Goal: Task Accomplishment & Management: Manage account settings

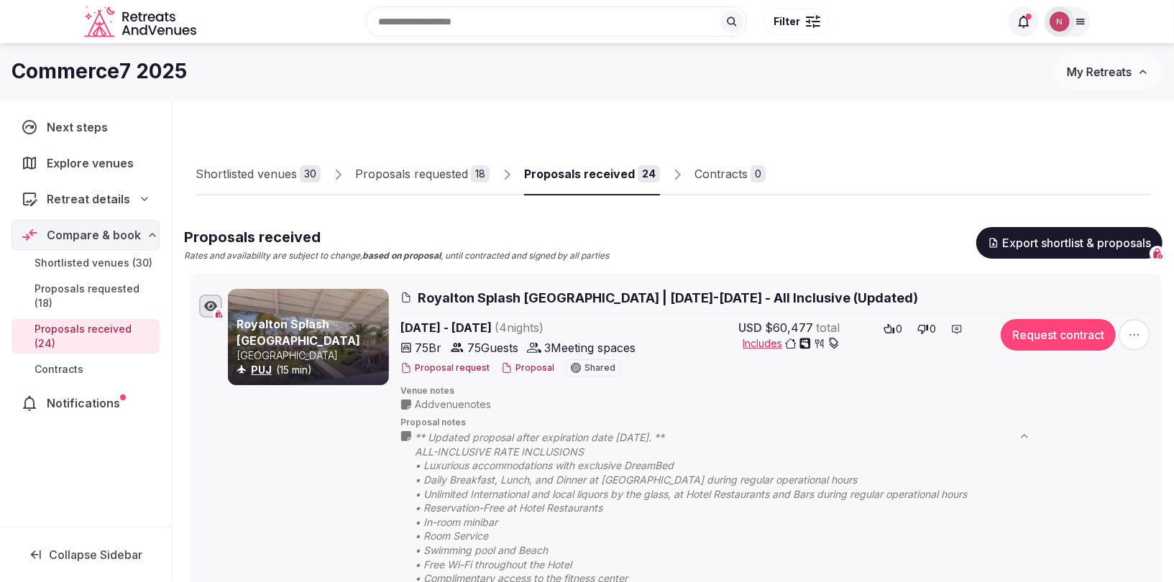
click at [219, 313] on div at bounding box center [210, 306] width 23 height 23
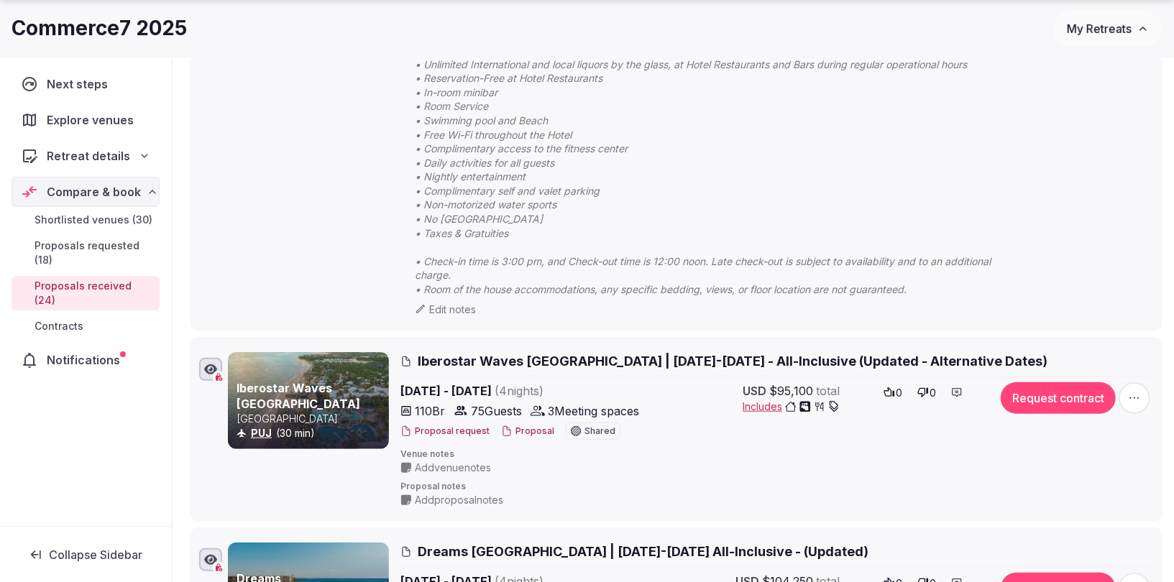
scroll to position [487, 0]
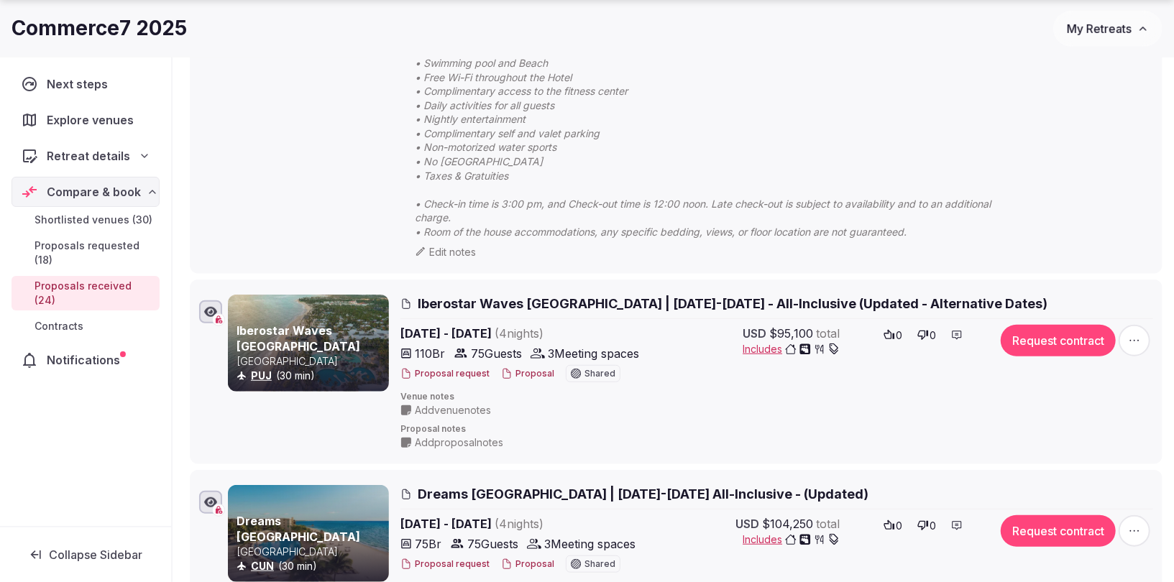
click at [535, 300] on span "Iberostar Waves [GEOGRAPHIC_DATA] | [DATE]-[DATE] - All-Inclusive (Updated - Al…" at bounding box center [733, 304] width 630 height 18
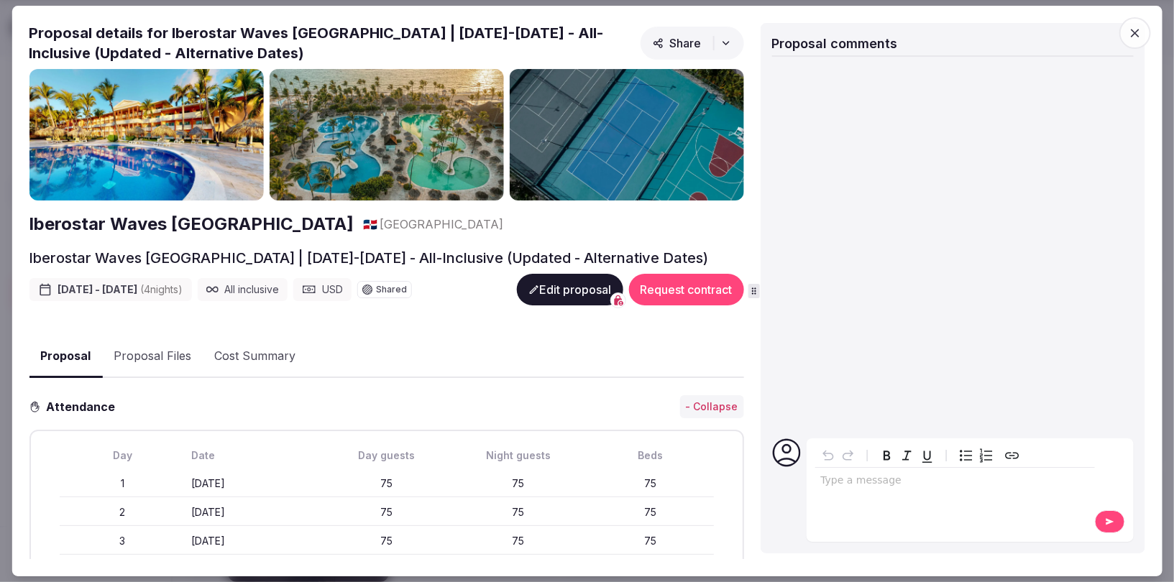
click at [546, 298] on button "Edit proposal" at bounding box center [569, 290] width 106 height 32
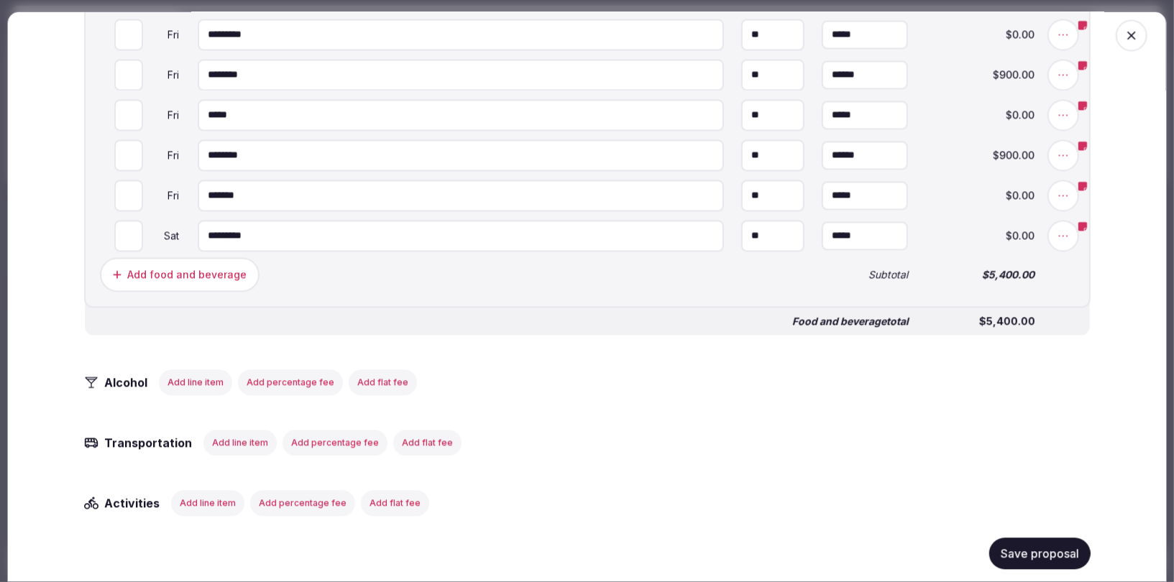
scroll to position [1871, 0]
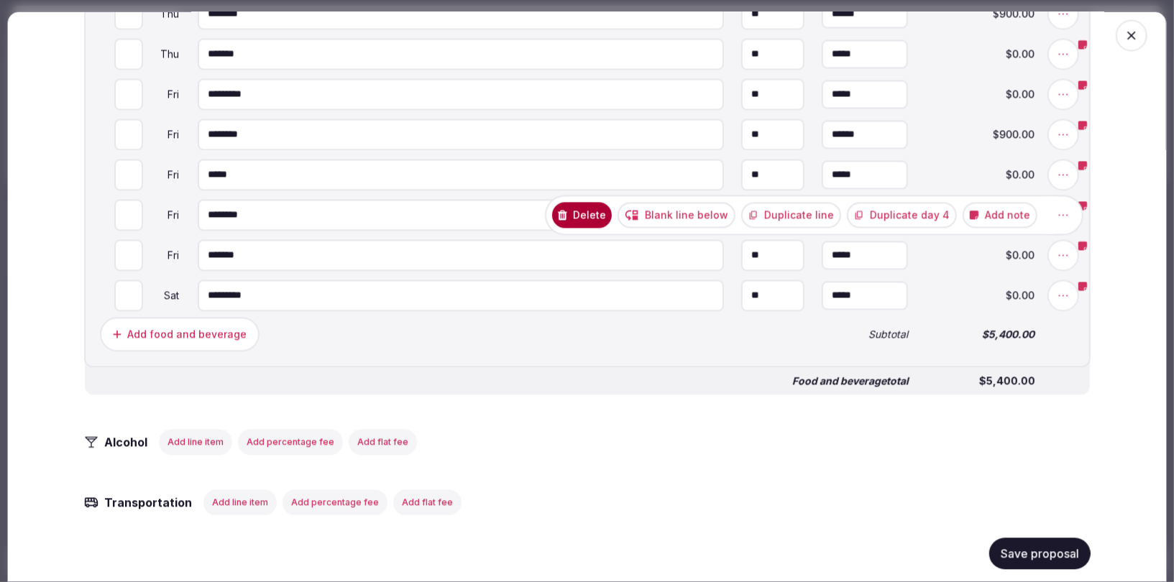
click at [567, 211] on icon at bounding box center [562, 215] width 9 height 10
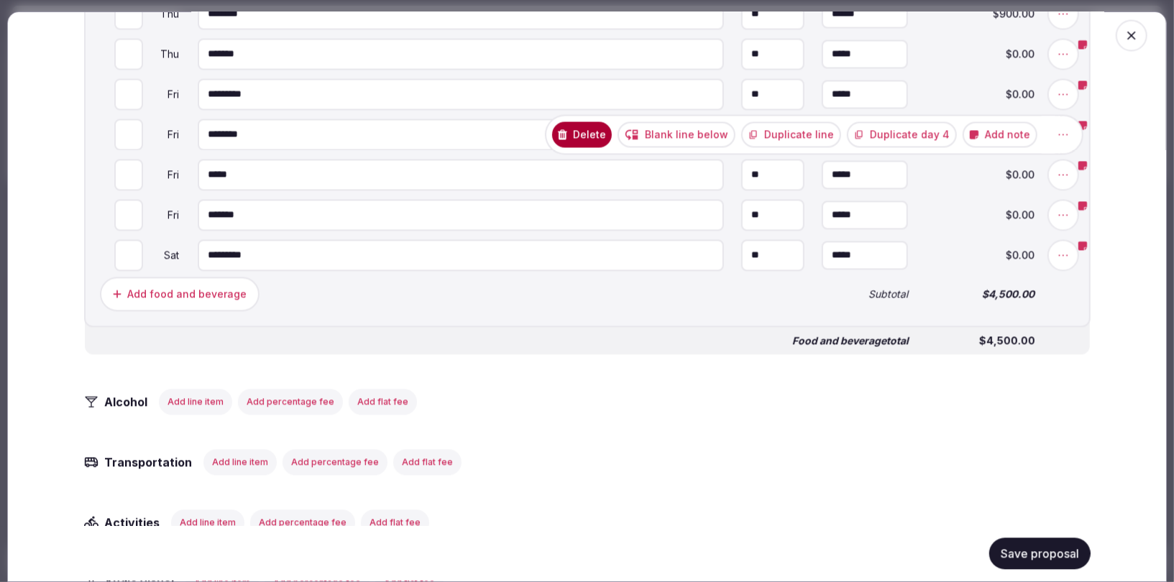
click at [612, 132] on button "Delete" at bounding box center [582, 134] width 60 height 26
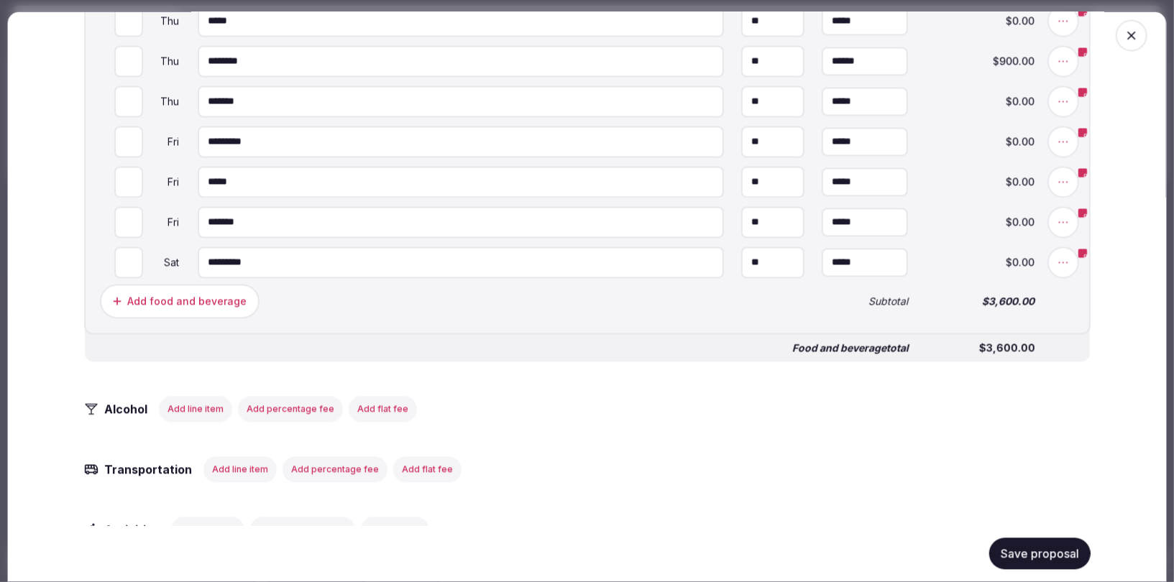
scroll to position [1805, 0]
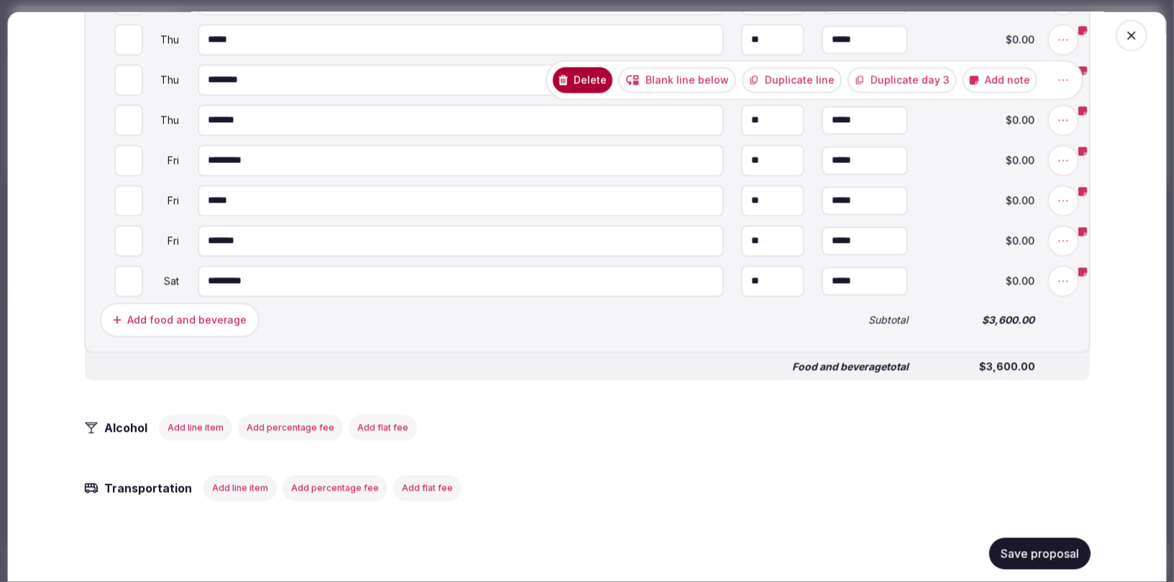
click at [612, 79] on button "Delete" at bounding box center [583, 80] width 60 height 26
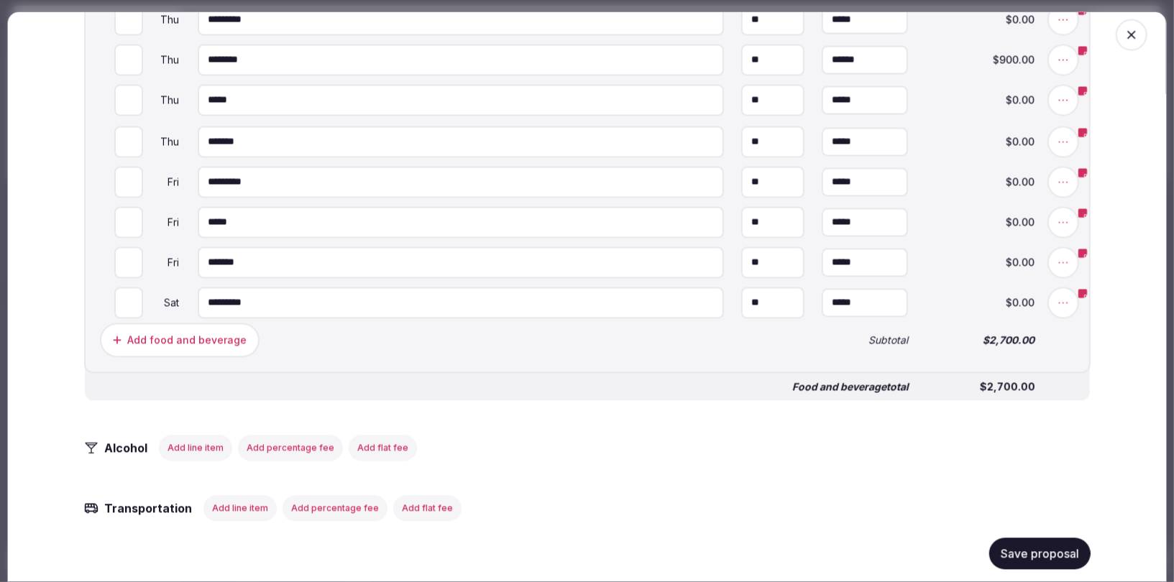
scroll to position [1671, 0]
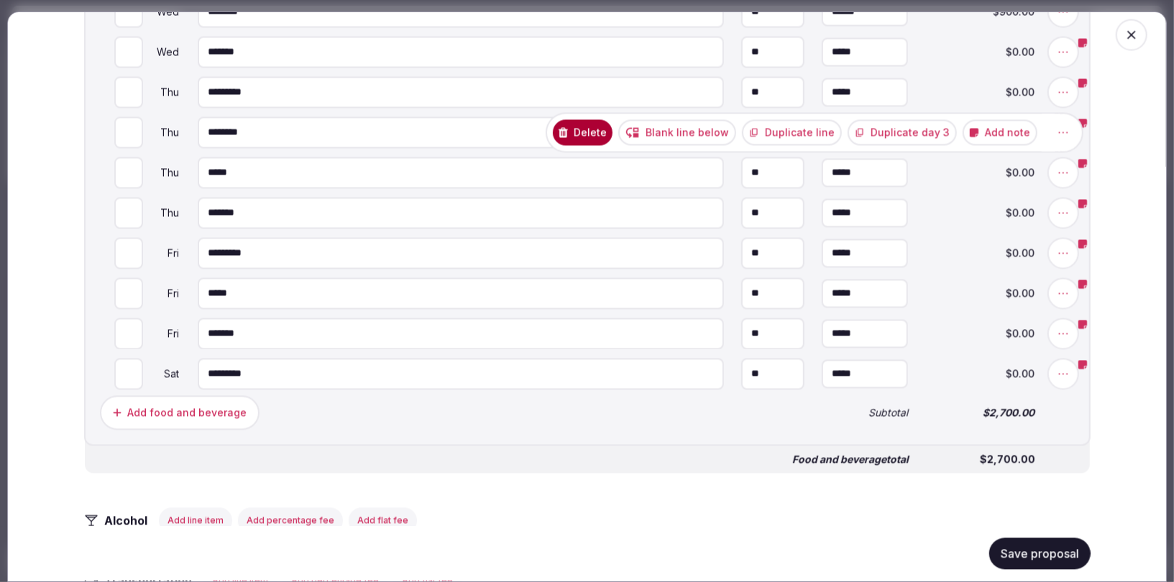
click at [612, 129] on button "Delete" at bounding box center [583, 133] width 60 height 26
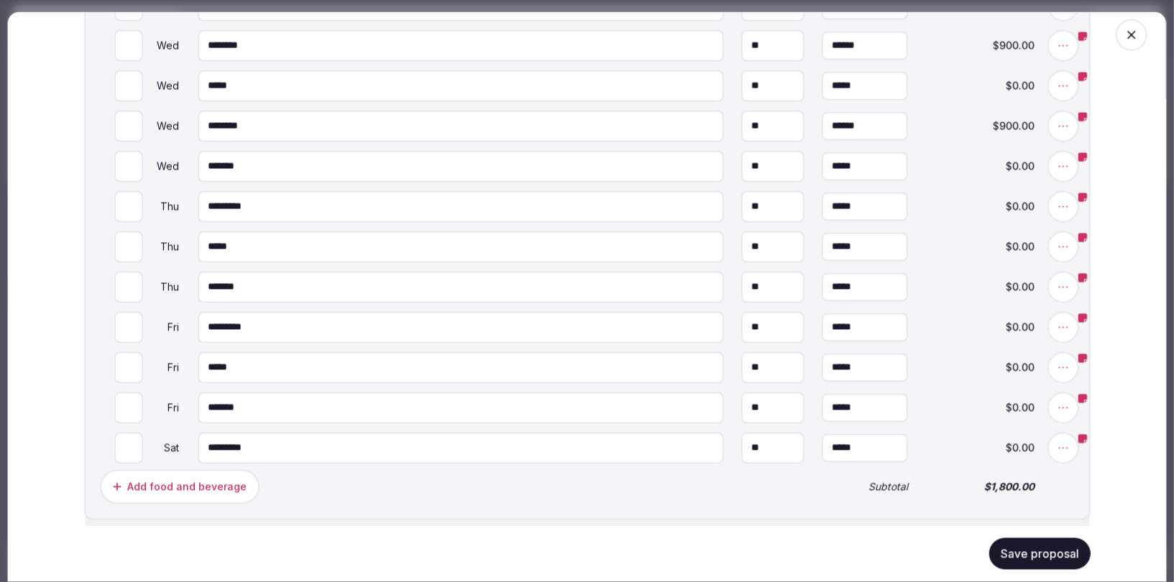
scroll to position [1556, 0]
click at [607, 124] on button "Delete" at bounding box center [583, 127] width 60 height 26
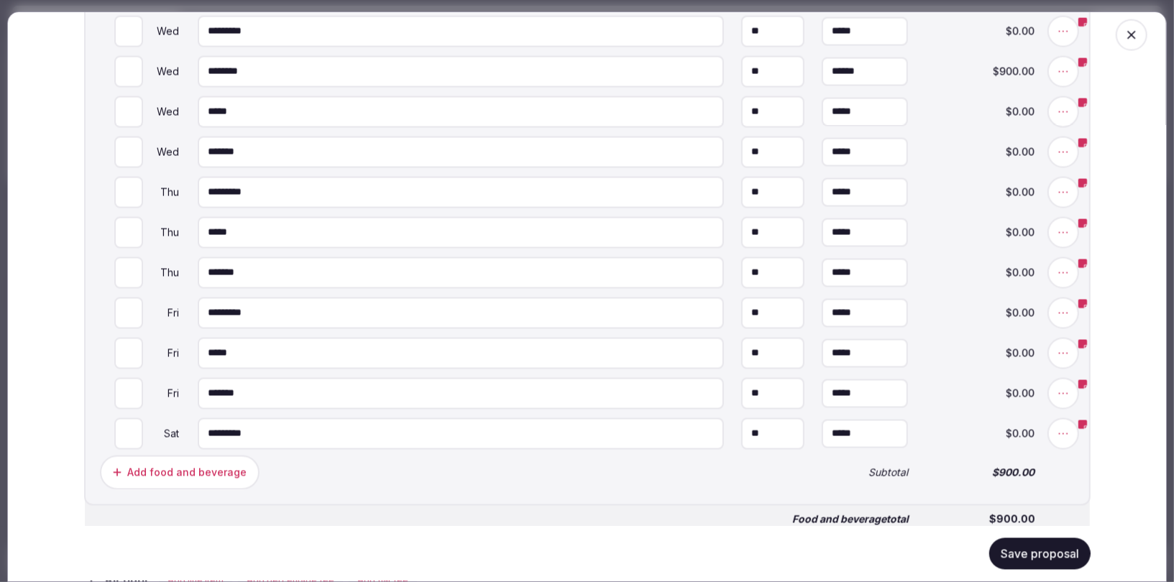
scroll to position [1530, 0]
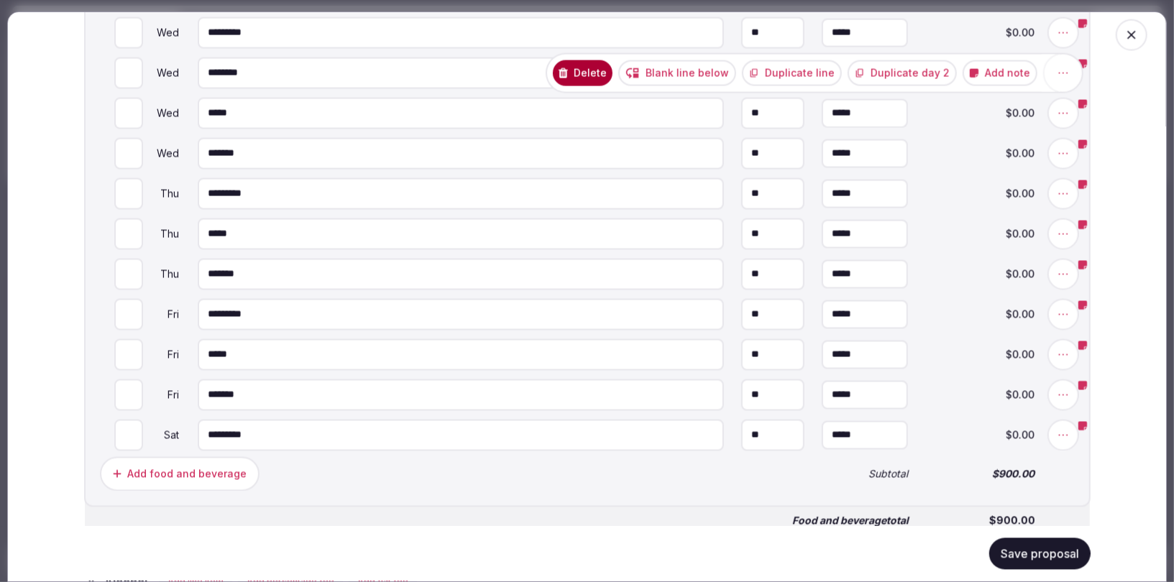
click at [611, 73] on button "Delete" at bounding box center [583, 73] width 60 height 26
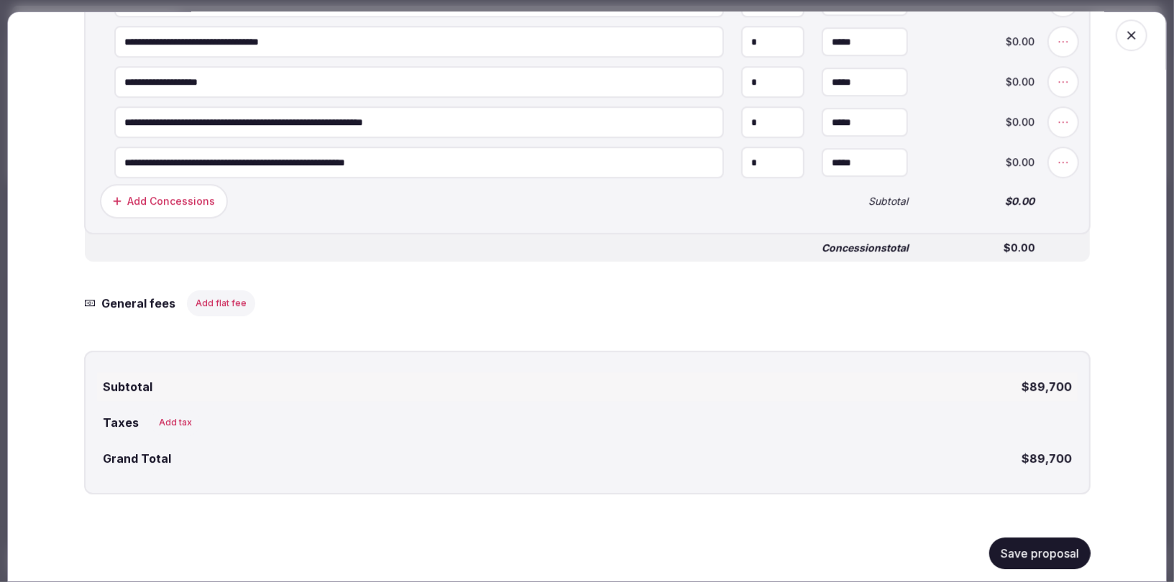
scroll to position [2821, 0]
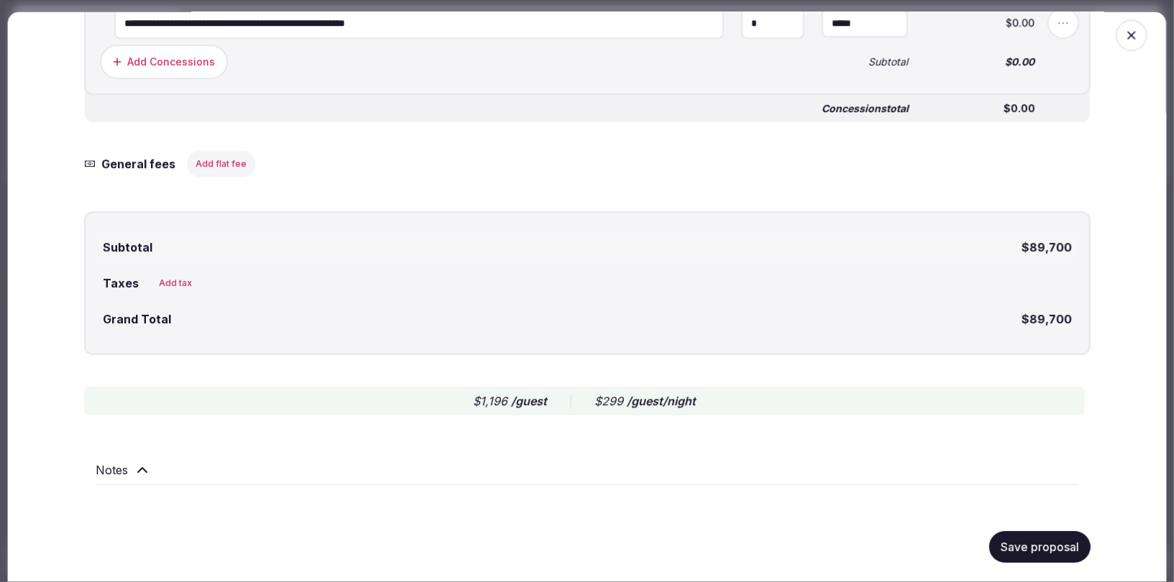
click at [1030, 544] on button "Save proposal" at bounding box center [1039, 547] width 101 height 32
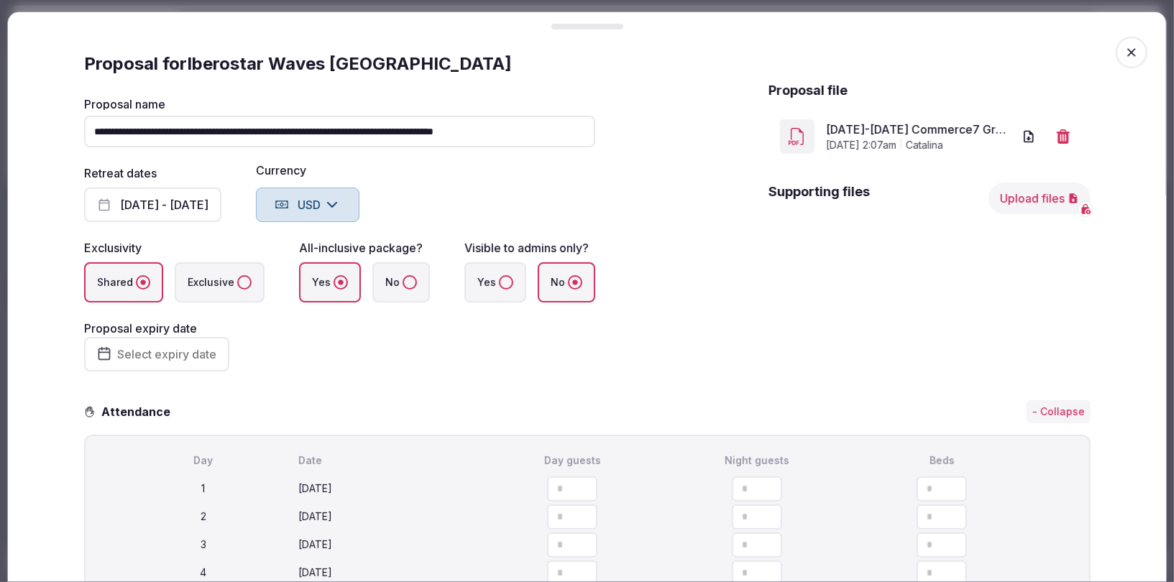
scroll to position [0, 0]
click at [1128, 52] on icon "button" at bounding box center [1131, 52] width 14 height 14
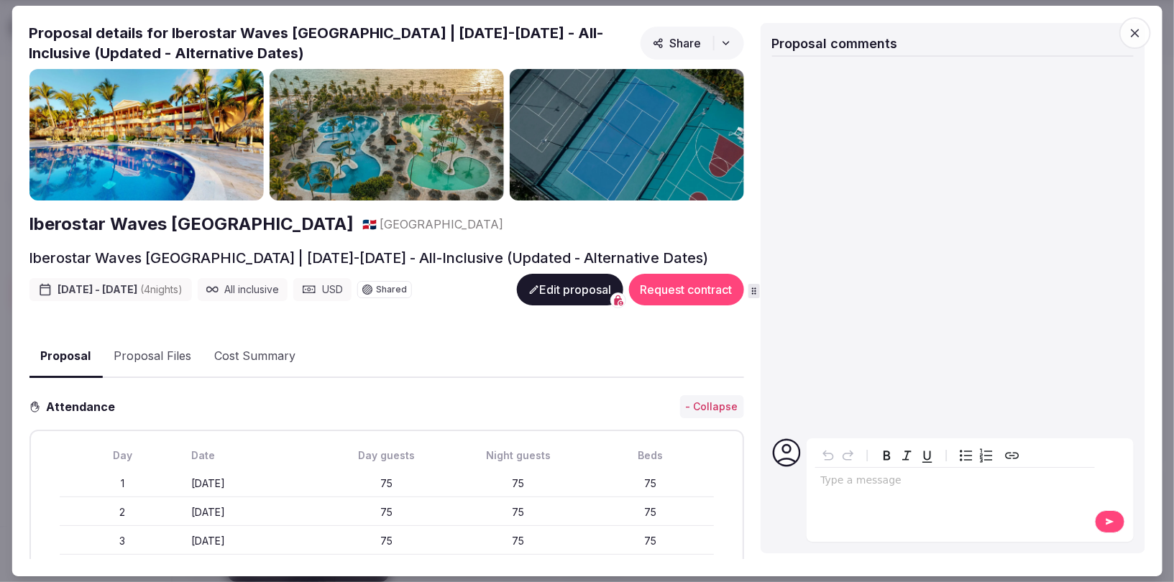
click at [1134, 32] on icon "button" at bounding box center [1135, 33] width 9 height 9
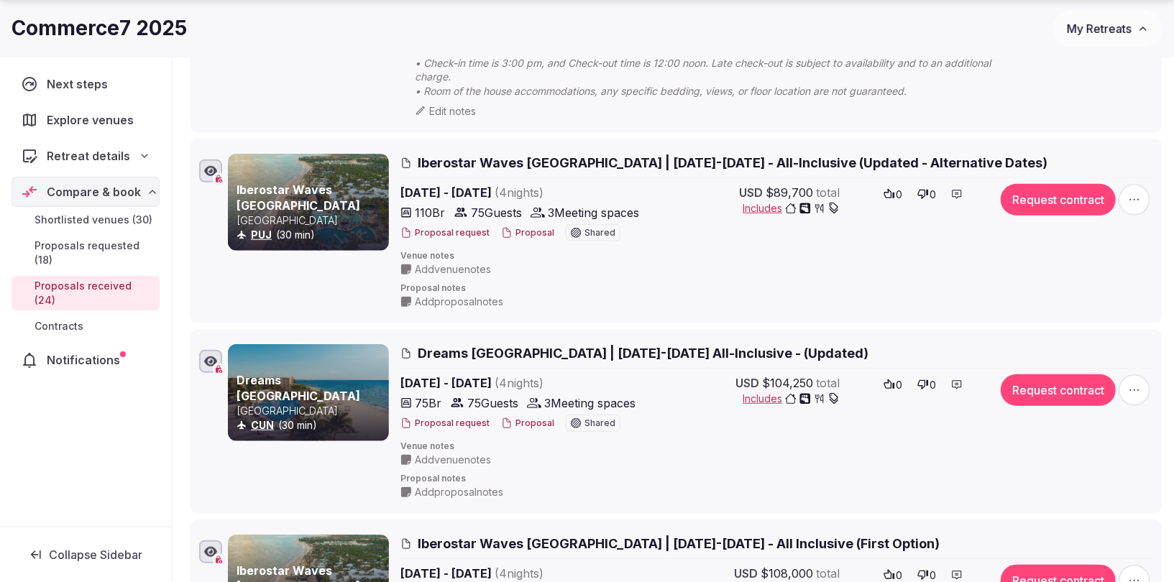
scroll to position [629, 0]
click at [616, 349] on span "Dreams [GEOGRAPHIC_DATA] | [DATE]-[DATE] All-Inclusive - (Updated)" at bounding box center [643, 353] width 451 height 18
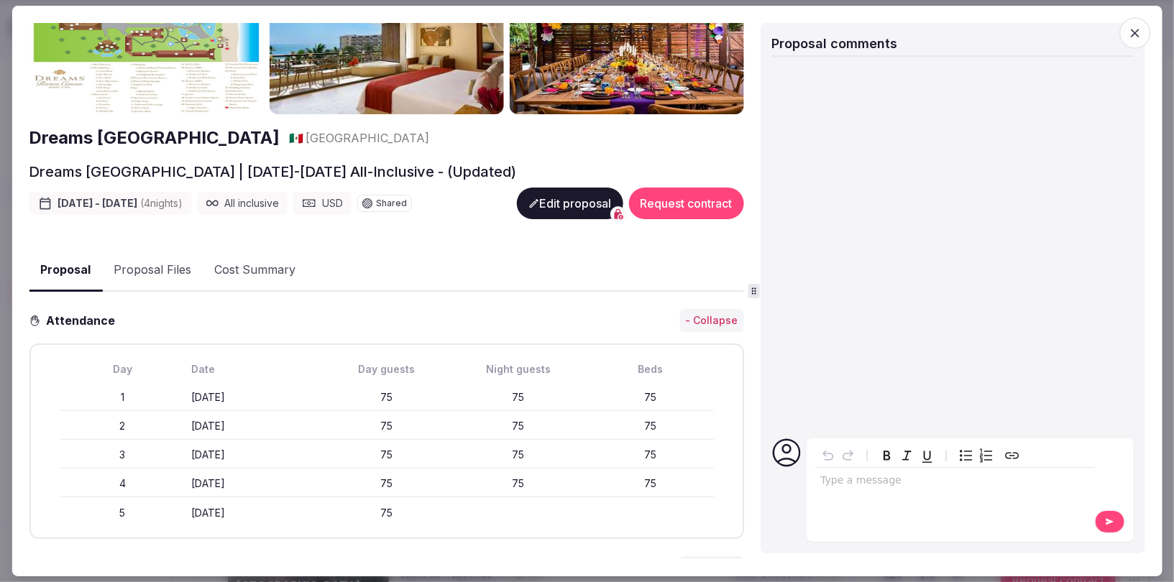
scroll to position [0, 0]
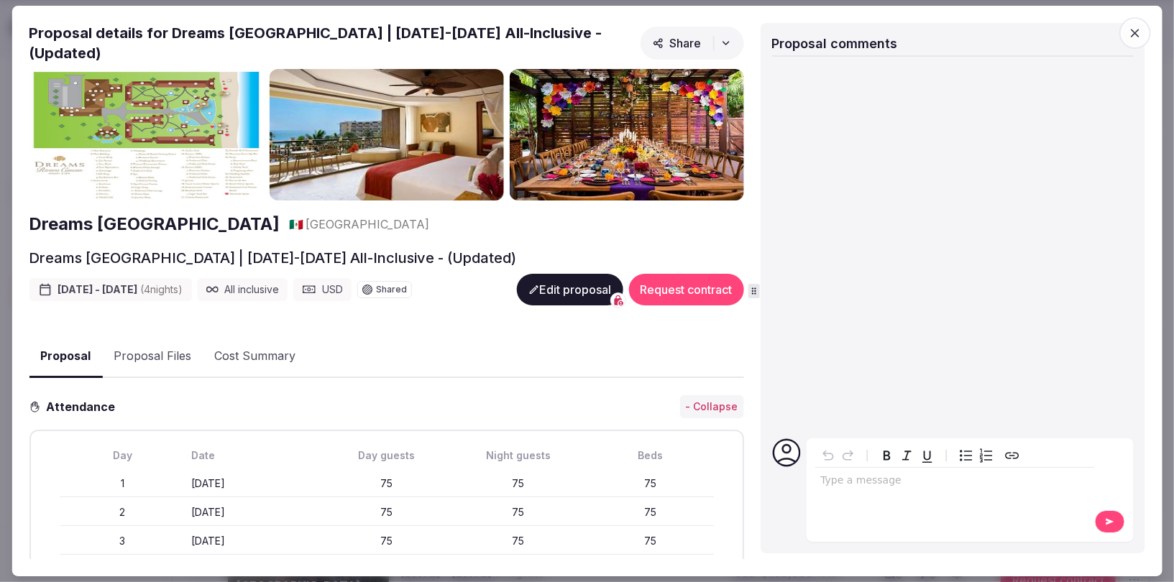
click at [550, 293] on button "Edit proposal" at bounding box center [569, 290] width 106 height 32
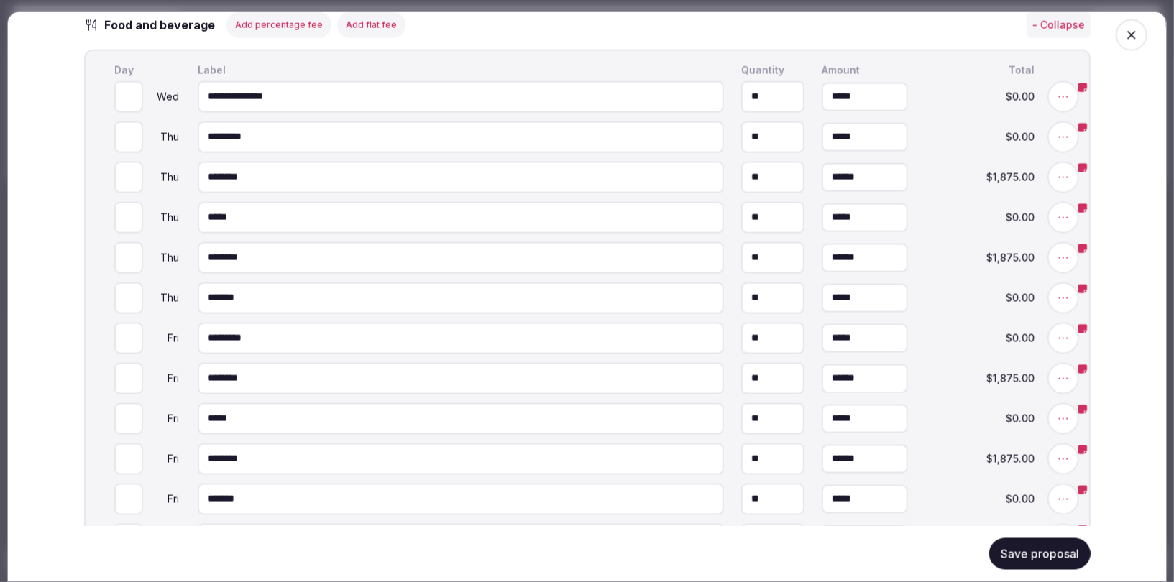
scroll to position [980, 0]
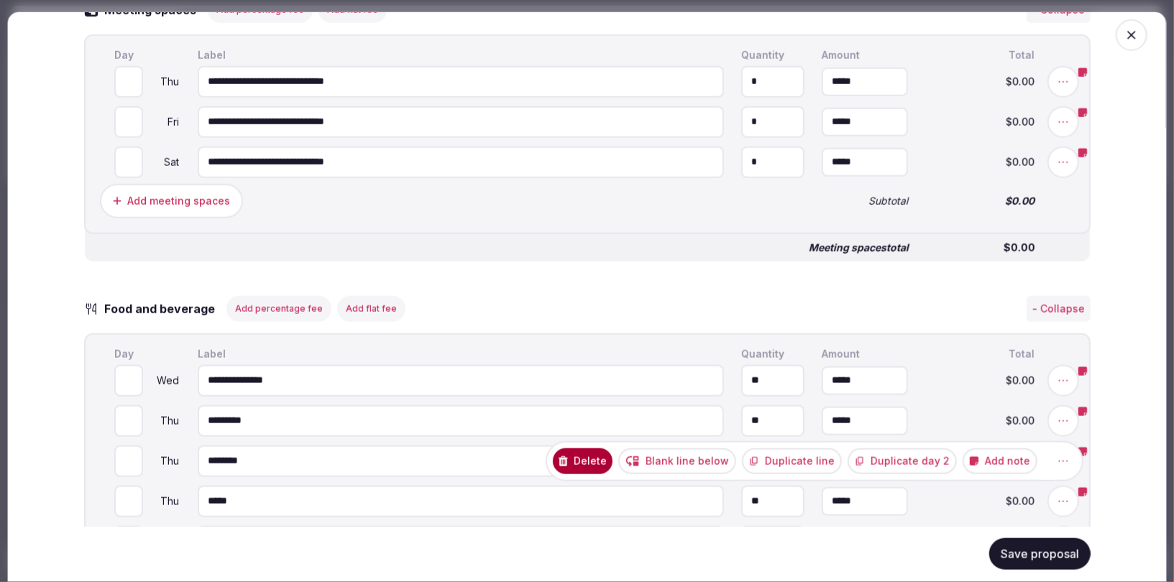
click at [612, 457] on button "Delete" at bounding box center [583, 462] width 60 height 26
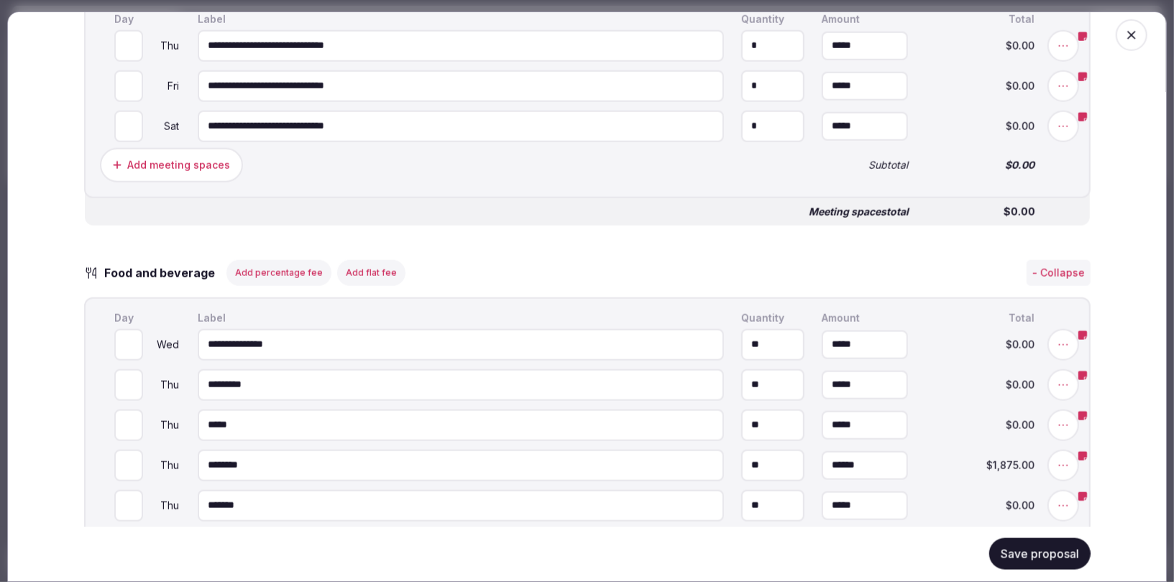
scroll to position [1017, 0]
click at [1064, 459] on icon at bounding box center [1063, 465] width 14 height 14
click at [599, 460] on button "Delete" at bounding box center [583, 465] width 60 height 26
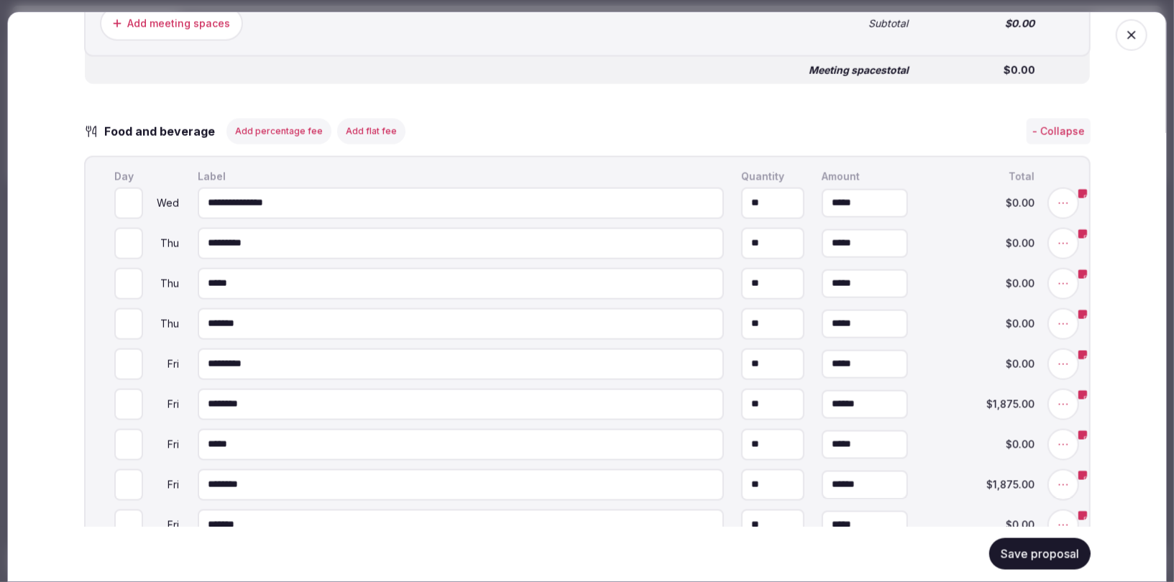
scroll to position [1163, 0]
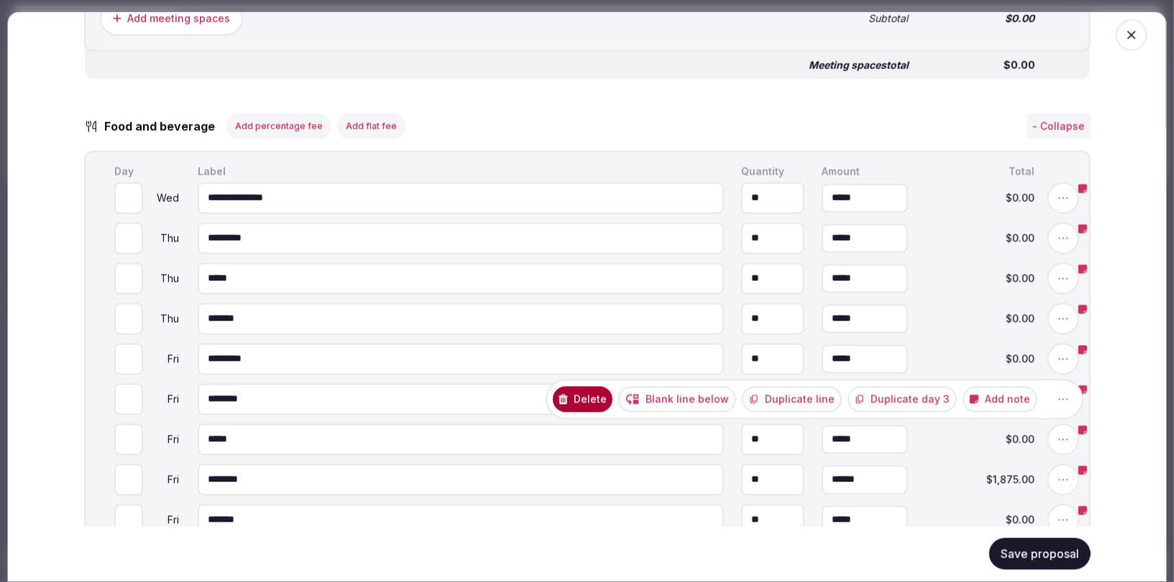
click at [1065, 398] on icon at bounding box center [1063, 399] width 14 height 14
click at [597, 397] on button "Delete" at bounding box center [583, 400] width 60 height 26
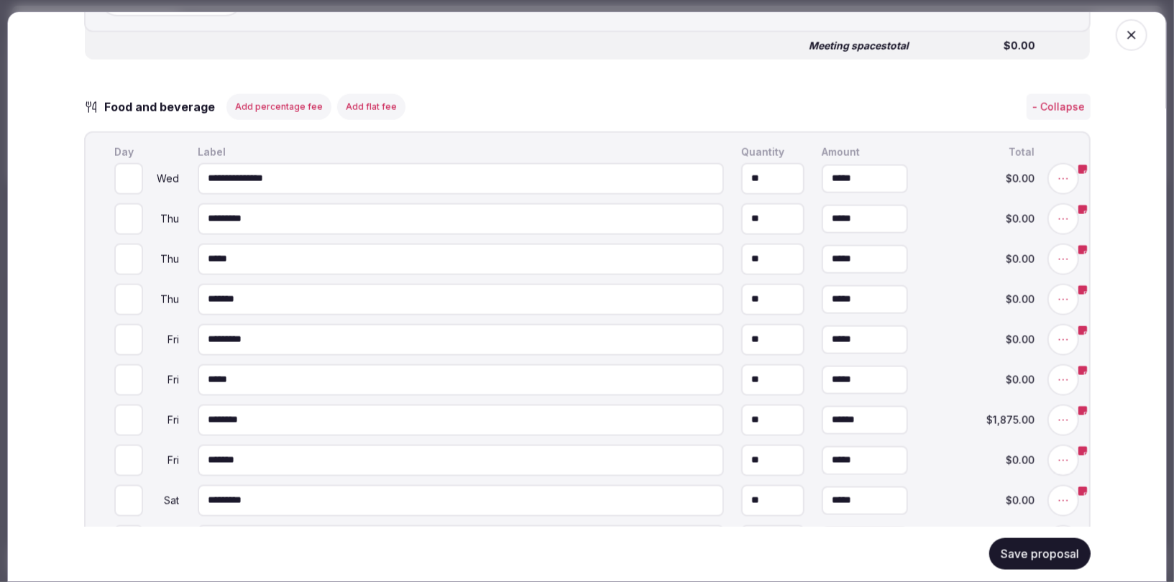
scroll to position [1183, 0]
click at [1062, 415] on icon at bounding box center [1063, 420] width 14 height 14
click at [597, 416] on button "Delete" at bounding box center [583, 420] width 60 height 26
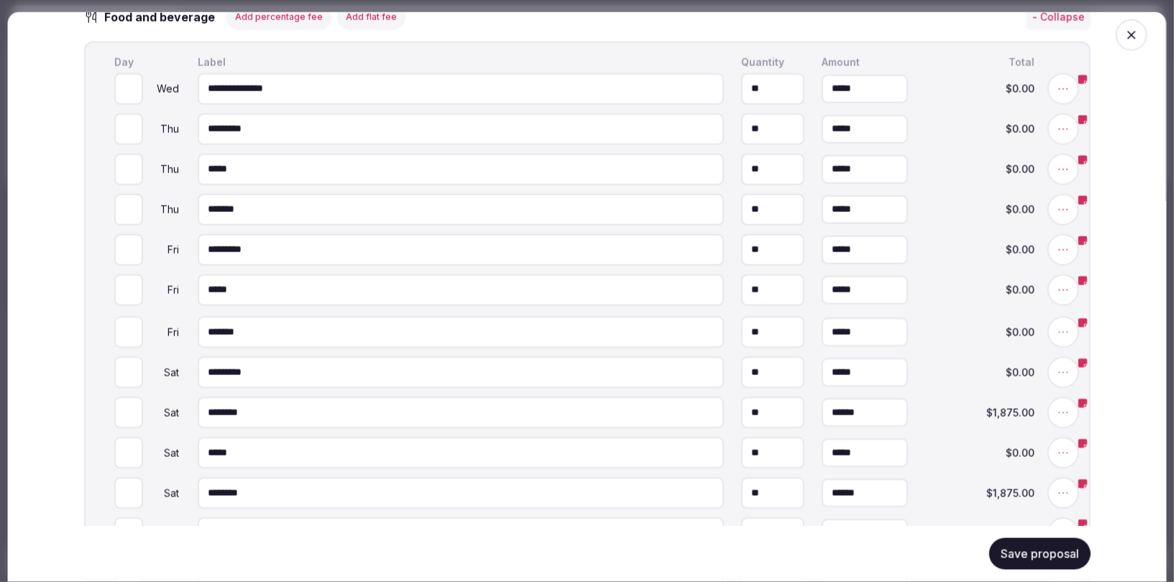
scroll to position [1338, 0]
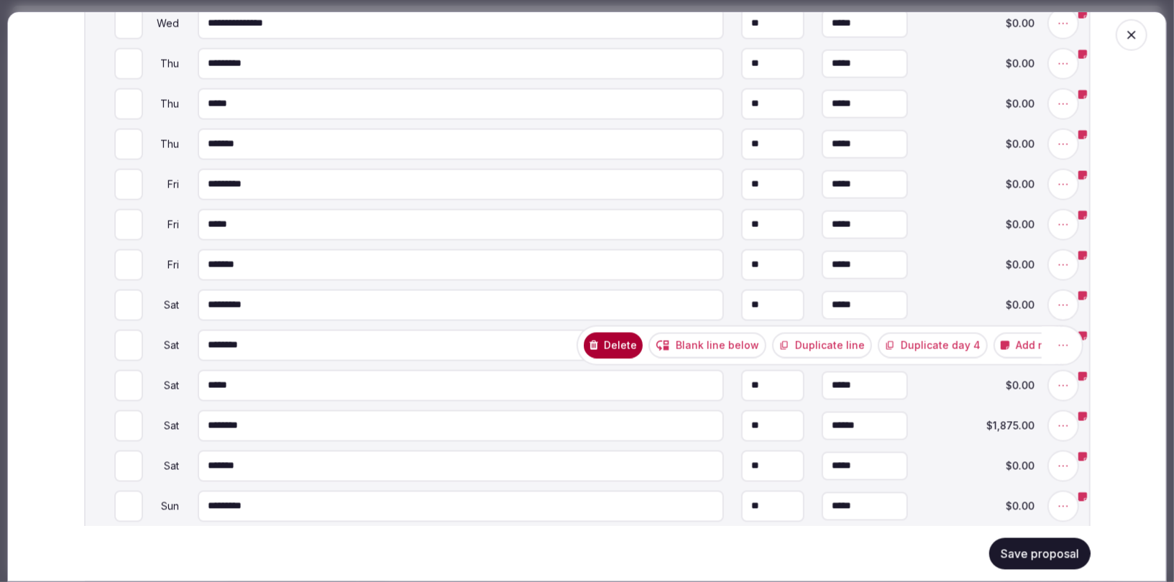
click at [1065, 343] on icon at bounding box center [1063, 346] width 14 height 14
click at [597, 345] on button "Delete" at bounding box center [582, 346] width 60 height 26
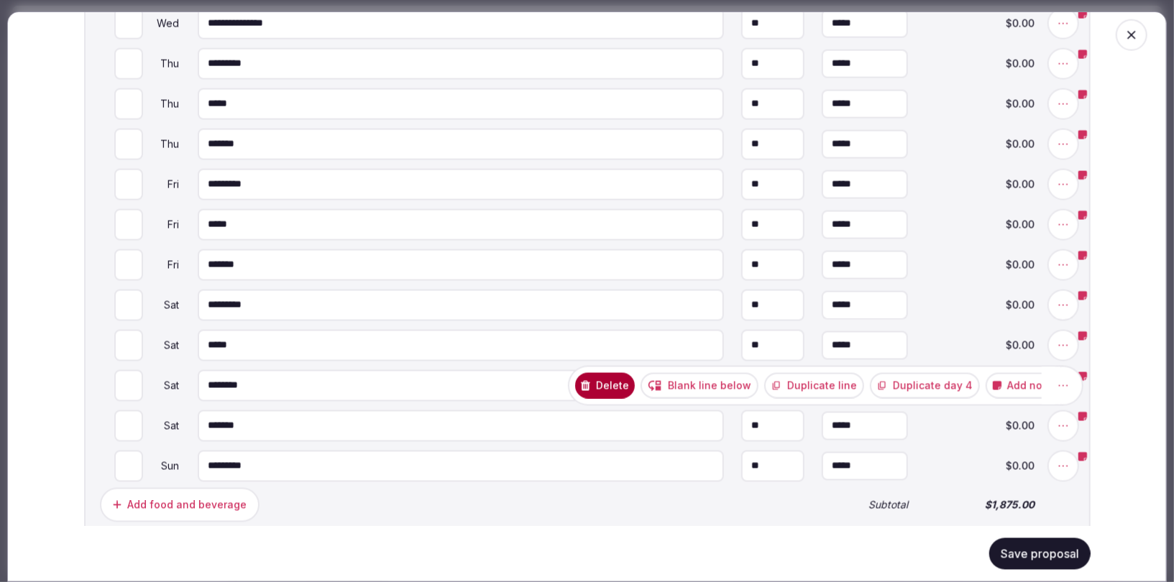
click at [1060, 391] on icon at bounding box center [1063, 386] width 14 height 14
click at [610, 382] on button "Delete" at bounding box center [582, 386] width 60 height 26
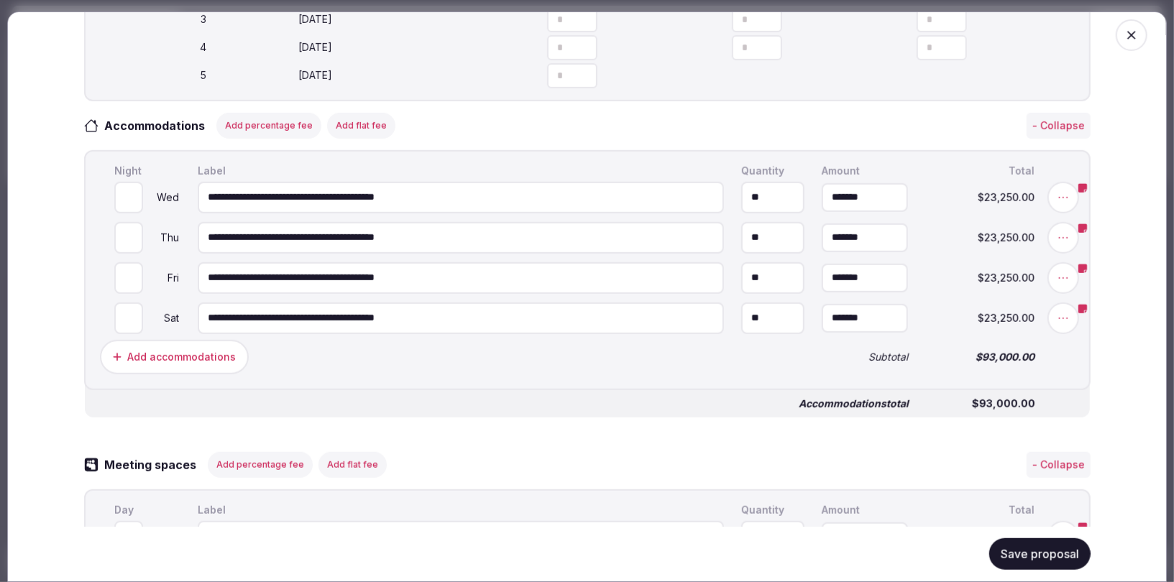
scroll to position [239, 0]
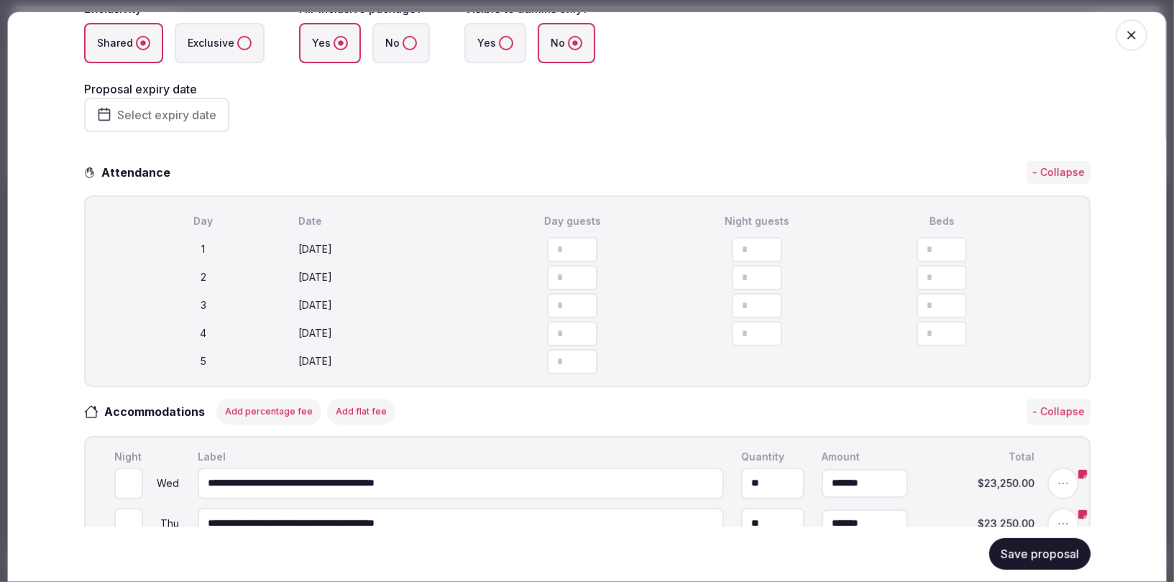
click at [1057, 552] on button "Save proposal" at bounding box center [1039, 554] width 101 height 32
click at [1006, 546] on button "Save proposal" at bounding box center [1039, 554] width 101 height 32
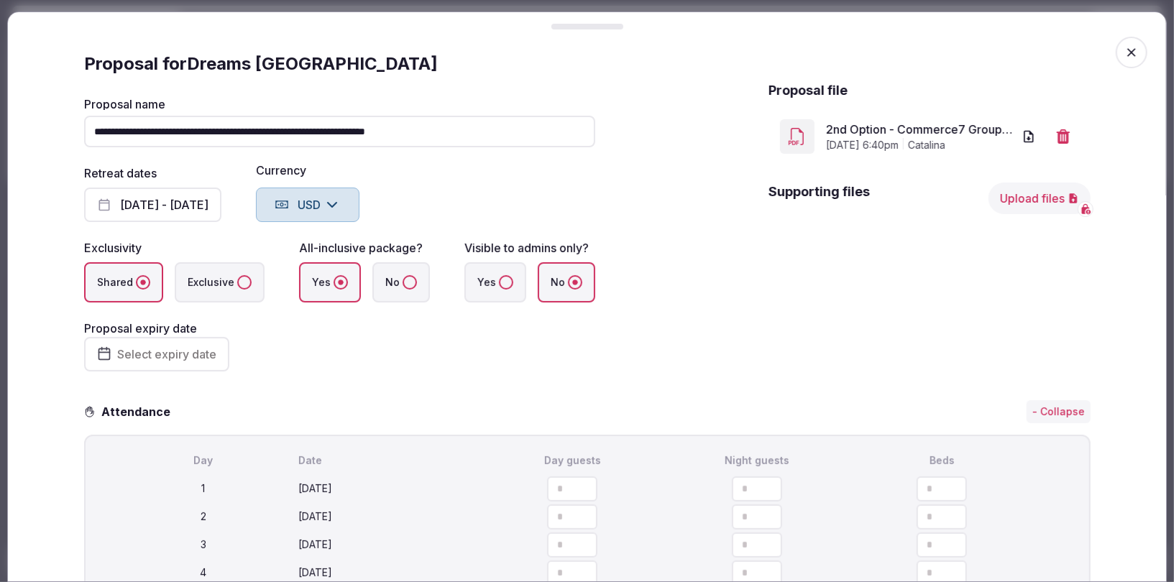
click at [1134, 50] on icon "button" at bounding box center [1131, 52] width 9 height 9
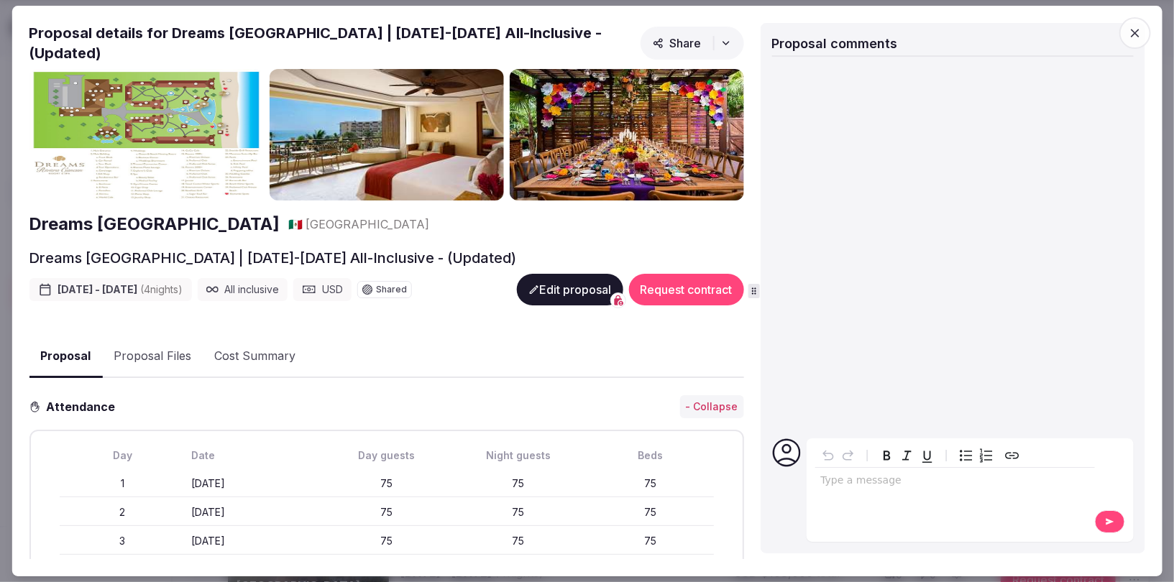
click at [1136, 20] on span "button" at bounding box center [1135, 33] width 32 height 32
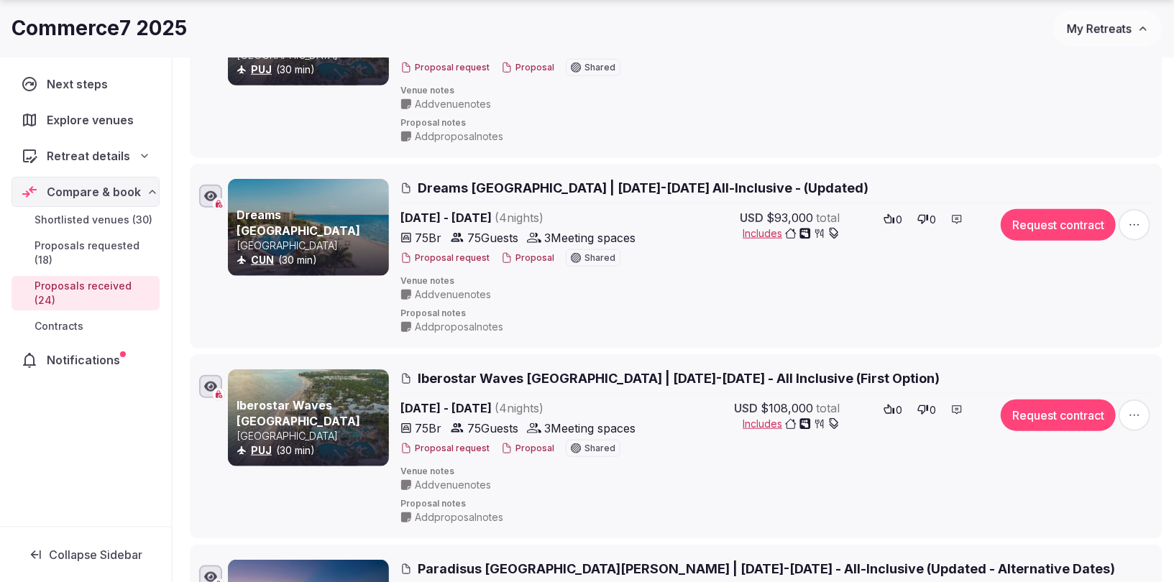
scroll to position [802, 0]
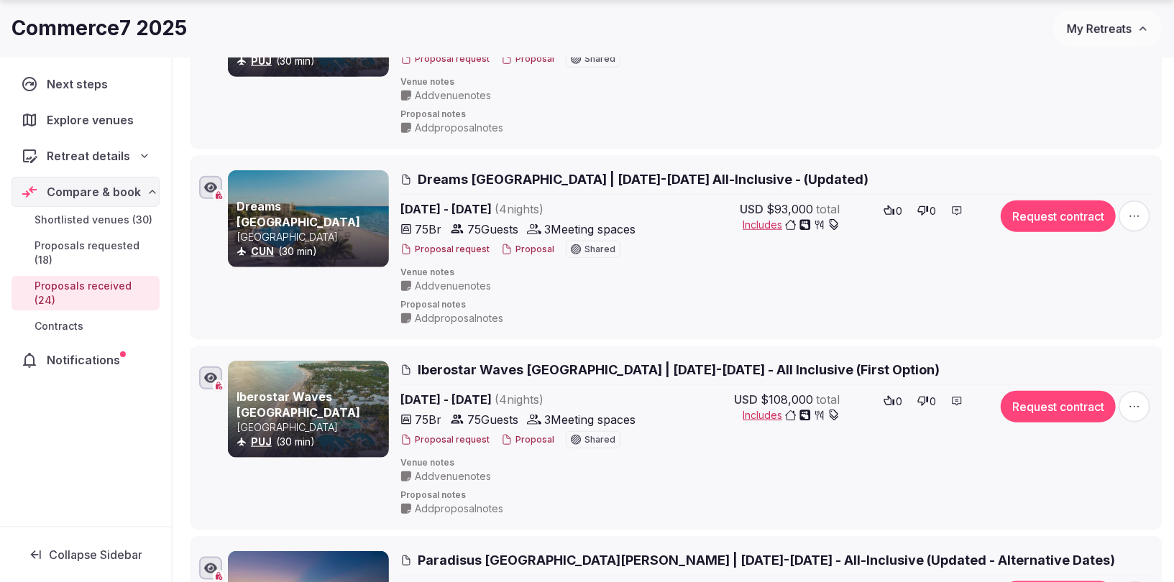
click at [758, 367] on span "Iberostar Waves [GEOGRAPHIC_DATA] | [DATE]-[DATE] - All Inclusive (First Option)" at bounding box center [679, 370] width 522 height 18
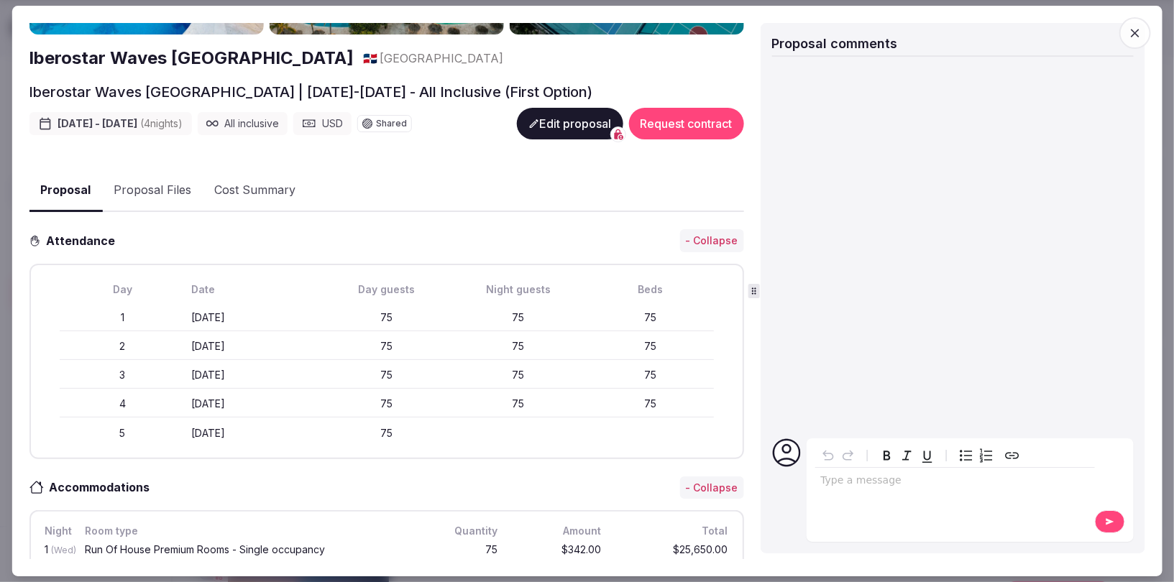
scroll to position [190, 0]
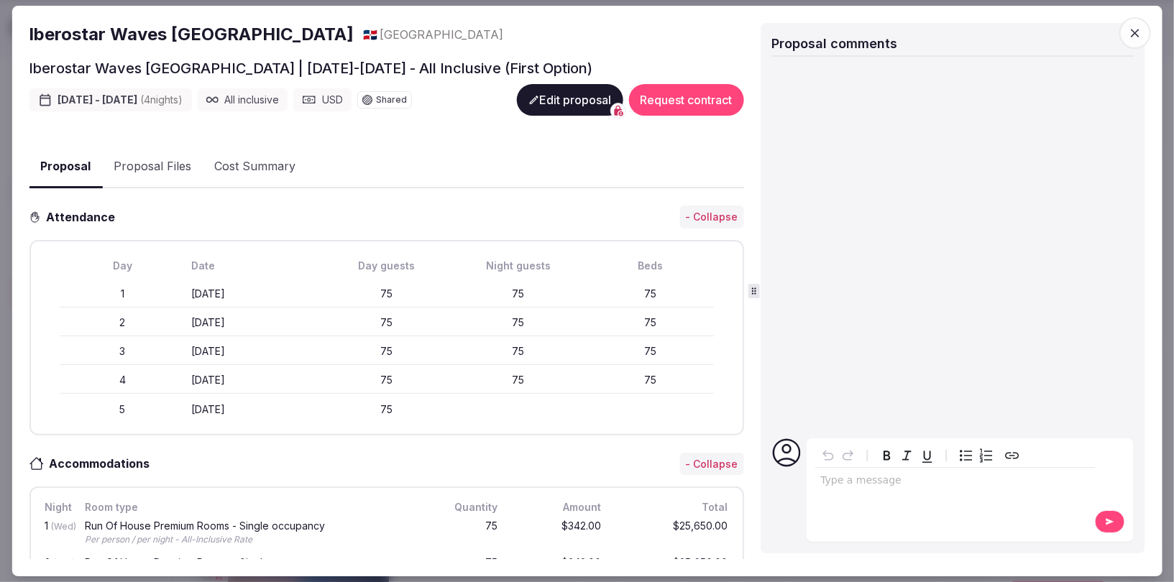
click at [551, 111] on button "Edit proposal" at bounding box center [569, 100] width 106 height 32
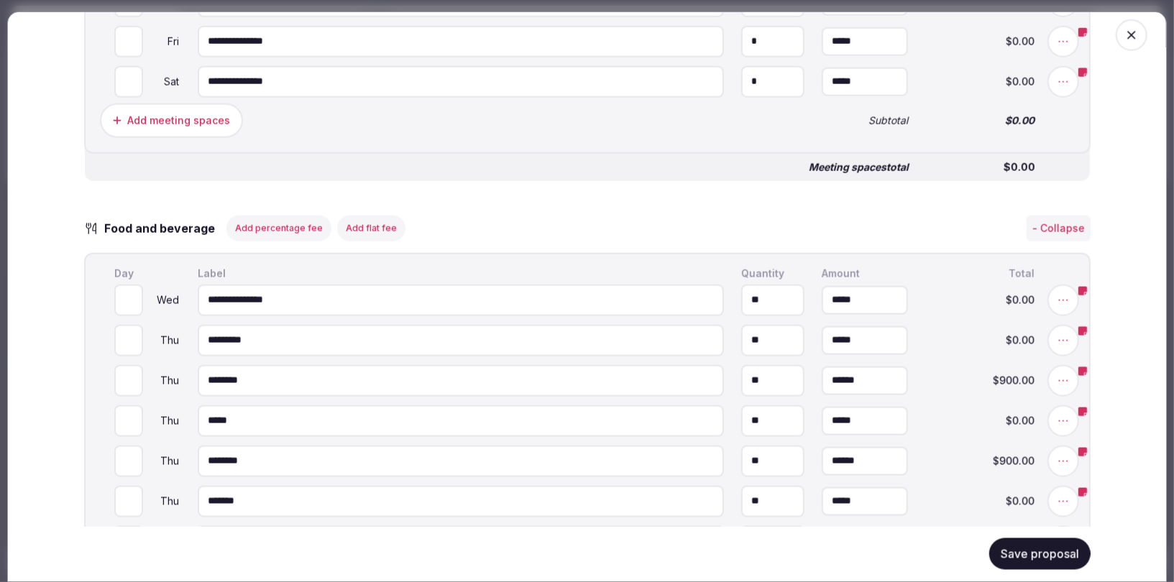
scroll to position [1218, 0]
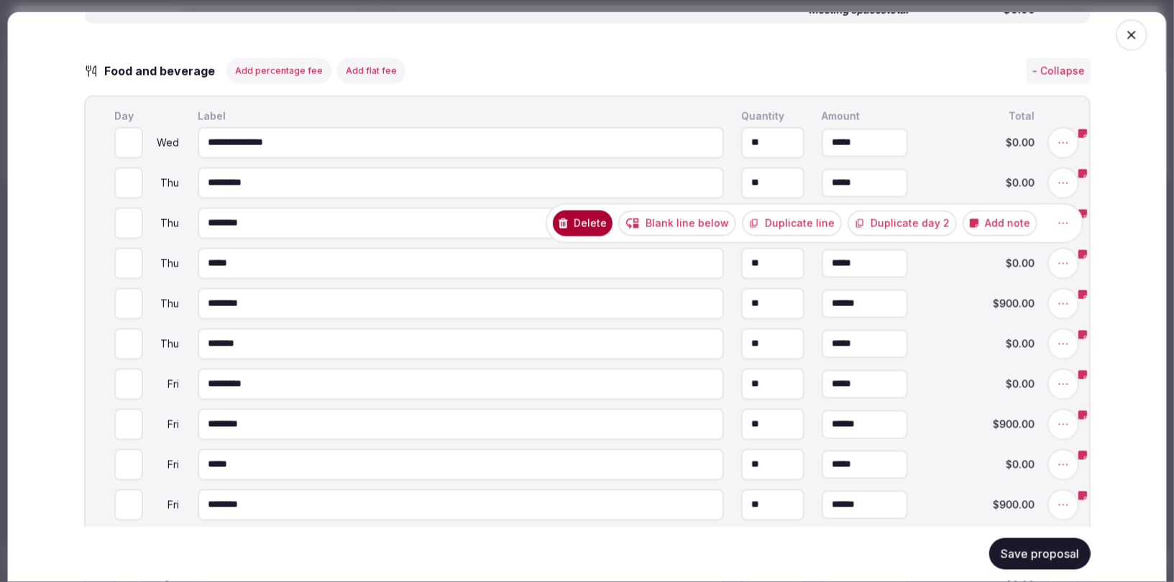
click at [611, 222] on button "Delete" at bounding box center [583, 224] width 60 height 26
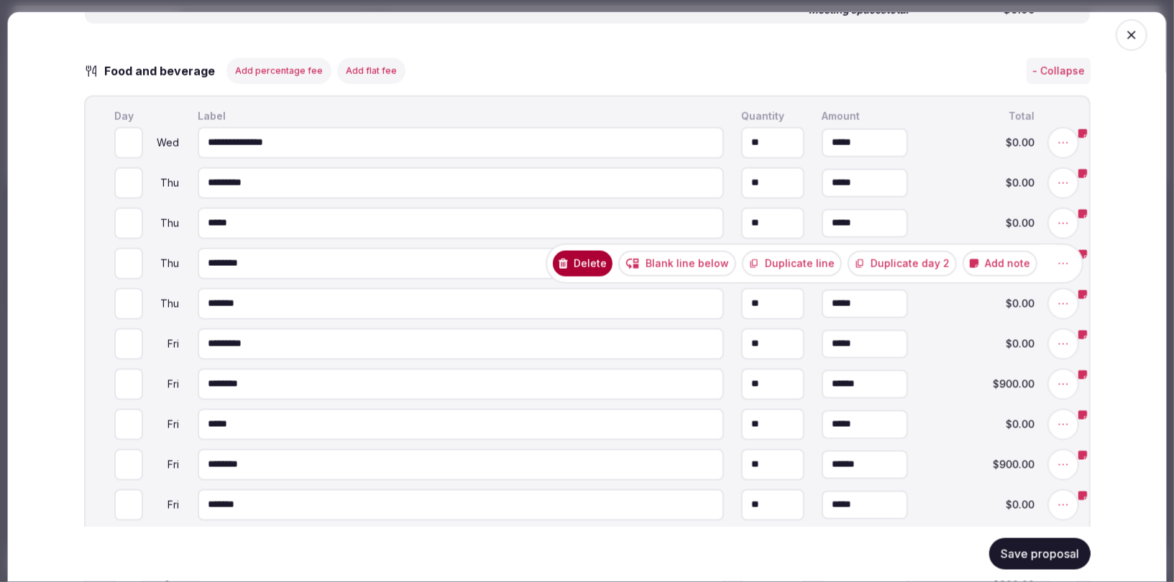
click at [597, 266] on button "Delete" at bounding box center [583, 264] width 60 height 26
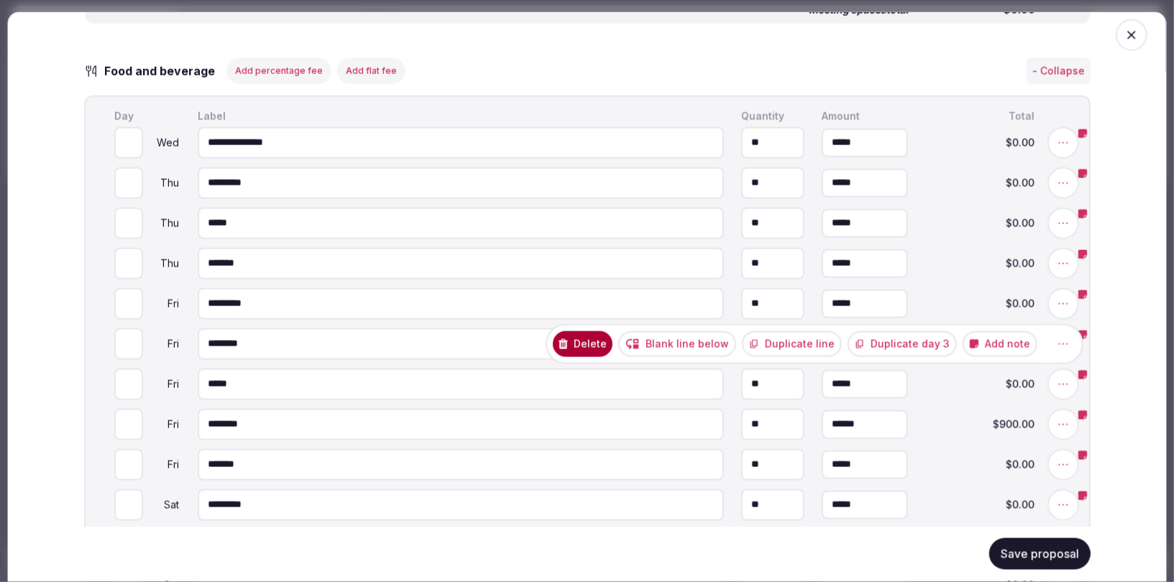
click at [606, 339] on button "Delete" at bounding box center [583, 344] width 60 height 26
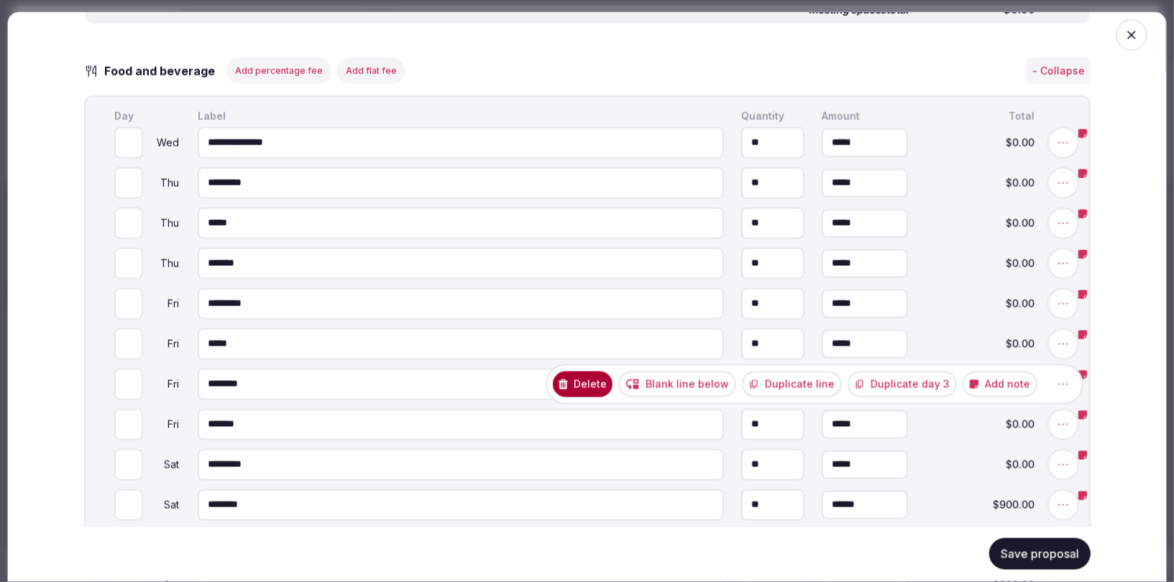
click at [602, 383] on button "Delete" at bounding box center [583, 385] width 60 height 26
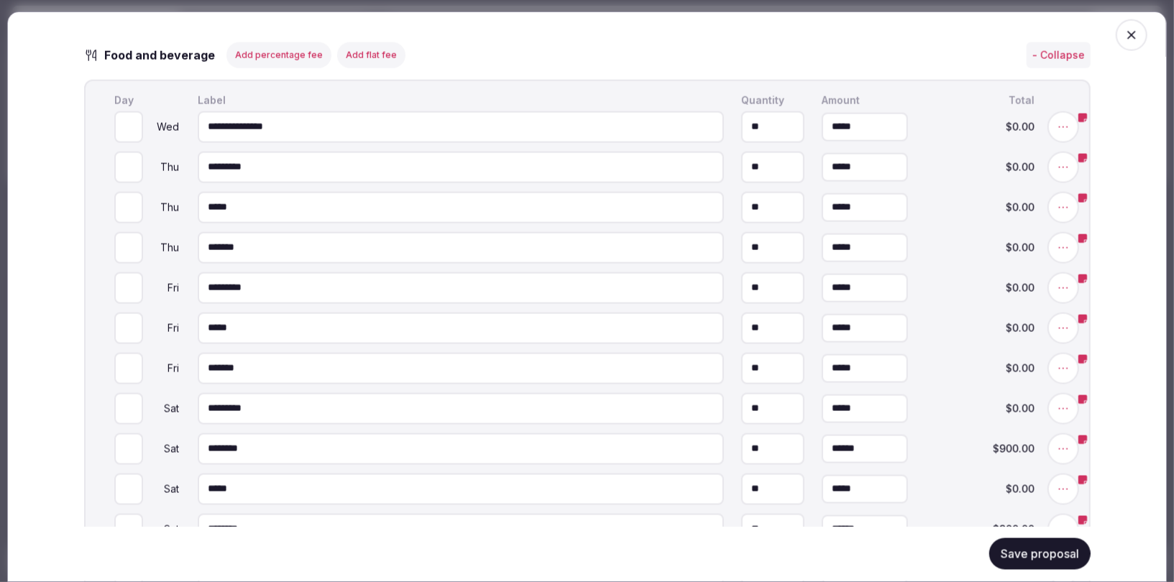
scroll to position [1238, 0]
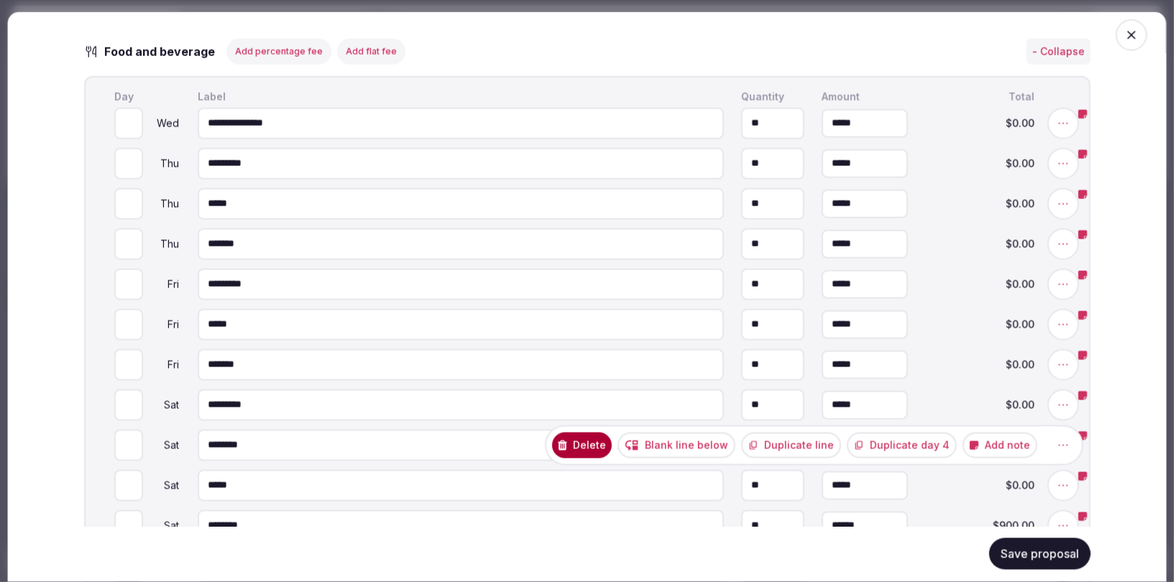
click at [609, 438] on button "Delete" at bounding box center [582, 446] width 60 height 26
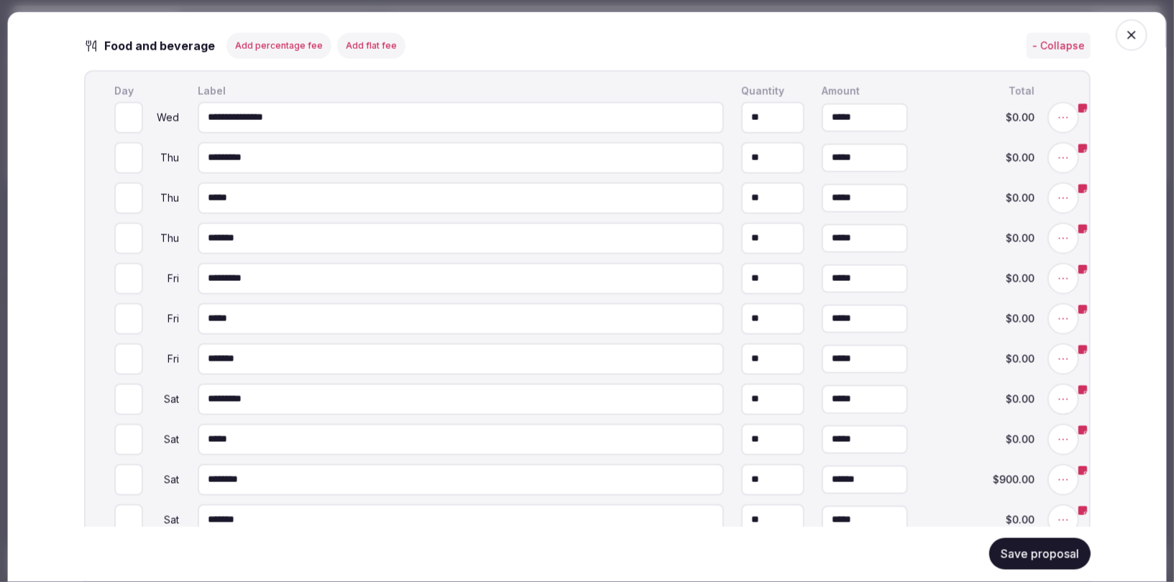
scroll to position [1253, 0]
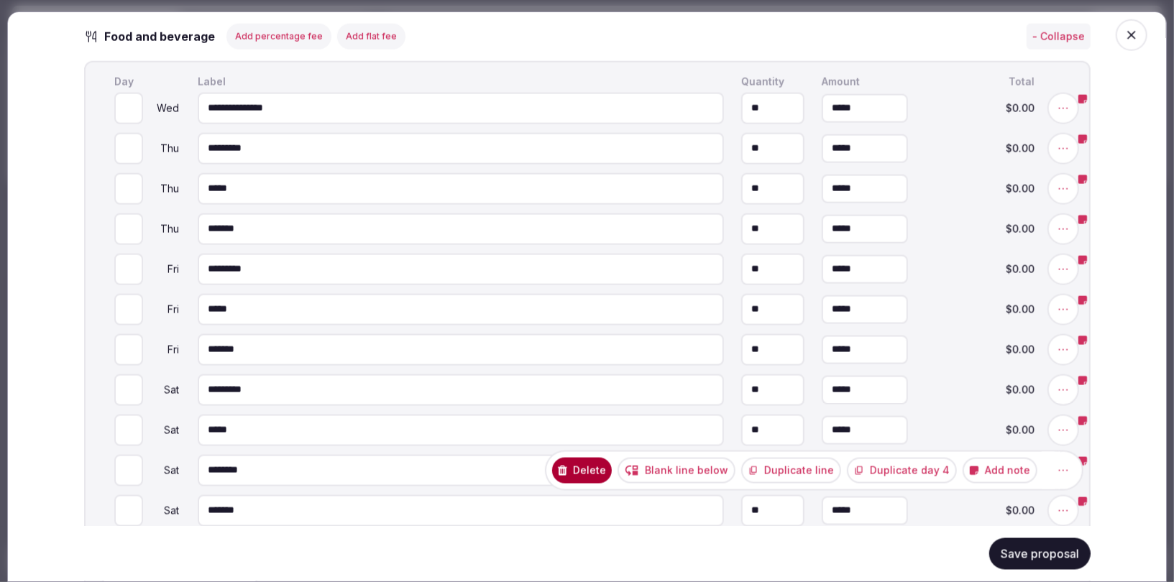
click at [610, 465] on button "Delete" at bounding box center [582, 471] width 60 height 26
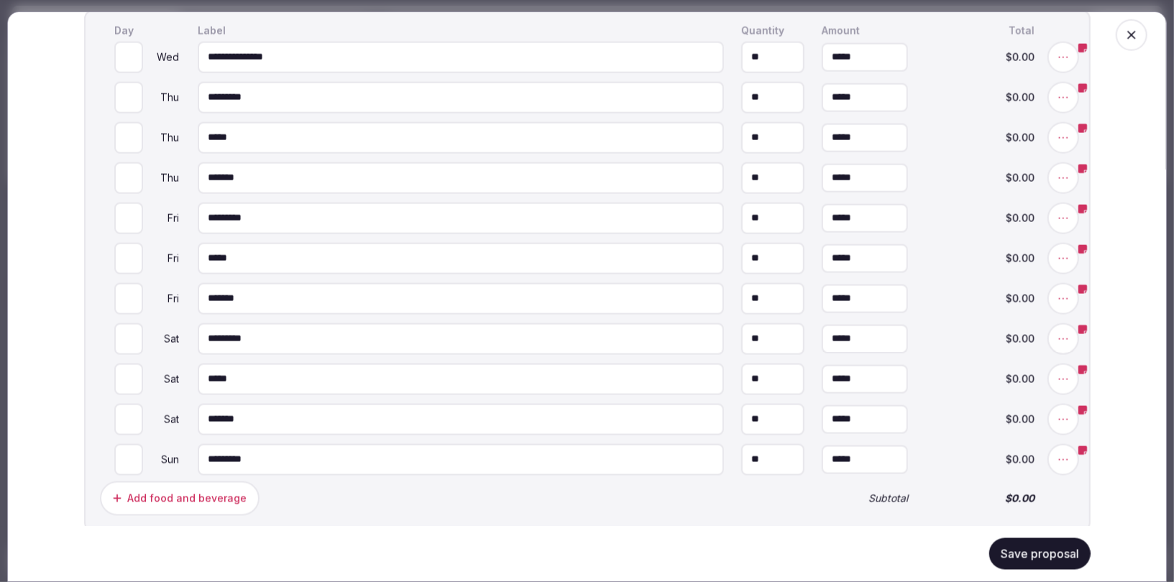
scroll to position [1307, 0]
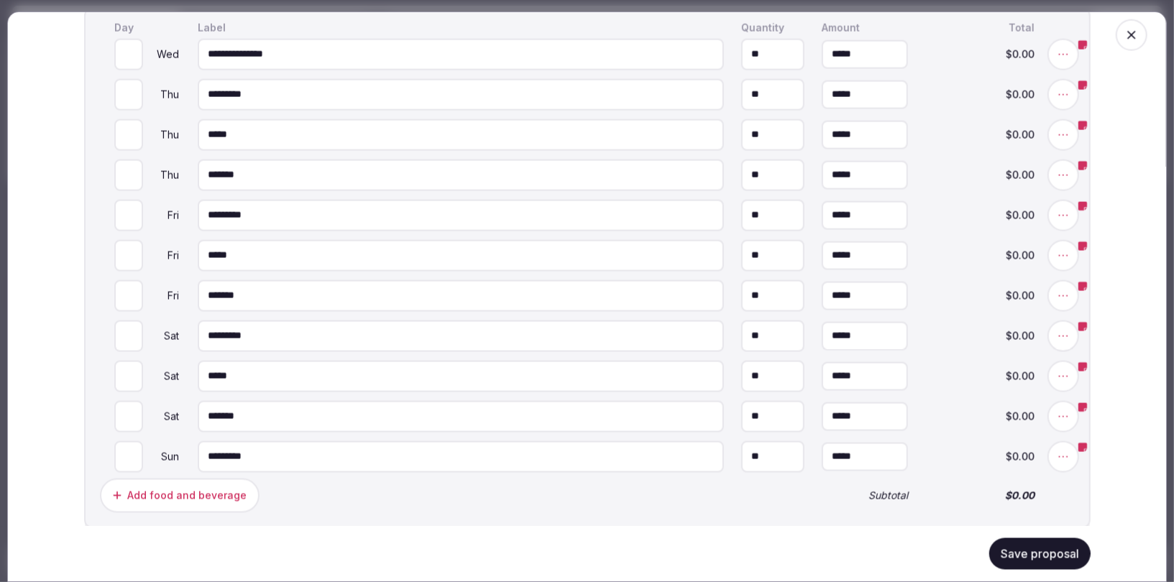
click at [1042, 546] on button "Save proposal" at bounding box center [1039, 554] width 101 height 32
click at [1038, 555] on button "Save proposal" at bounding box center [1039, 554] width 101 height 32
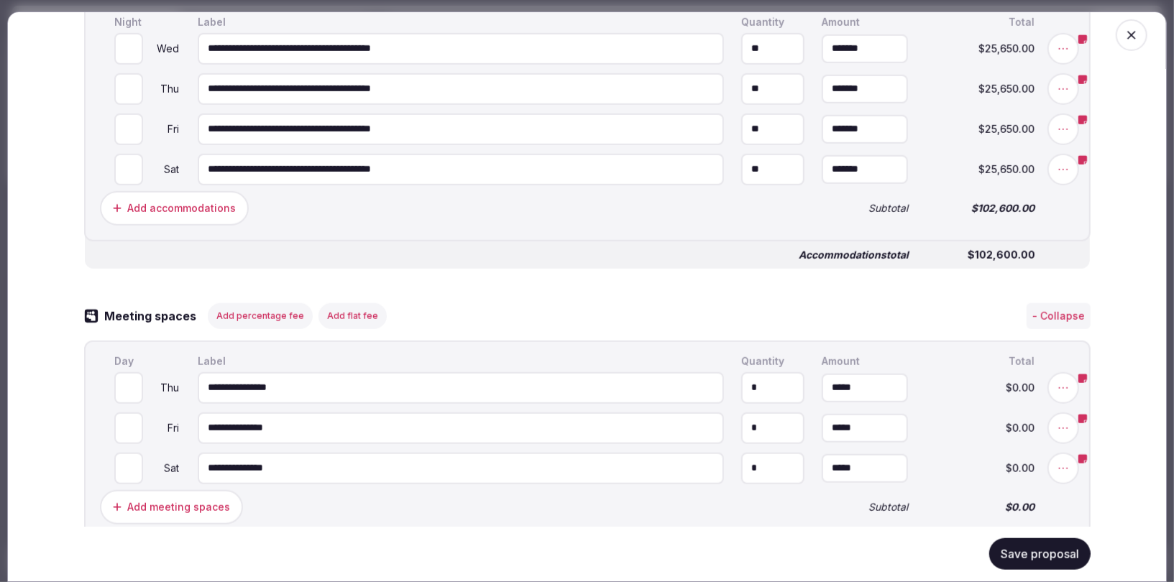
scroll to position [1337, 0]
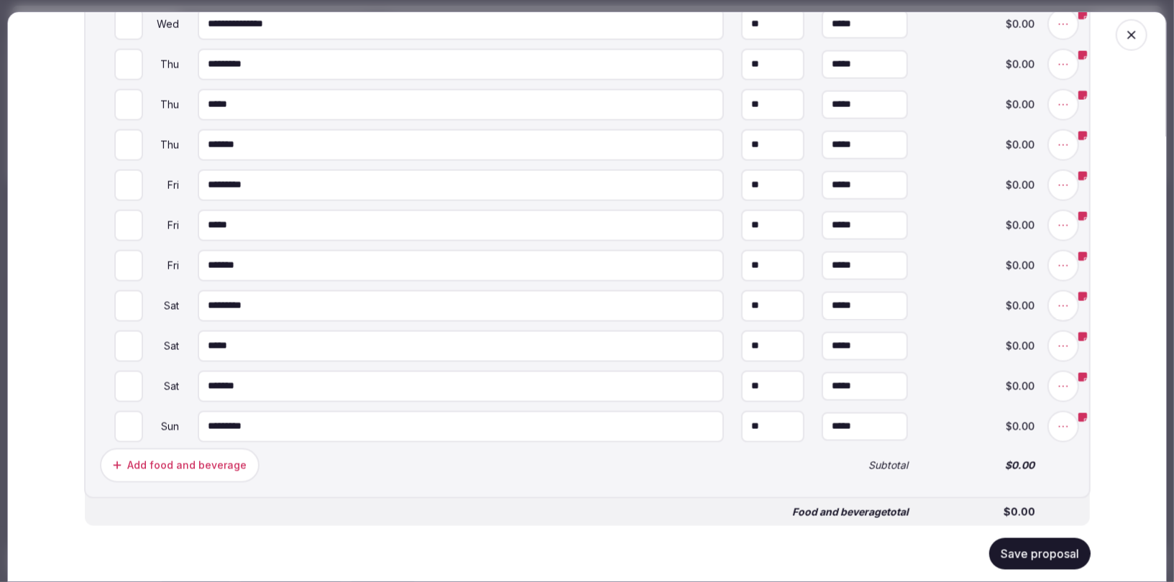
click at [1023, 548] on button "Save proposal" at bounding box center [1039, 554] width 101 height 32
click at [1022, 550] on button "Save proposal" at bounding box center [1039, 554] width 101 height 32
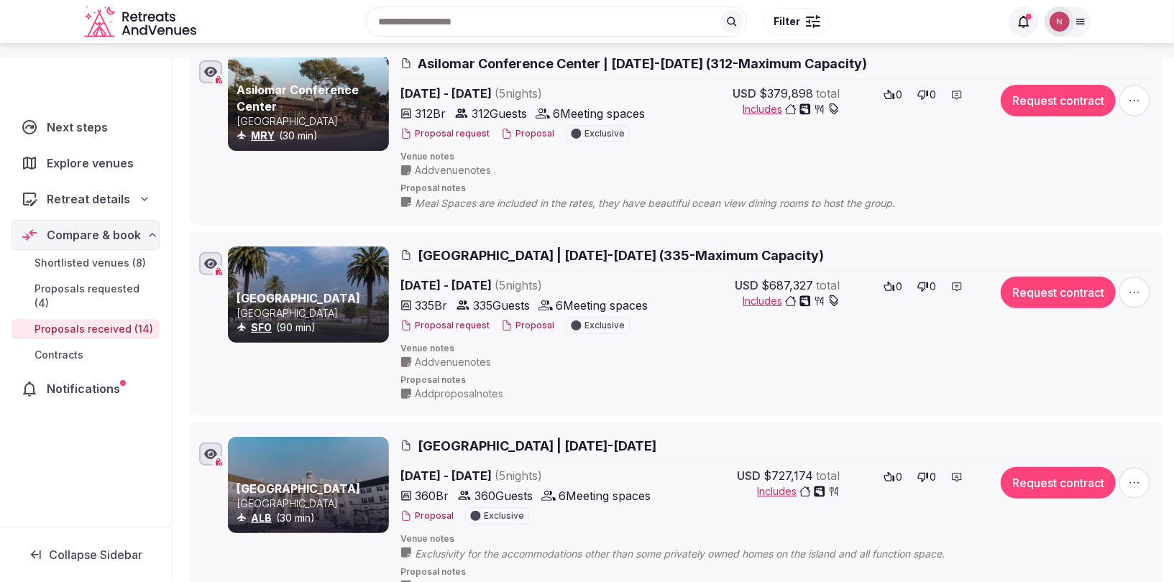
scroll to position [339, 0]
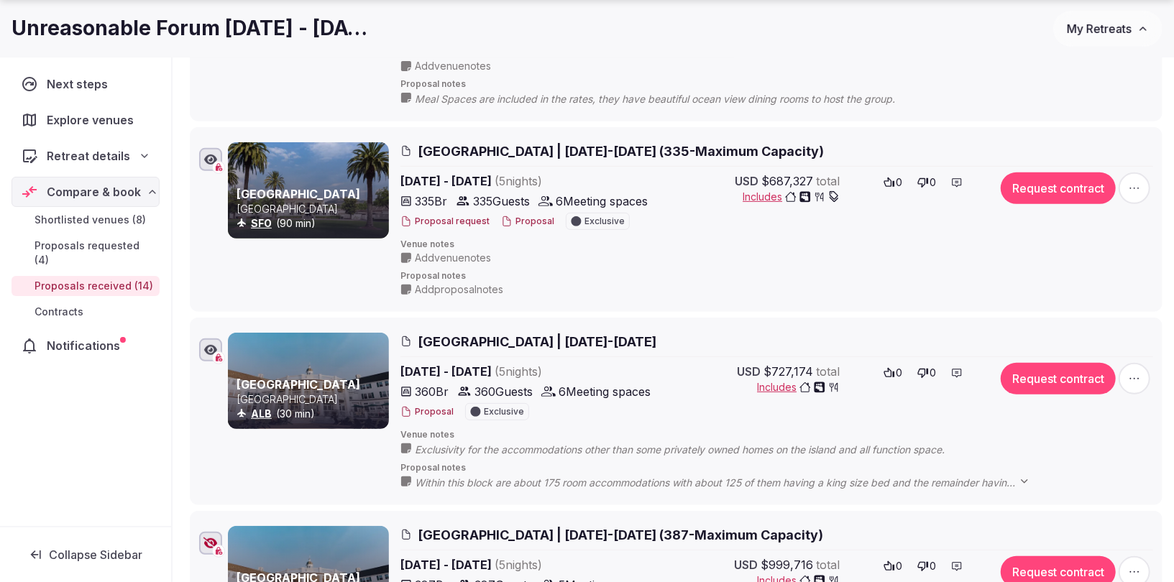
click at [1095, 27] on span "My Retreats" at bounding box center [1099, 29] width 65 height 14
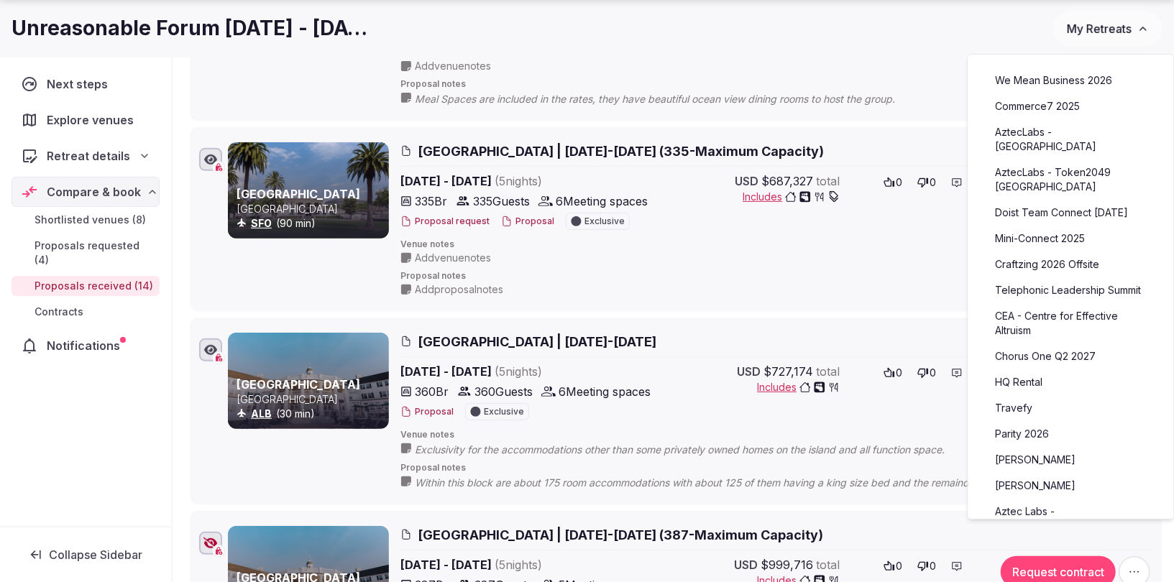
click at [1015, 106] on link "Commerce7 2025" at bounding box center [1071, 106] width 177 height 23
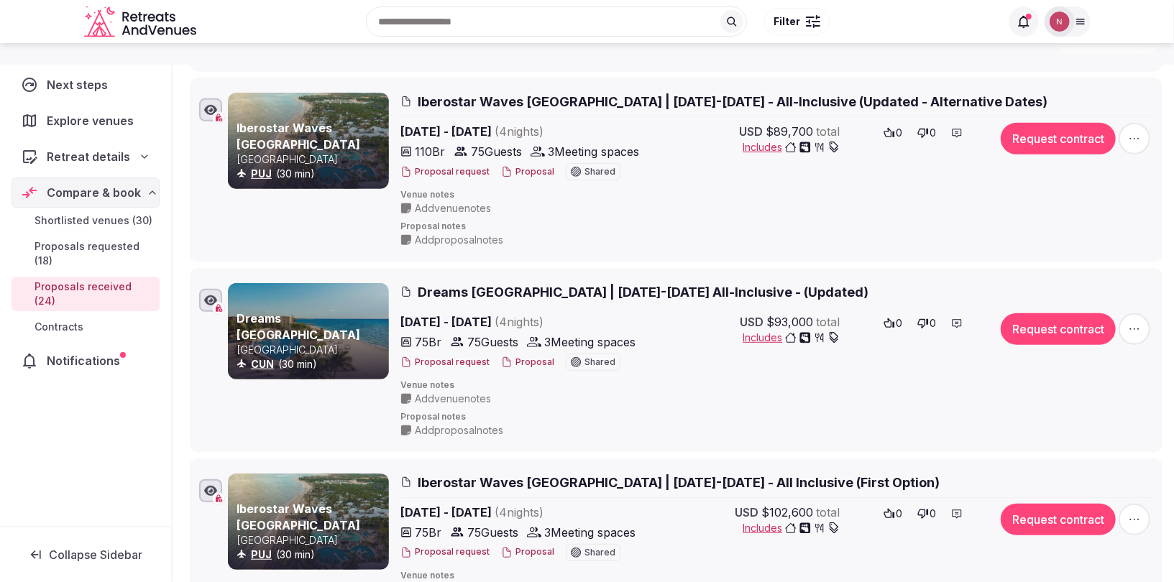
scroll to position [298, 0]
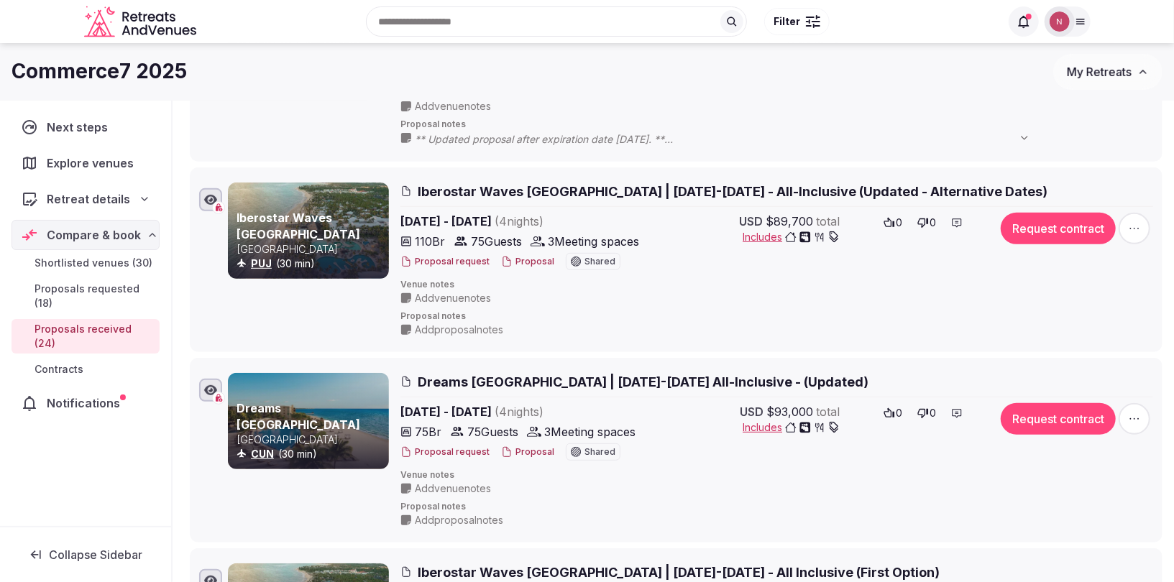
click at [730, 191] on span "Iberostar Waves [GEOGRAPHIC_DATA] | [DATE]-[DATE] - All-Inclusive (Updated - Al…" at bounding box center [733, 192] width 630 height 18
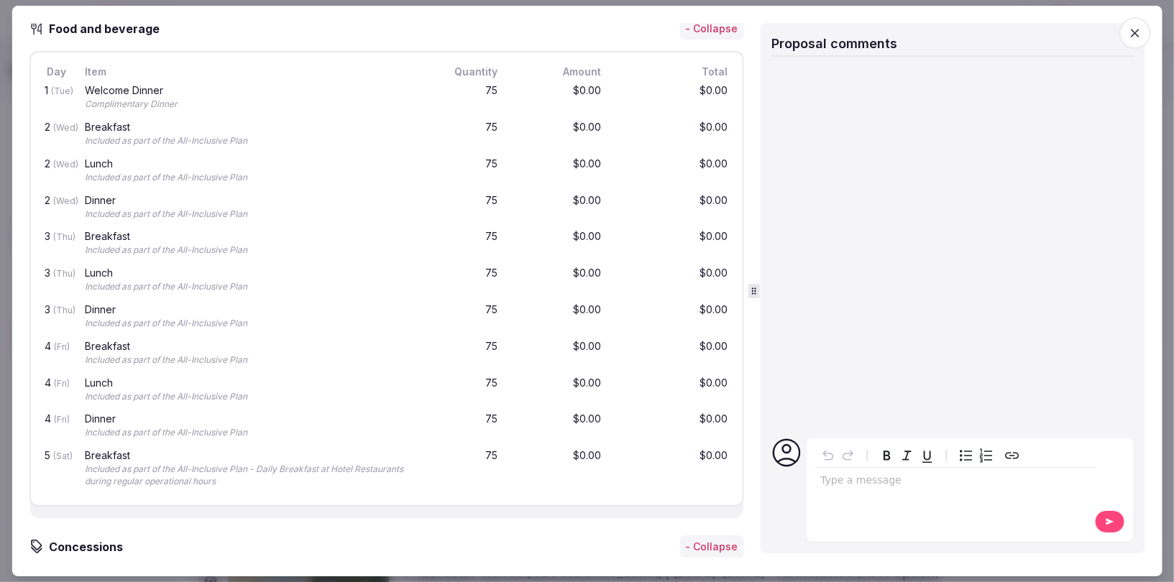
scroll to position [1290, 0]
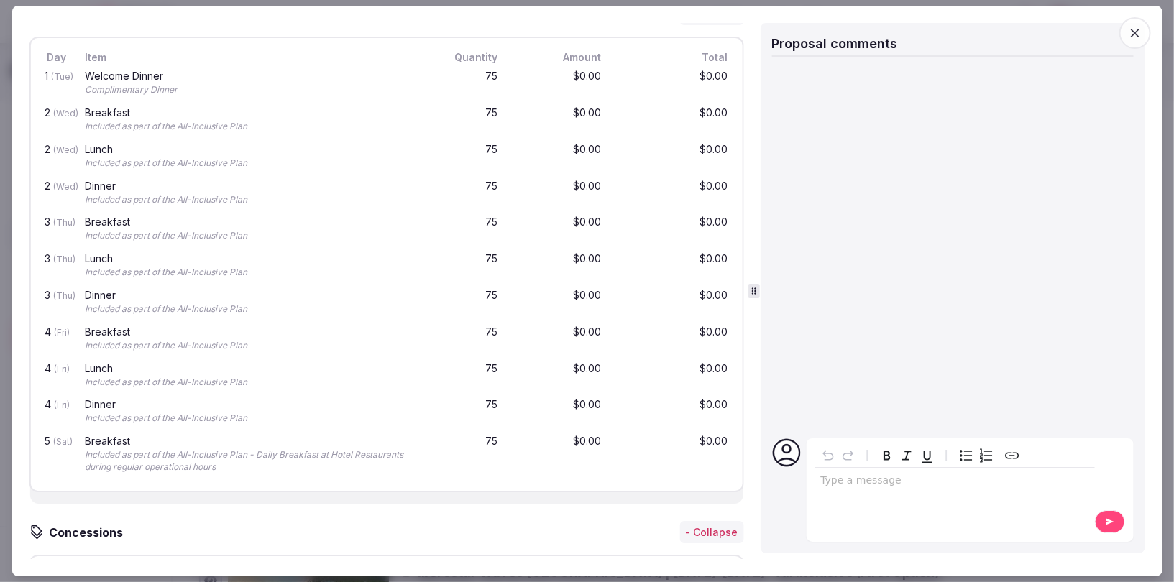
click at [1129, 28] on icon "button" at bounding box center [1135, 33] width 14 height 14
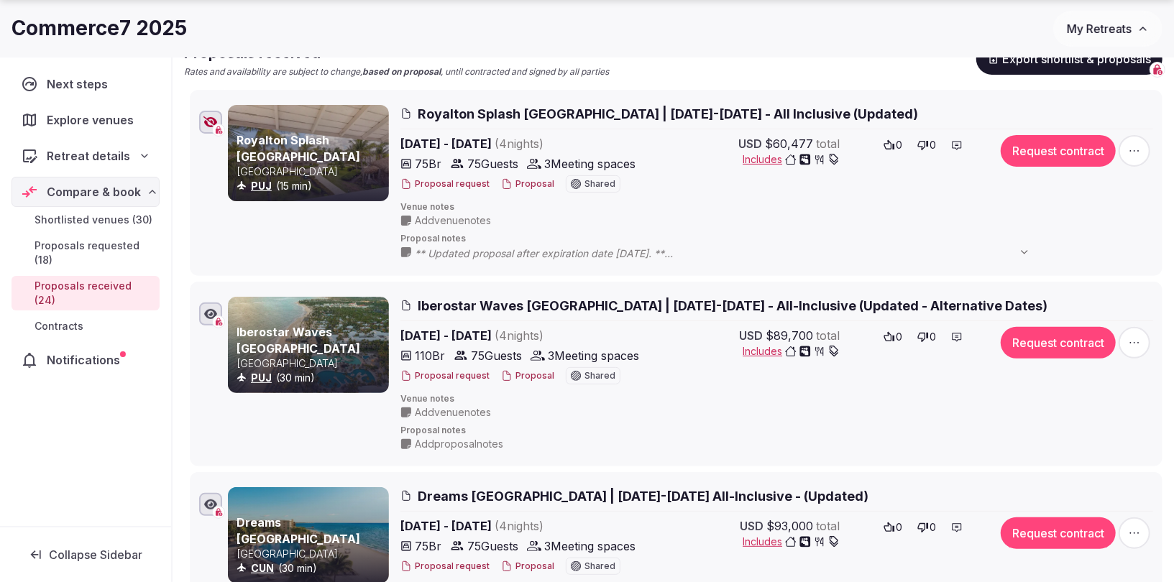
scroll to position [490, 0]
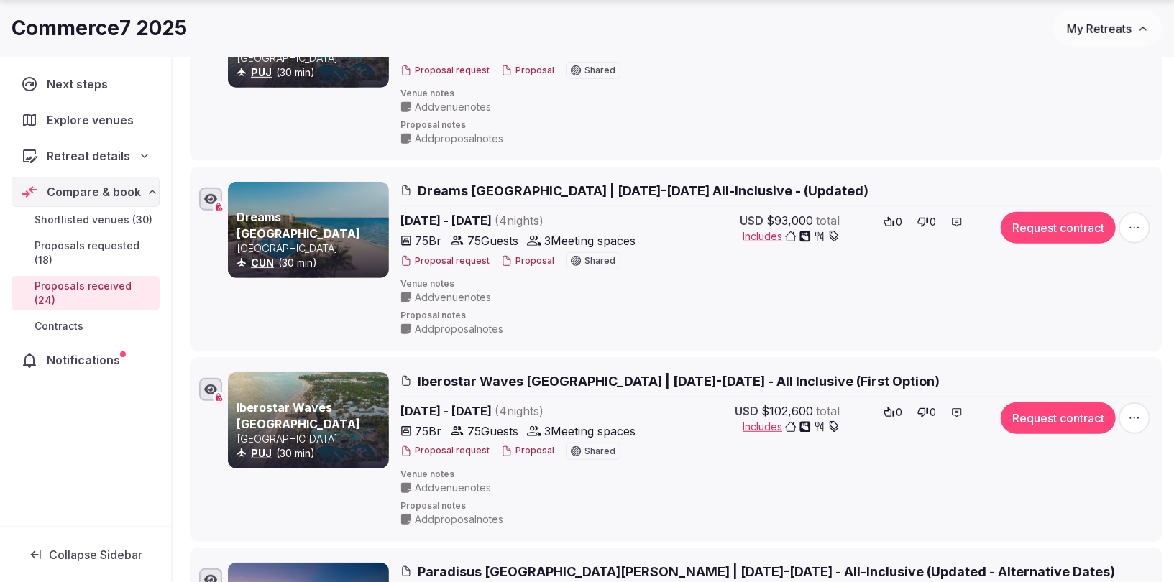
click at [587, 193] on span "Dreams [GEOGRAPHIC_DATA] | [DATE]-[DATE] All-Inclusive - (Updated)" at bounding box center [643, 191] width 451 height 18
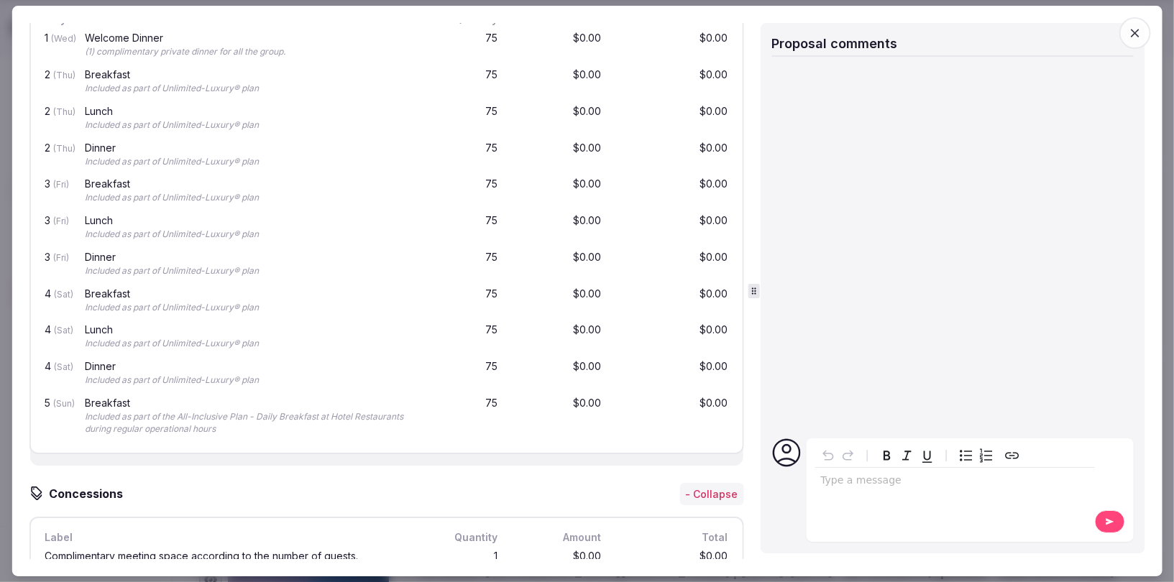
scroll to position [1384, 0]
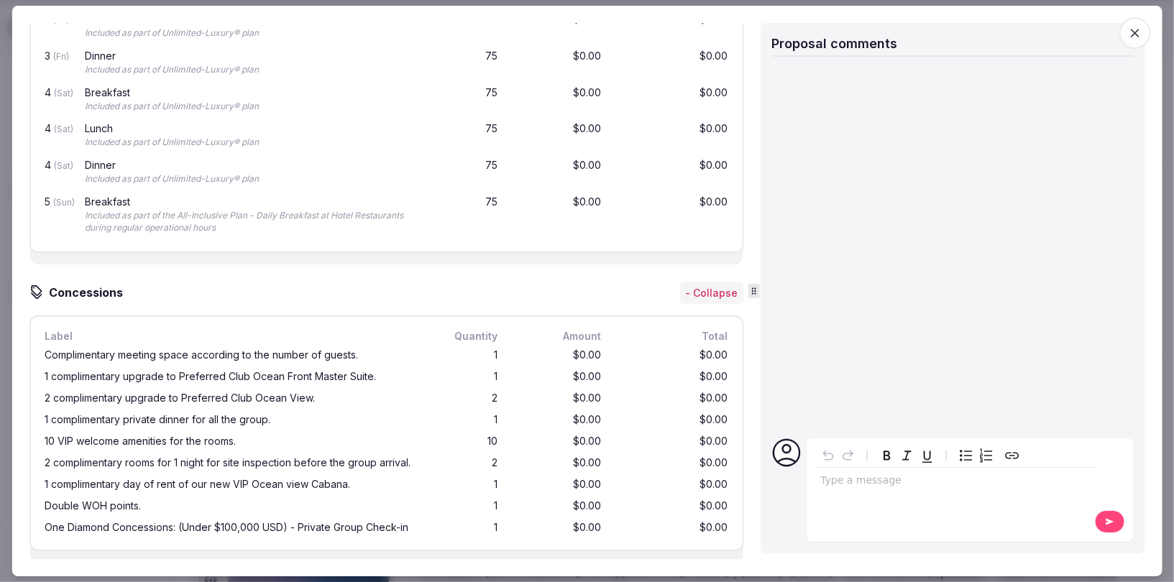
click at [1139, 32] on icon "button" at bounding box center [1135, 33] width 14 height 14
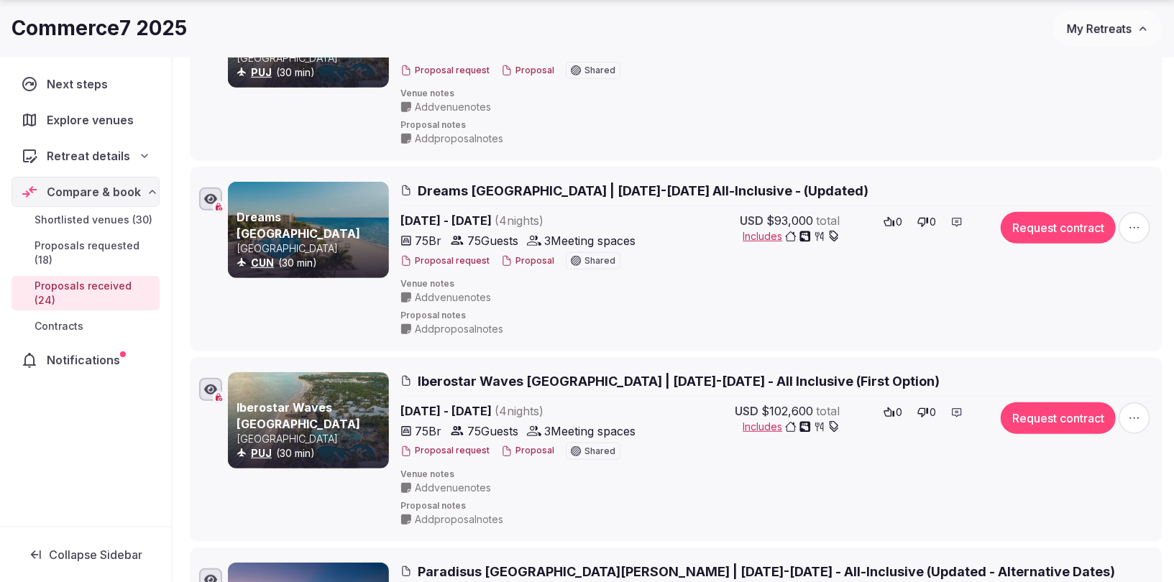
click at [521, 380] on span "Iberostar Waves [GEOGRAPHIC_DATA] | [DATE]-[DATE] - All Inclusive (First Option)" at bounding box center [679, 381] width 522 height 18
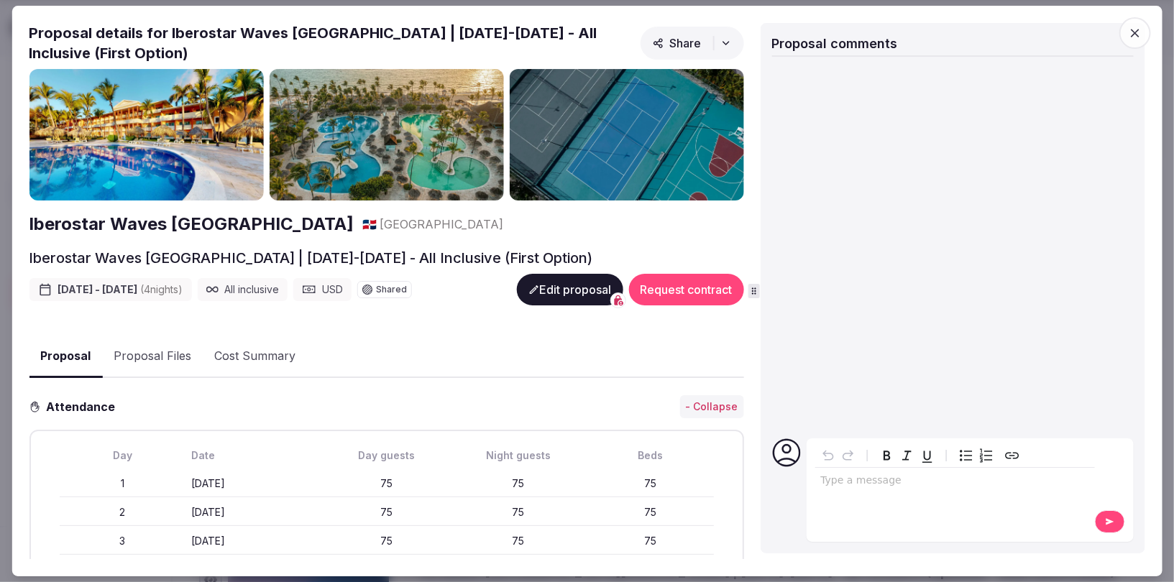
click at [544, 289] on button "Edit proposal" at bounding box center [569, 290] width 106 height 32
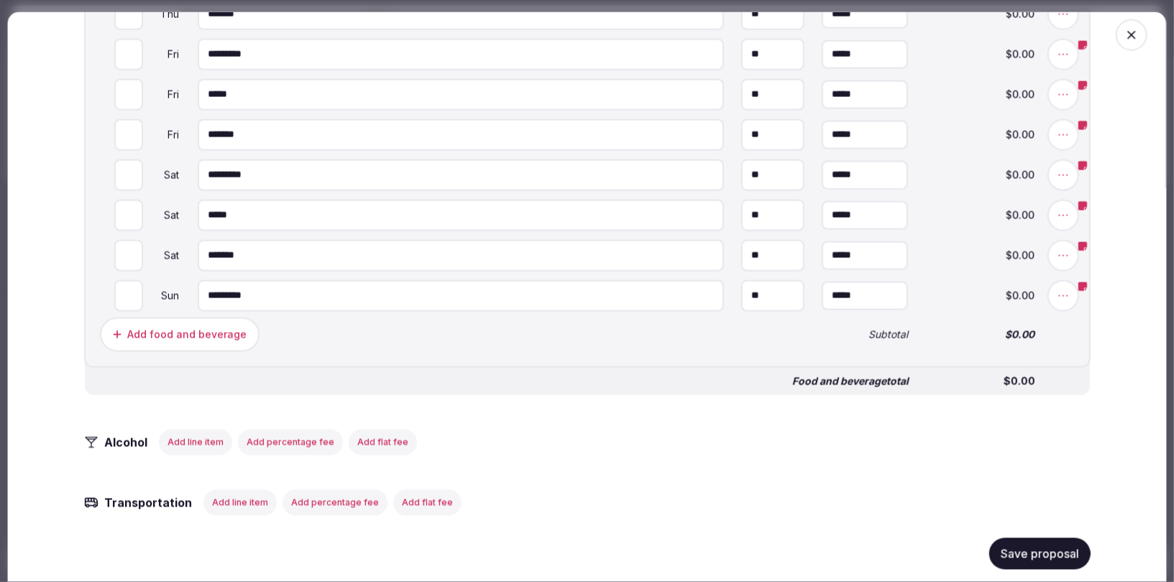
scroll to position [1469, 0]
drag, startPoint x: 1123, startPoint y: 35, endPoint x: 1097, endPoint y: 50, distance: 30.9
click at [1123, 35] on span "button" at bounding box center [1132, 35] width 32 height 32
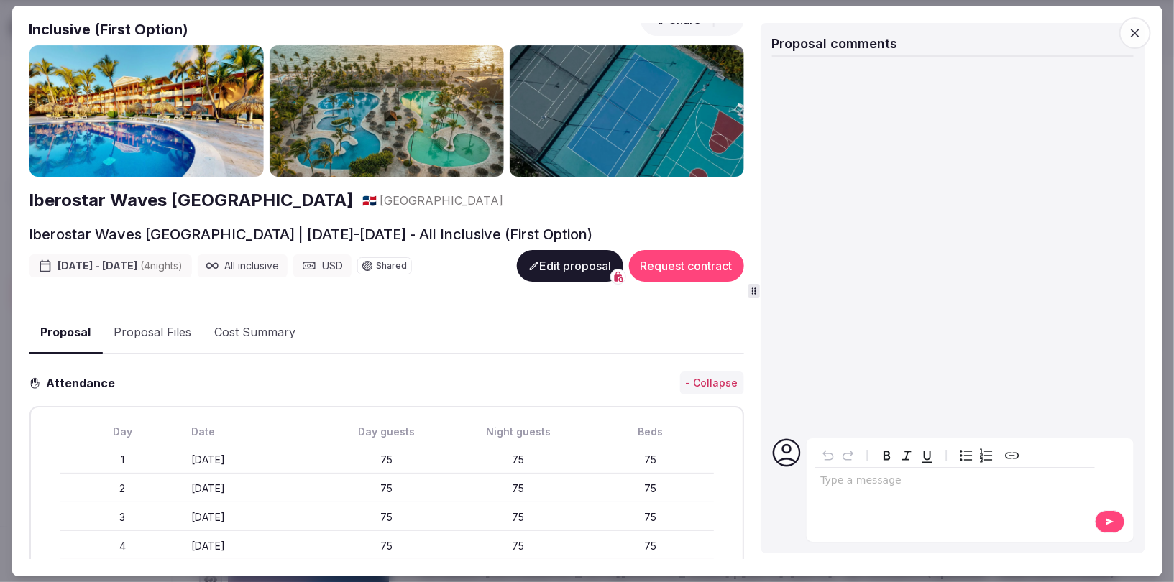
scroll to position [36, 0]
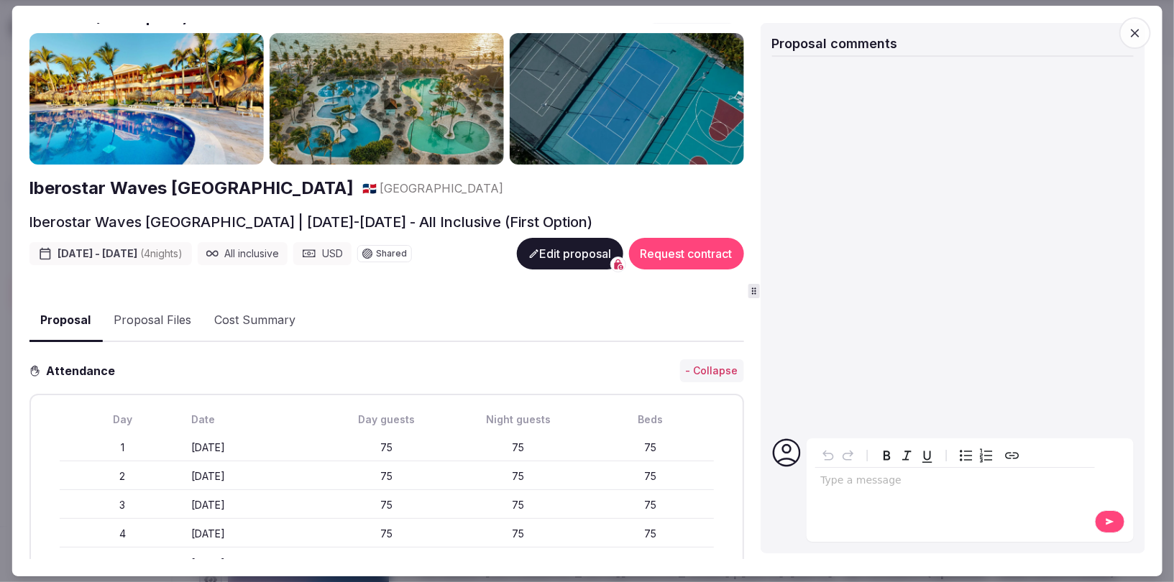
click at [1136, 34] on icon "button" at bounding box center [1135, 33] width 9 height 9
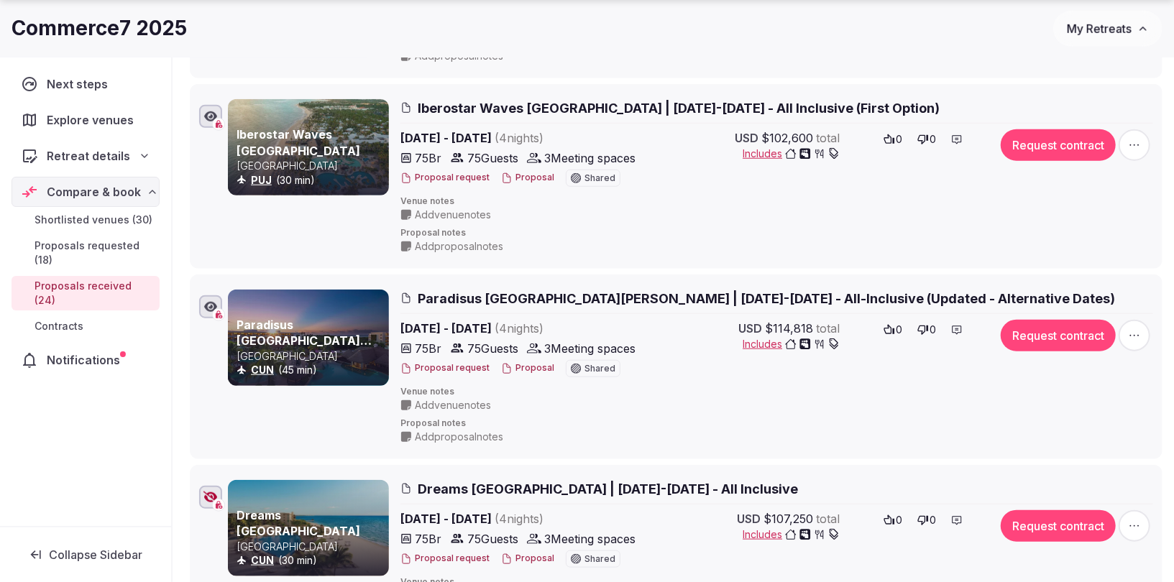
scroll to position [768, 0]
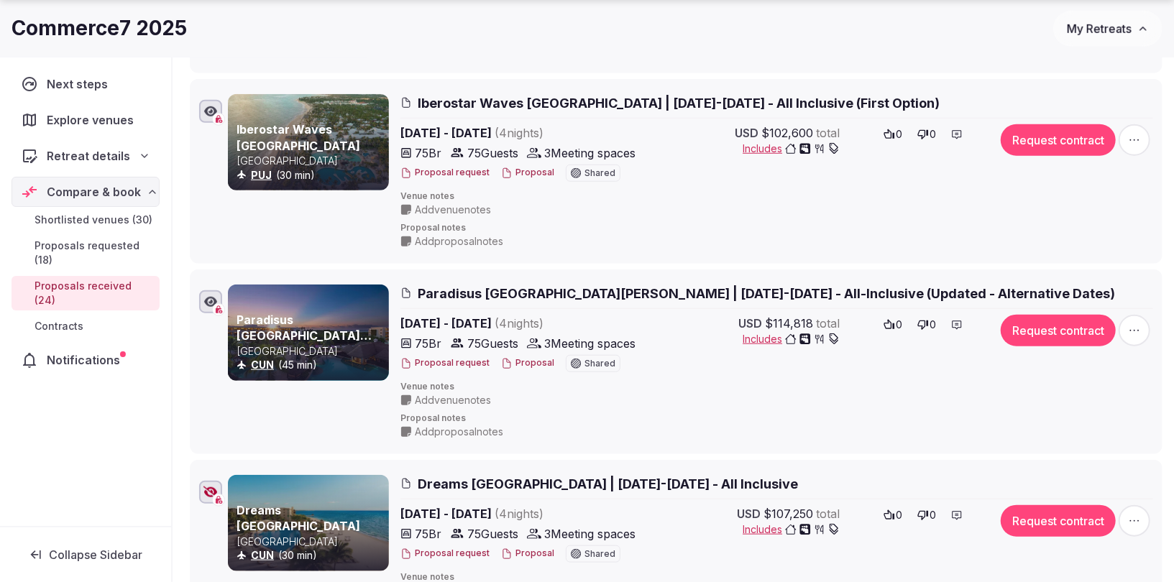
click at [689, 288] on span "Paradisus [GEOGRAPHIC_DATA][PERSON_NAME] | [DATE]-[DATE] - All-Inclusive (Updat…" at bounding box center [766, 294] width 697 height 18
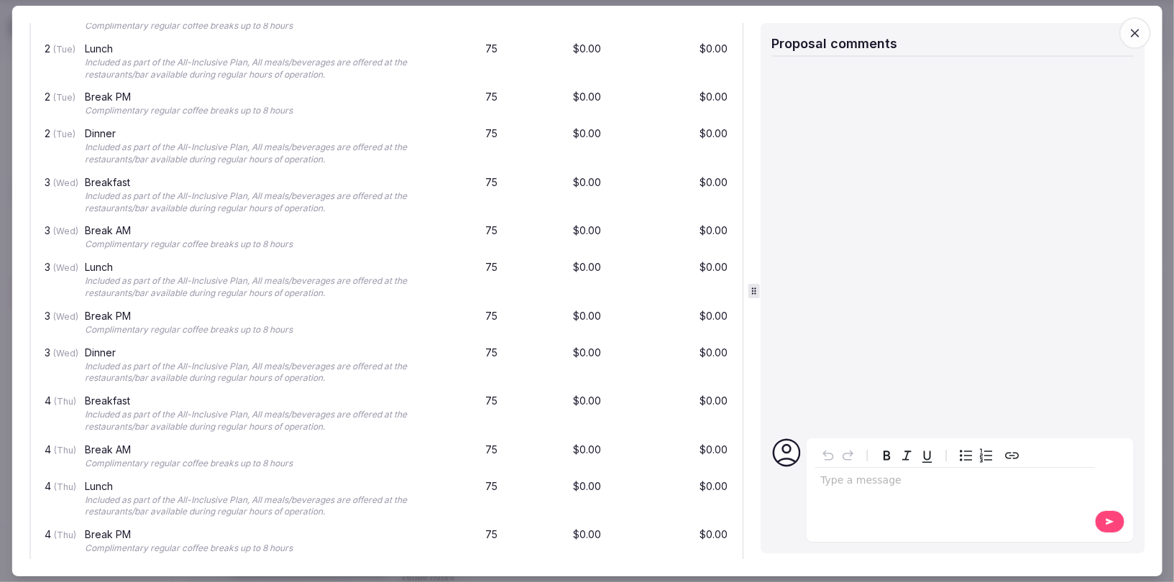
scroll to position [1698, 0]
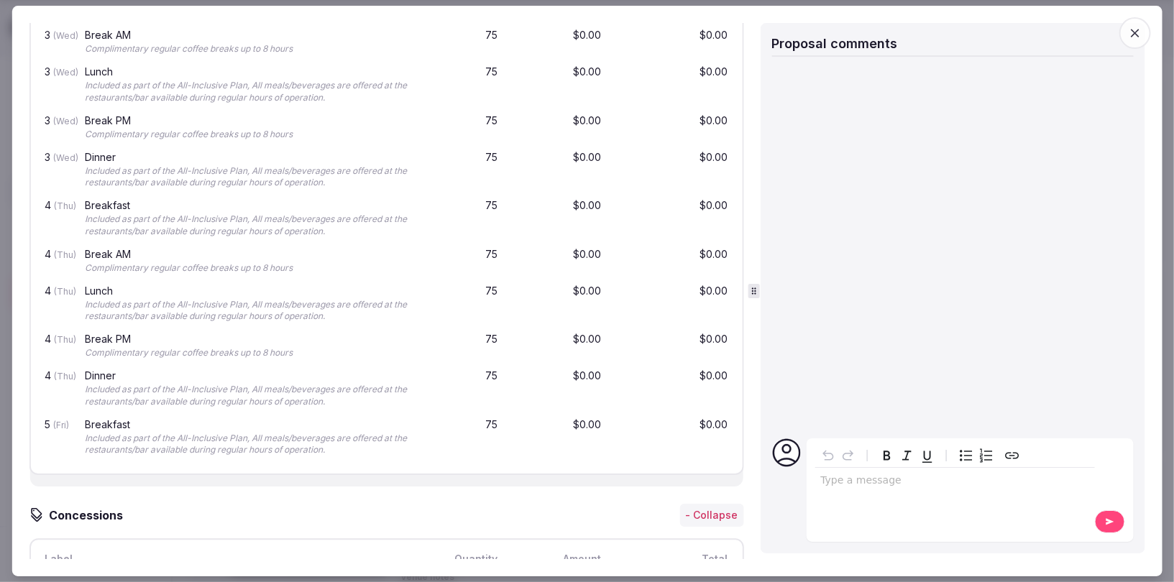
click at [1129, 32] on icon "button" at bounding box center [1135, 33] width 14 height 14
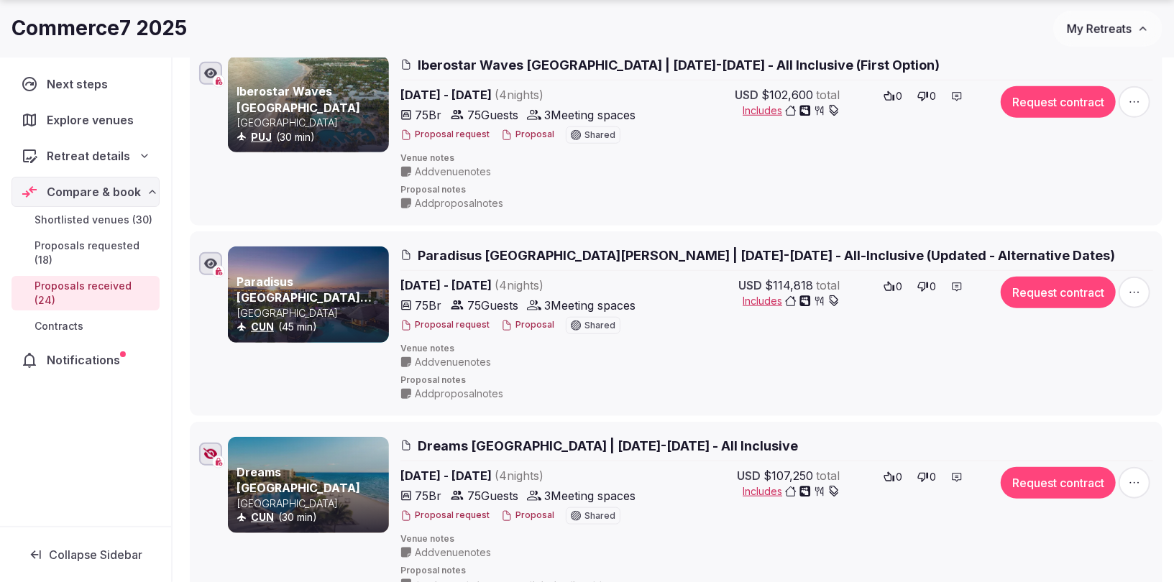
scroll to position [807, 0]
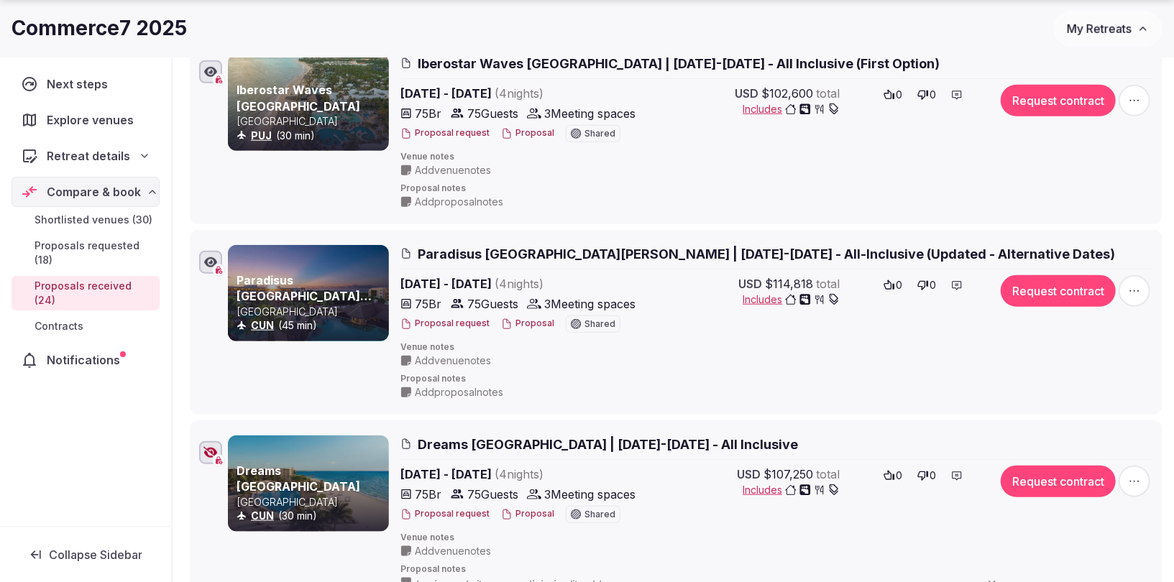
click at [513, 437] on span "Dreams [GEOGRAPHIC_DATA] | [DATE]-[DATE] - All Inclusive" at bounding box center [608, 445] width 380 height 18
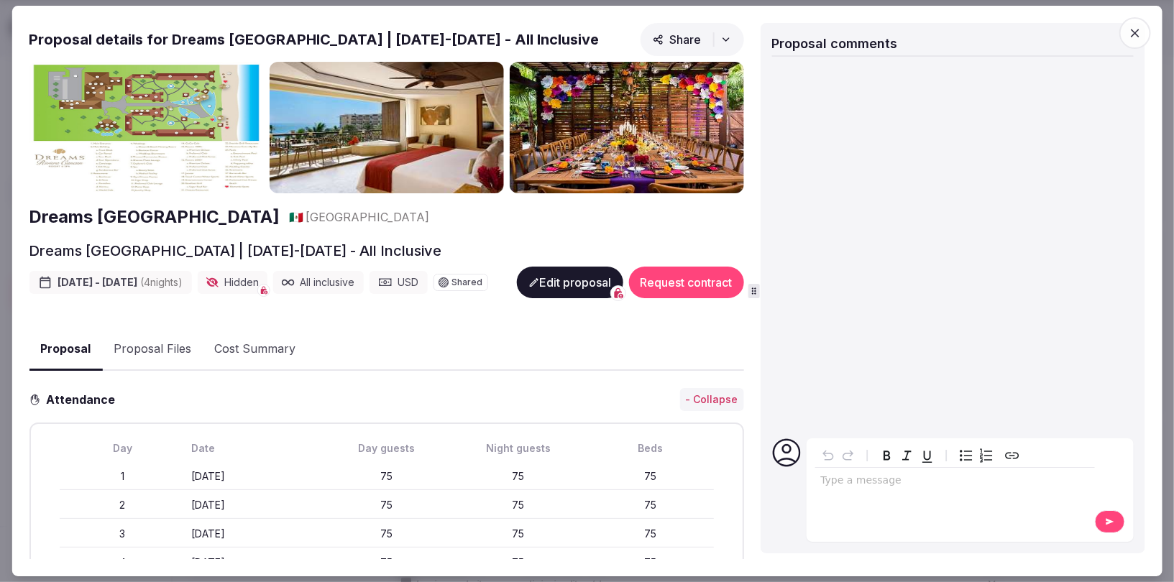
click at [543, 285] on button "Edit proposal" at bounding box center [569, 283] width 106 height 32
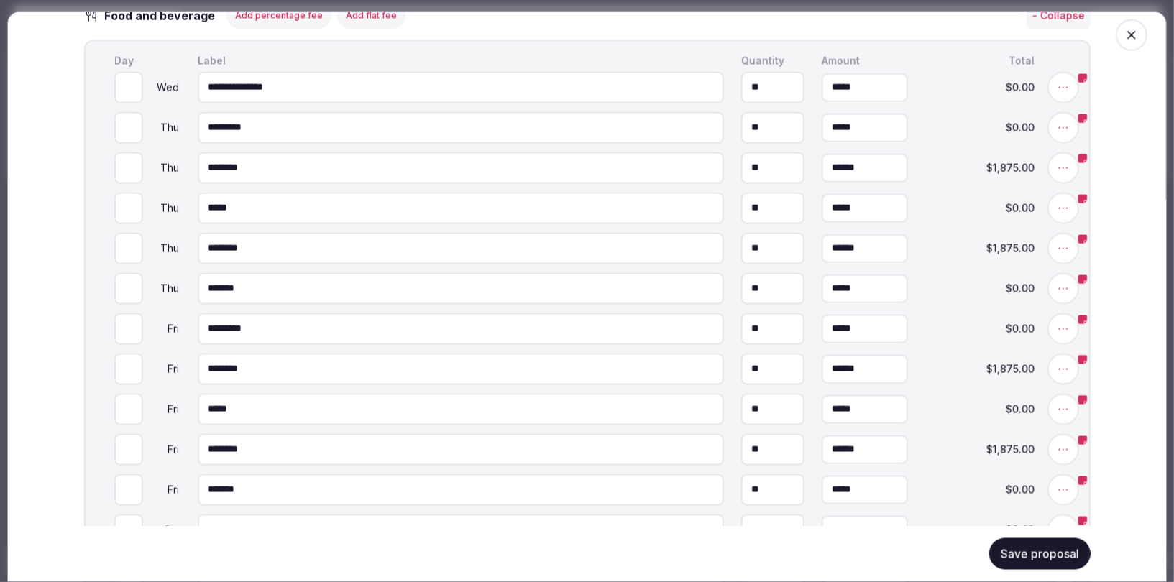
scroll to position [1282, 0]
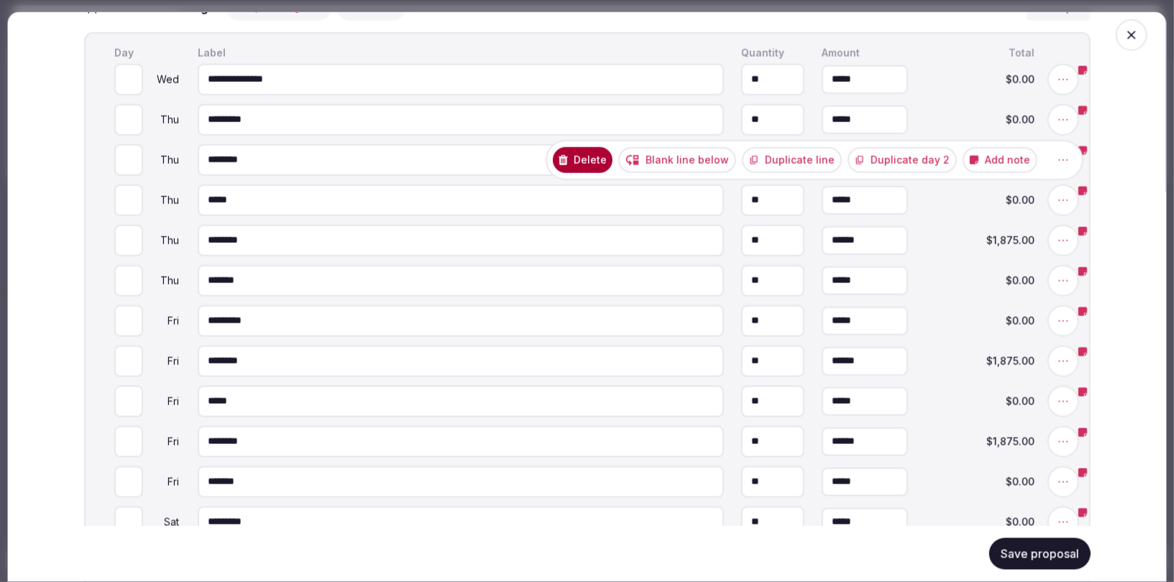
click at [610, 159] on button "Delete" at bounding box center [583, 160] width 60 height 26
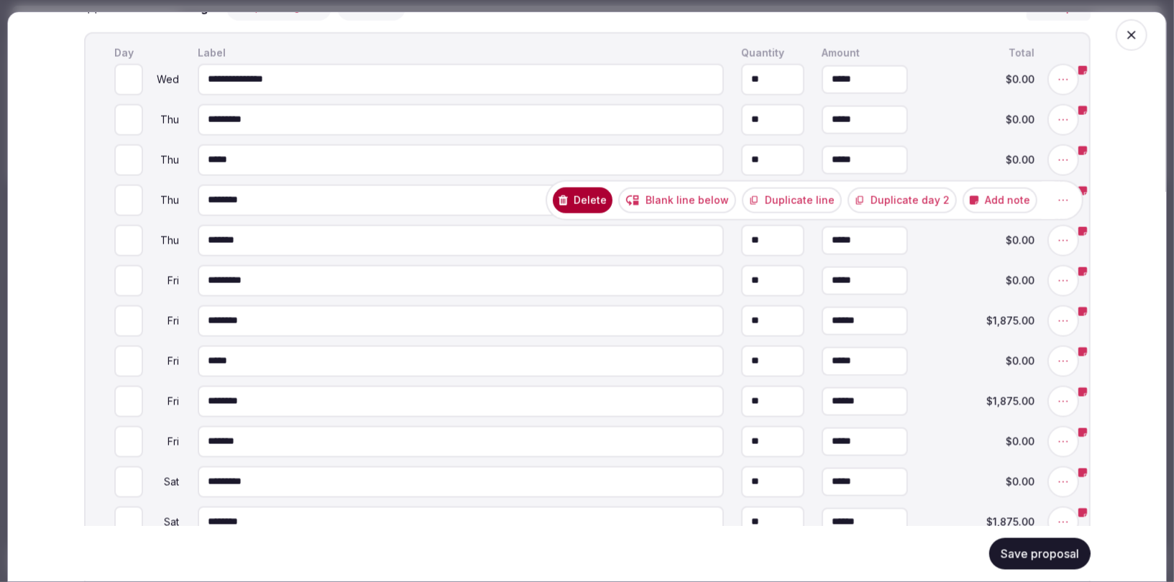
click at [610, 201] on button "Delete" at bounding box center [583, 201] width 60 height 26
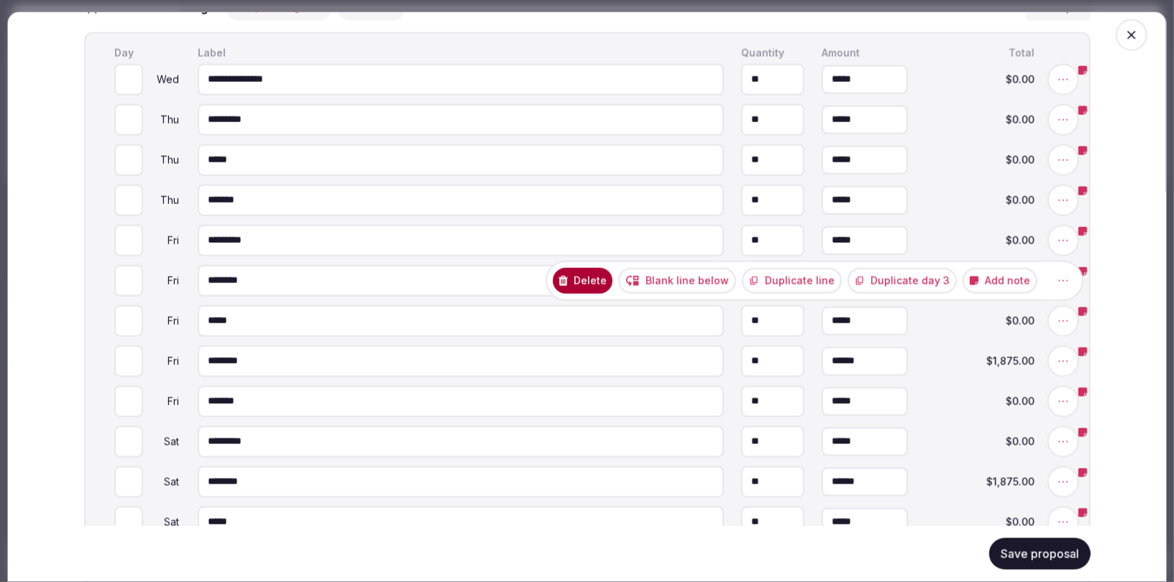
click at [608, 274] on button "Delete" at bounding box center [583, 281] width 60 height 26
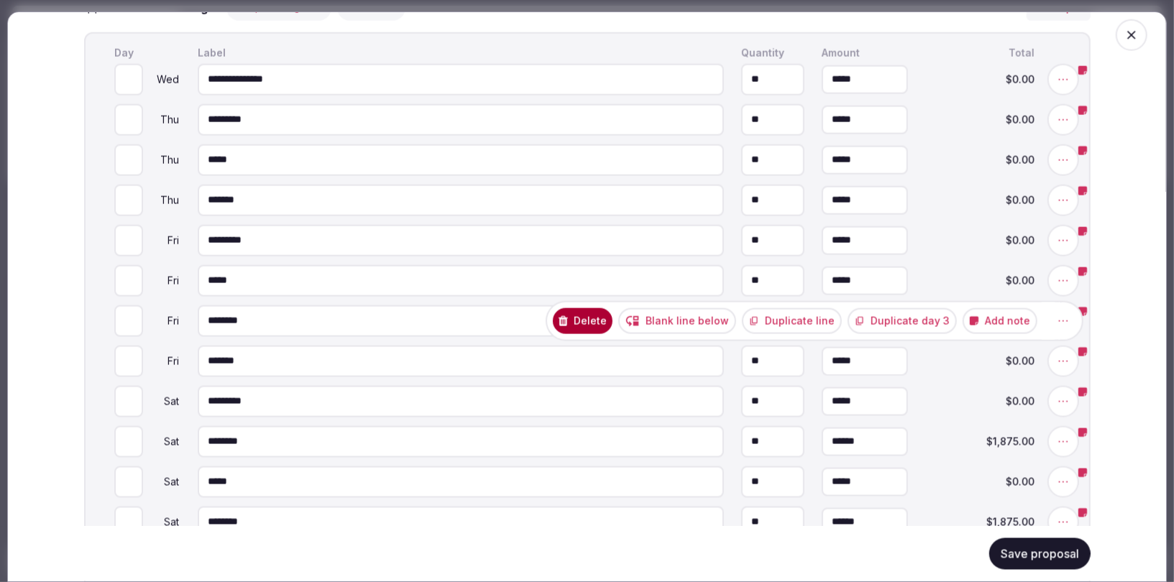
click at [568, 317] on icon at bounding box center [563, 321] width 9 height 10
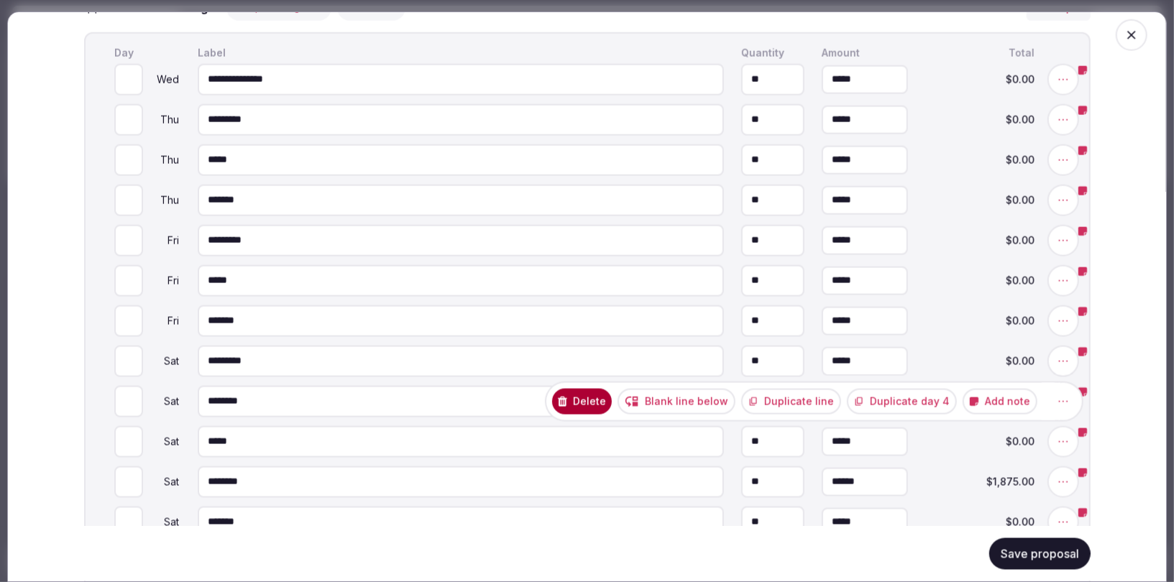
click at [612, 397] on button "Delete" at bounding box center [582, 402] width 60 height 26
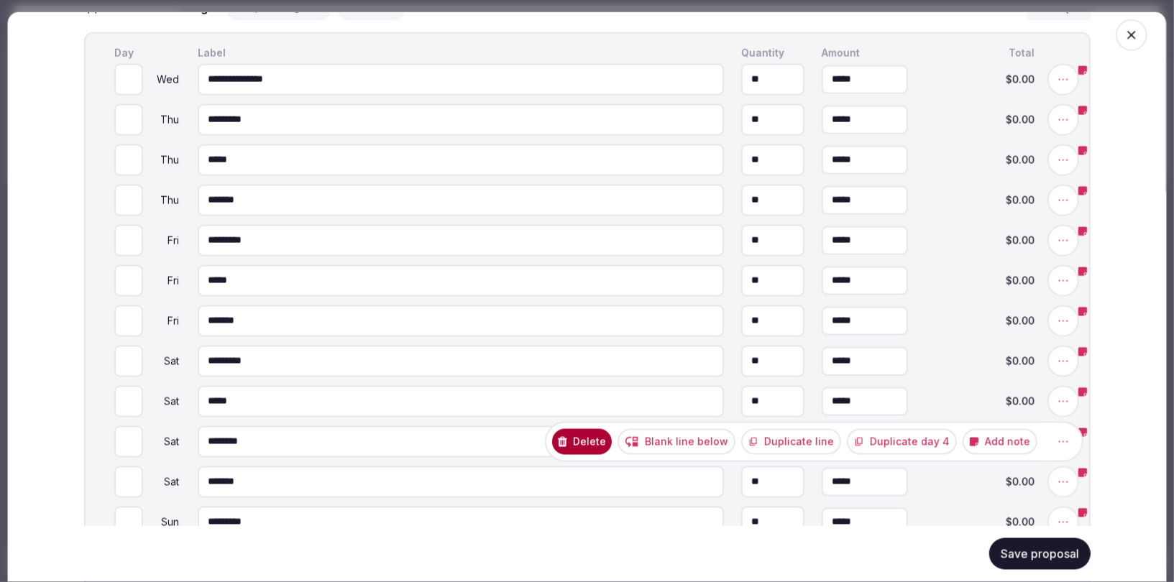
click at [607, 435] on button "Delete" at bounding box center [582, 442] width 60 height 26
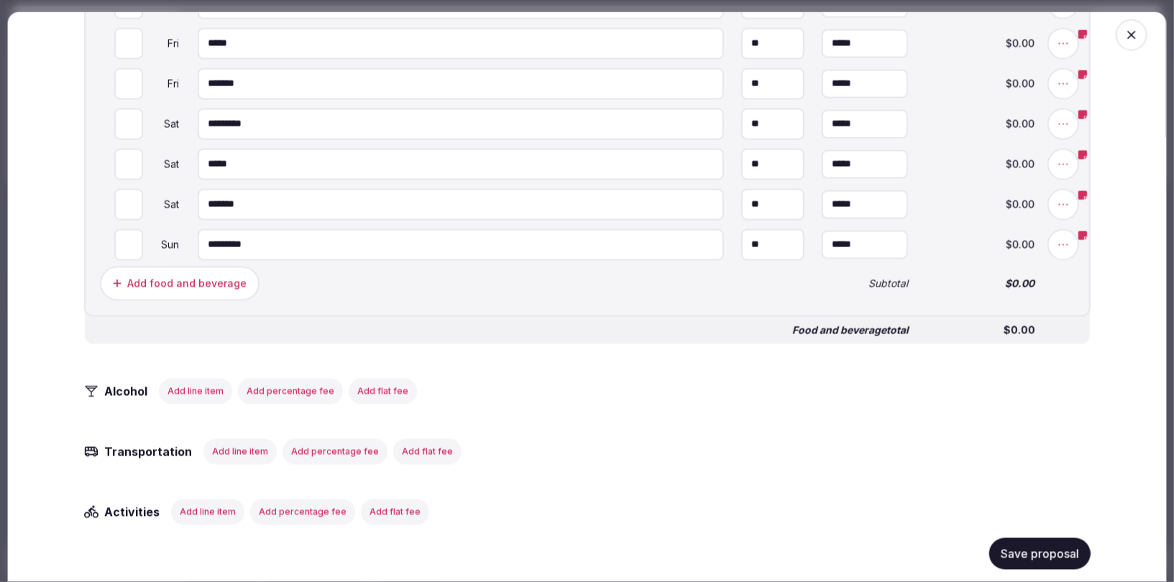
scroll to position [1538, 0]
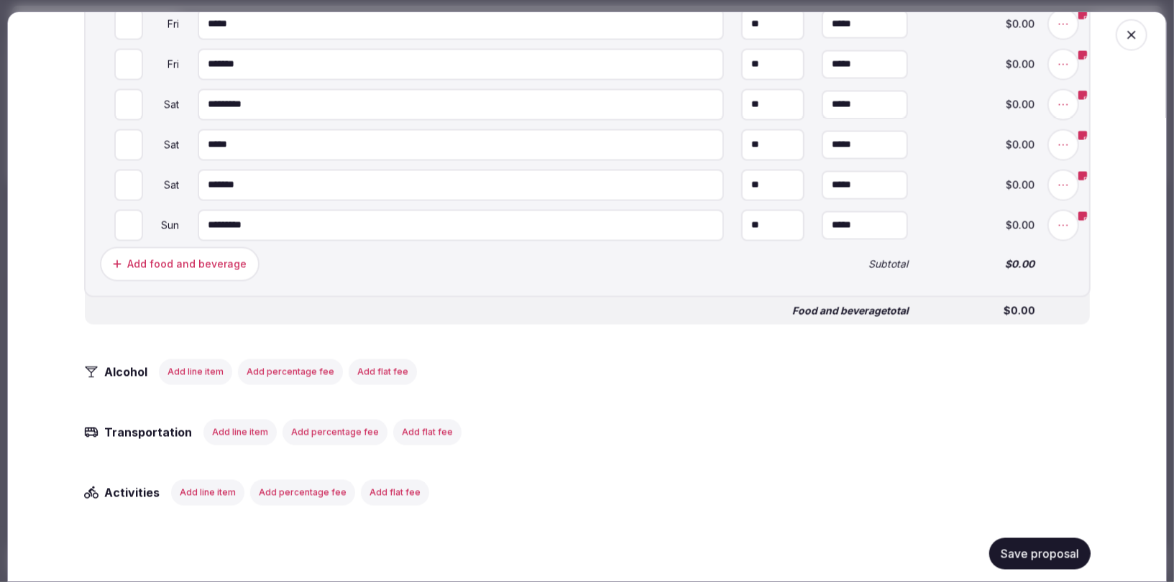
click at [1049, 551] on button "Save proposal" at bounding box center [1039, 554] width 101 height 32
click at [1031, 551] on button "Save proposal" at bounding box center [1039, 554] width 101 height 32
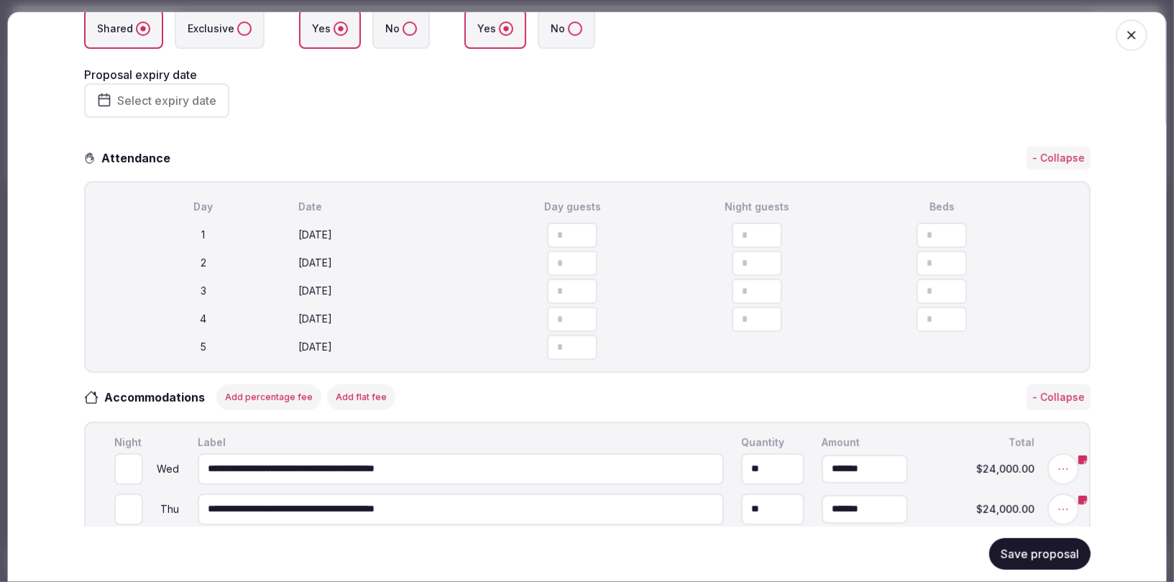
scroll to position [0, 0]
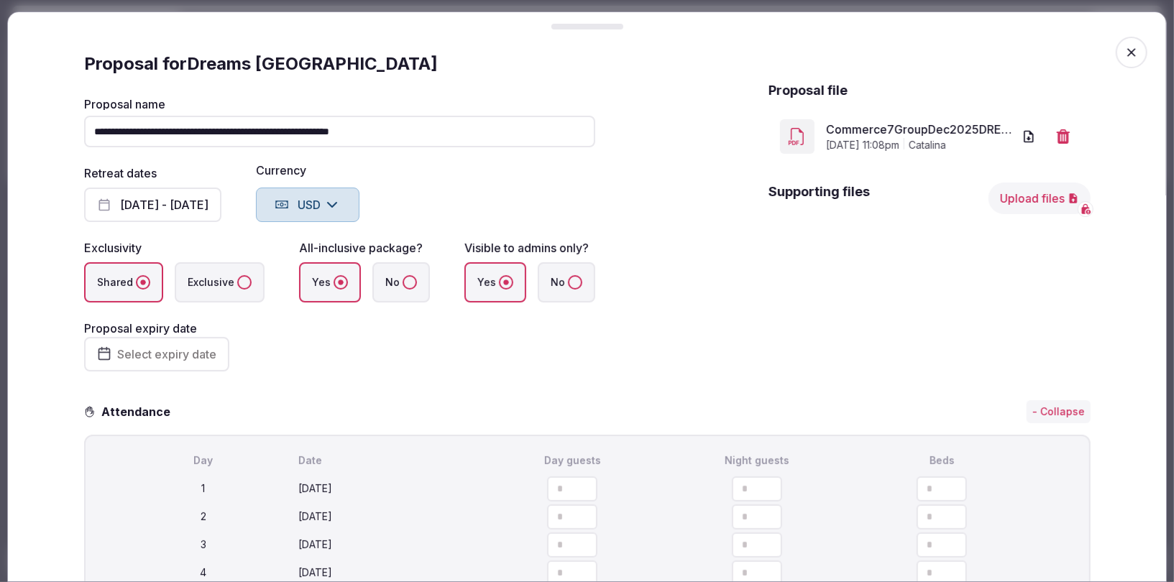
click at [1134, 50] on icon "button" at bounding box center [1131, 52] width 14 height 14
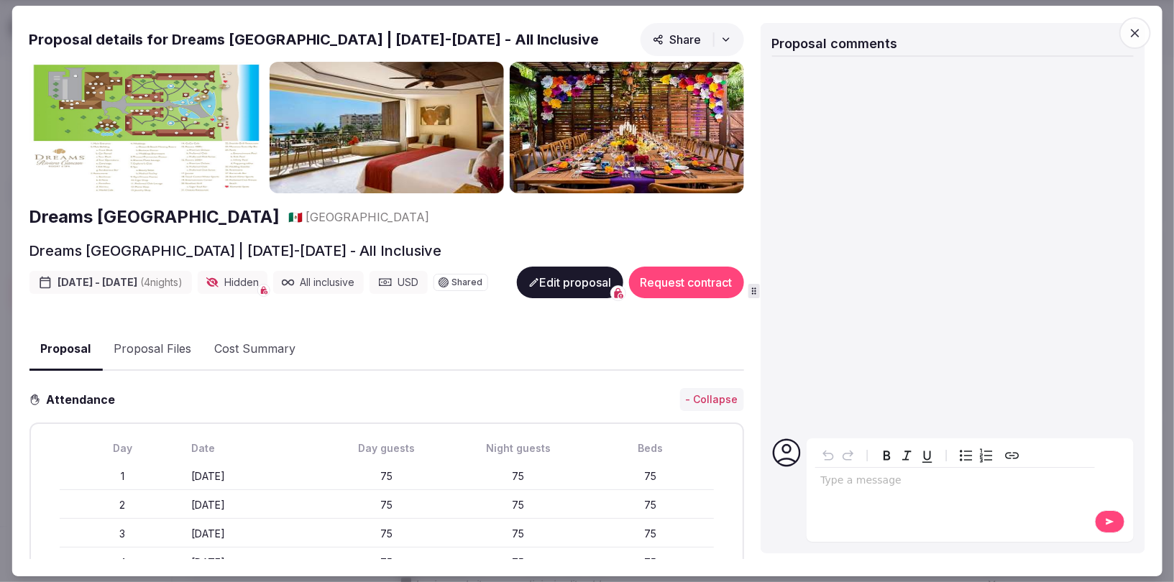
click at [1139, 40] on span "button" at bounding box center [1135, 33] width 32 height 32
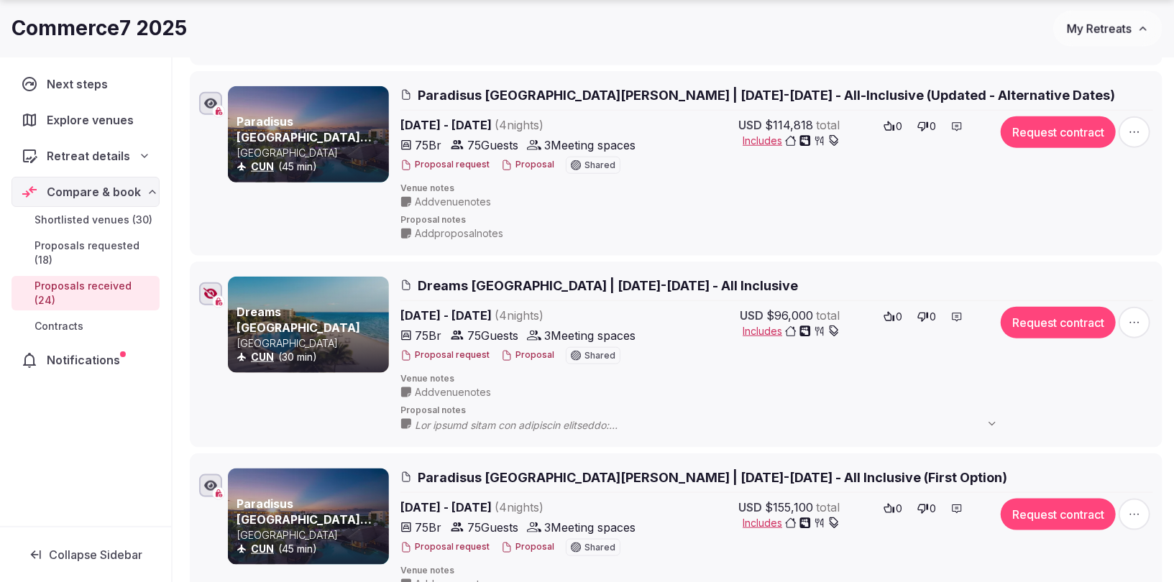
scroll to position [1037, 0]
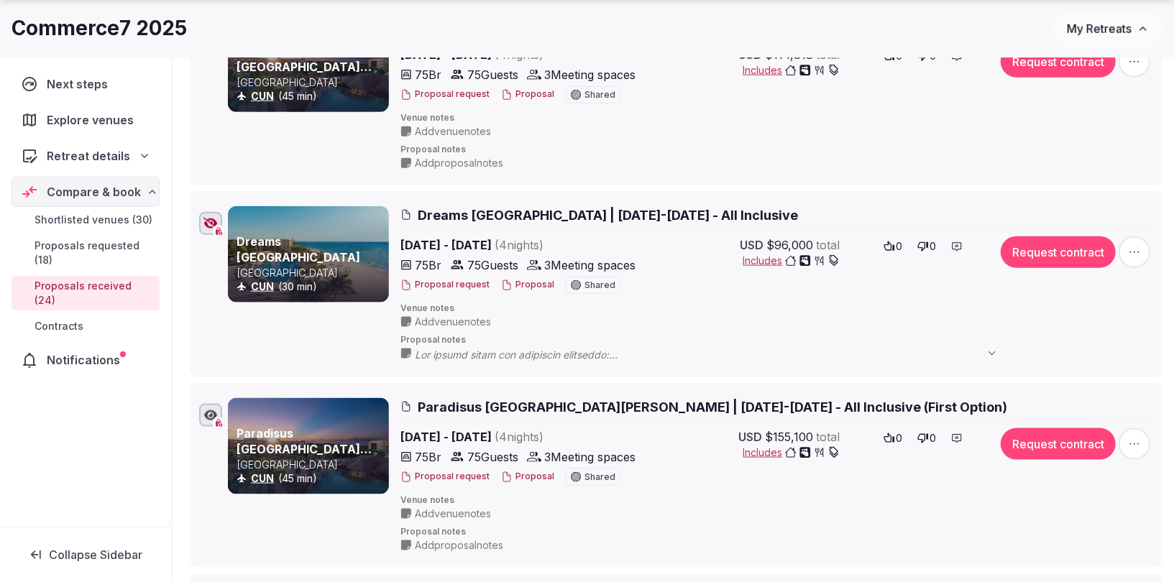
click at [594, 208] on span "Dreams [GEOGRAPHIC_DATA] | [DATE]-[DATE] - All Inclusive" at bounding box center [608, 215] width 380 height 18
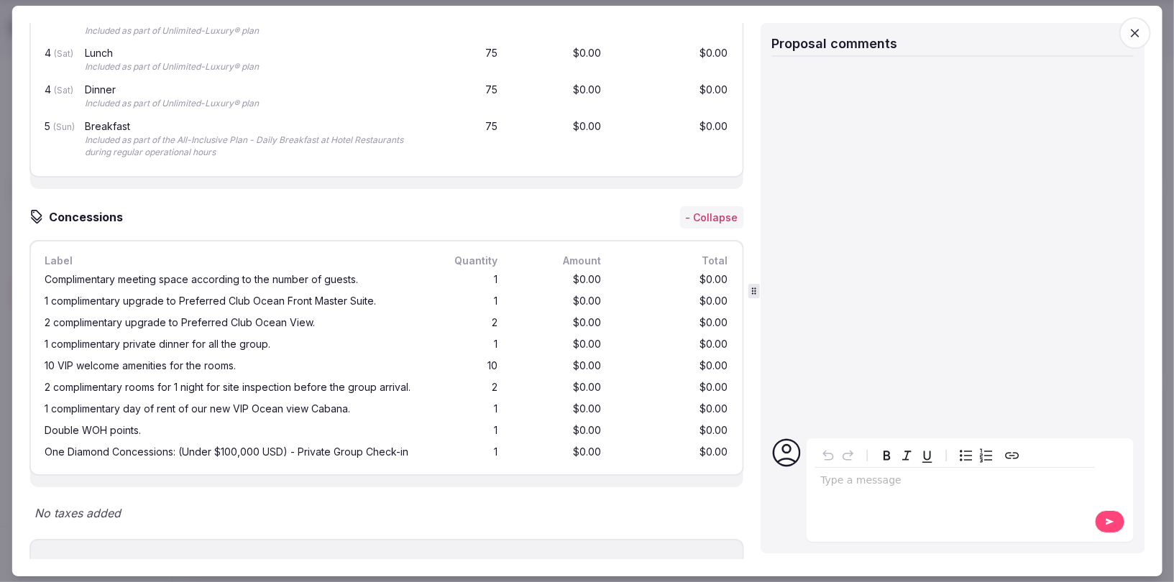
scroll to position [1544, 0]
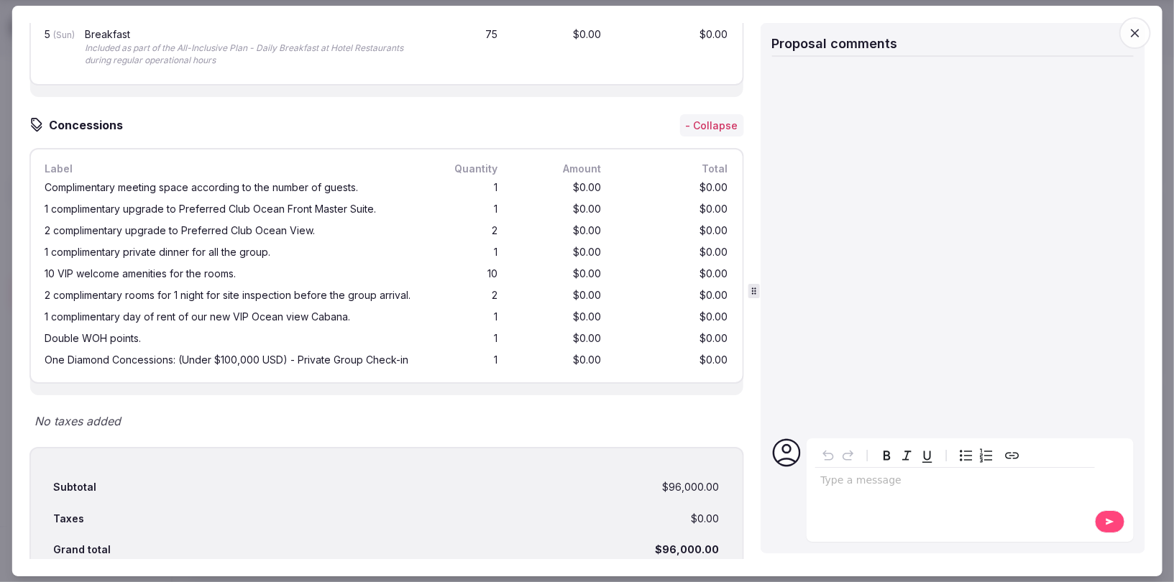
click at [1133, 30] on icon "button" at bounding box center [1135, 33] width 14 height 14
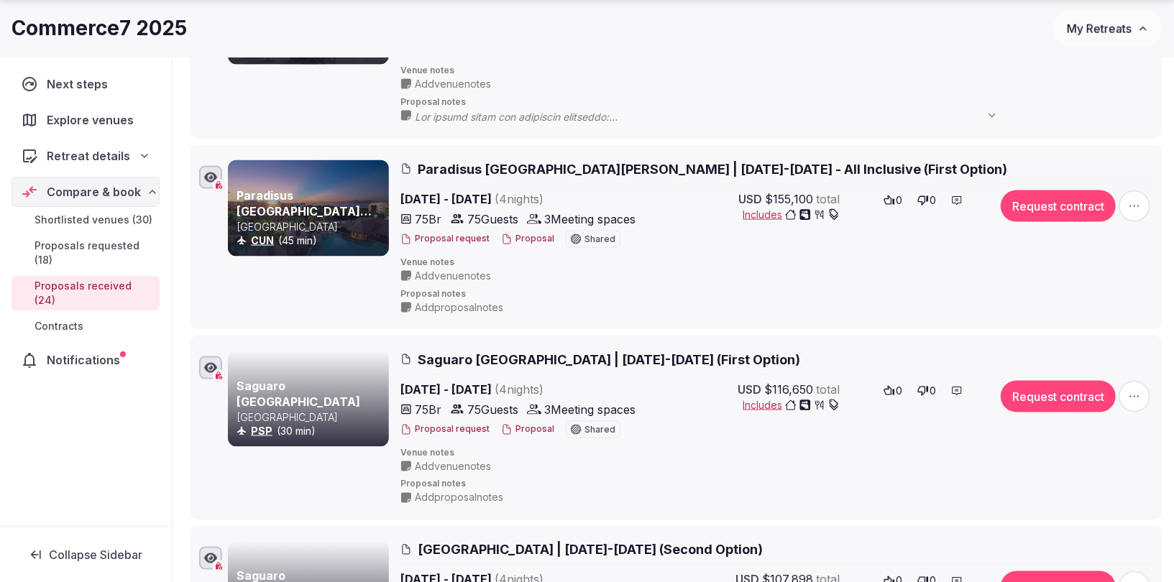
scroll to position [1277, 0]
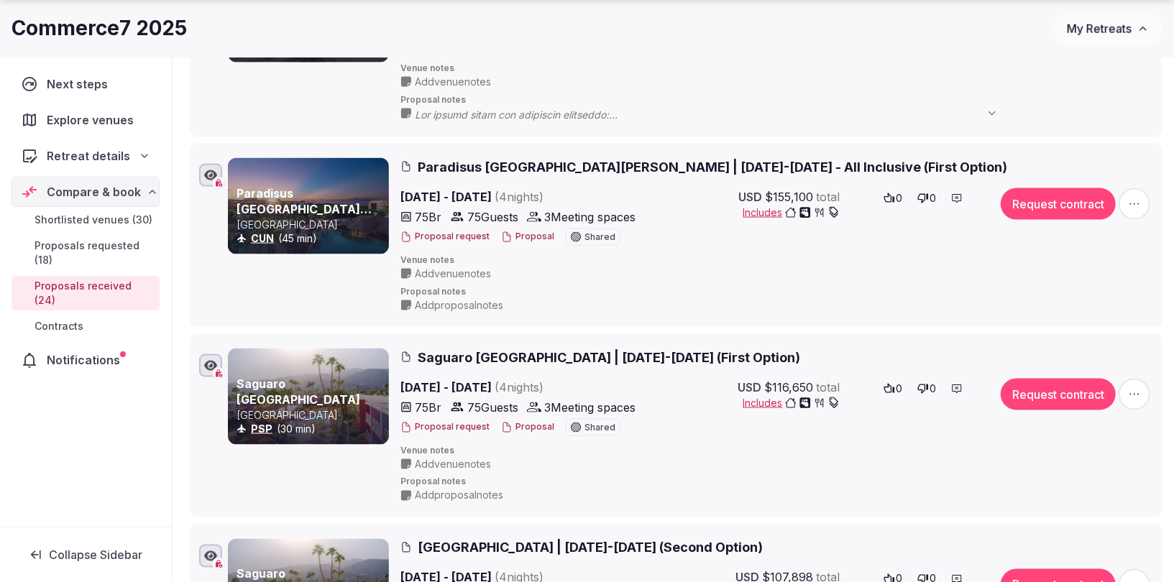
click at [650, 162] on span "Paradisus [GEOGRAPHIC_DATA][PERSON_NAME] | [DATE]-[DATE] - All Inclusive (First…" at bounding box center [712, 167] width 589 height 18
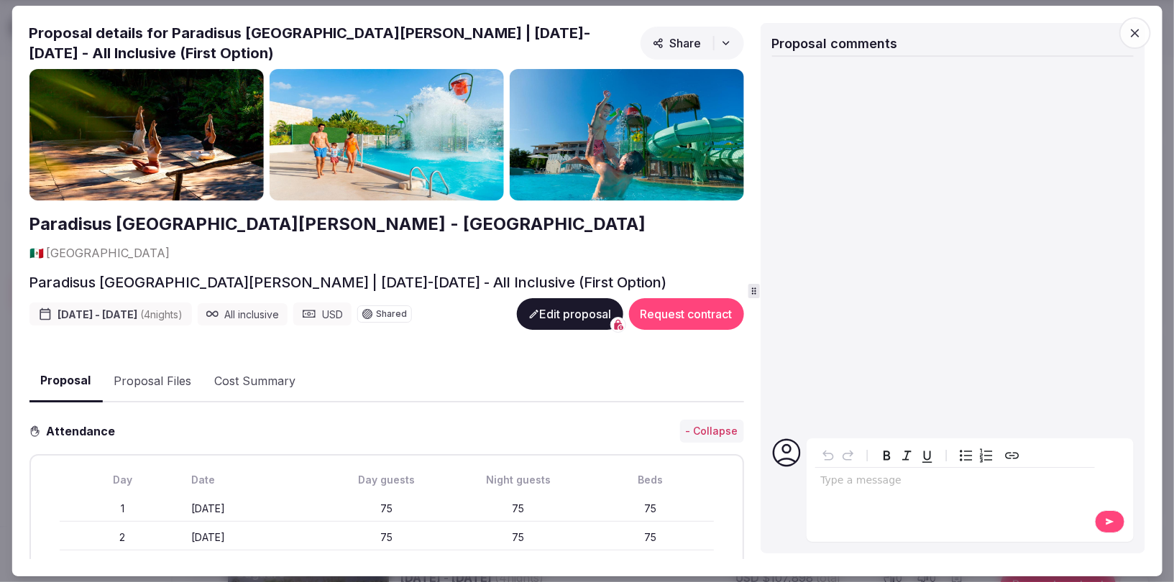
click at [1137, 32] on icon "button" at bounding box center [1135, 33] width 14 height 14
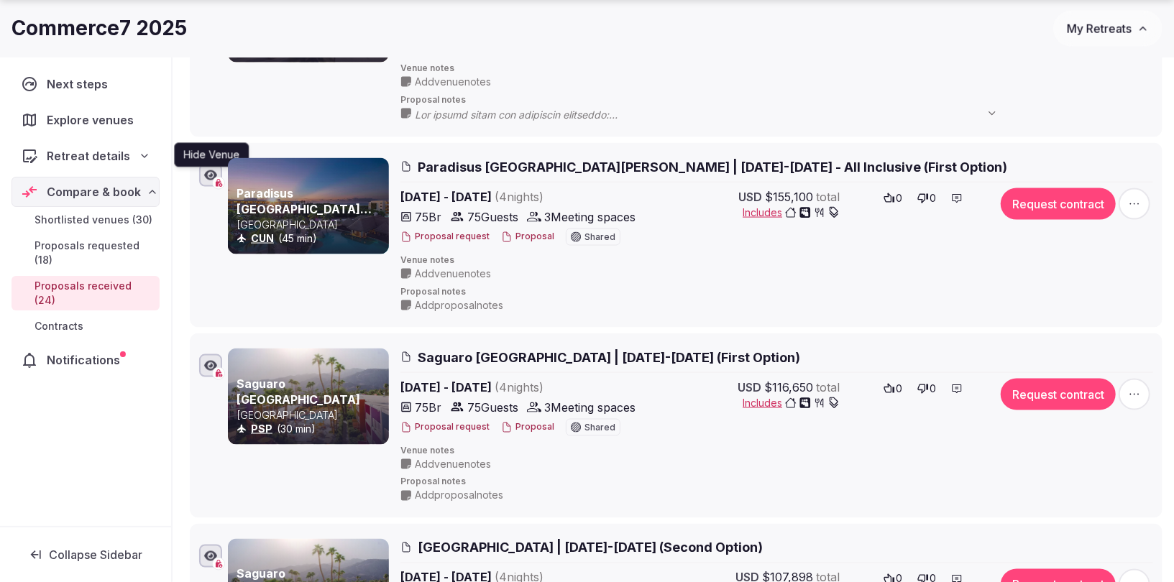
click at [216, 170] on icon "button" at bounding box center [210, 176] width 13 height 12
click at [215, 173] on icon "button" at bounding box center [210, 176] width 14 height 12
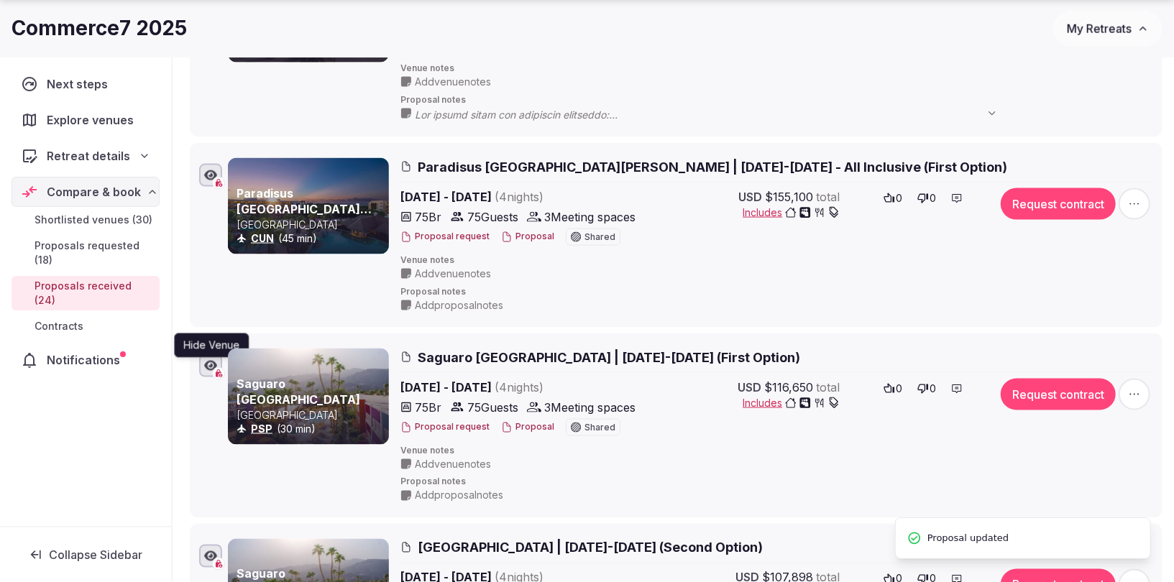
click at [215, 363] on icon "button" at bounding box center [210, 366] width 13 height 12
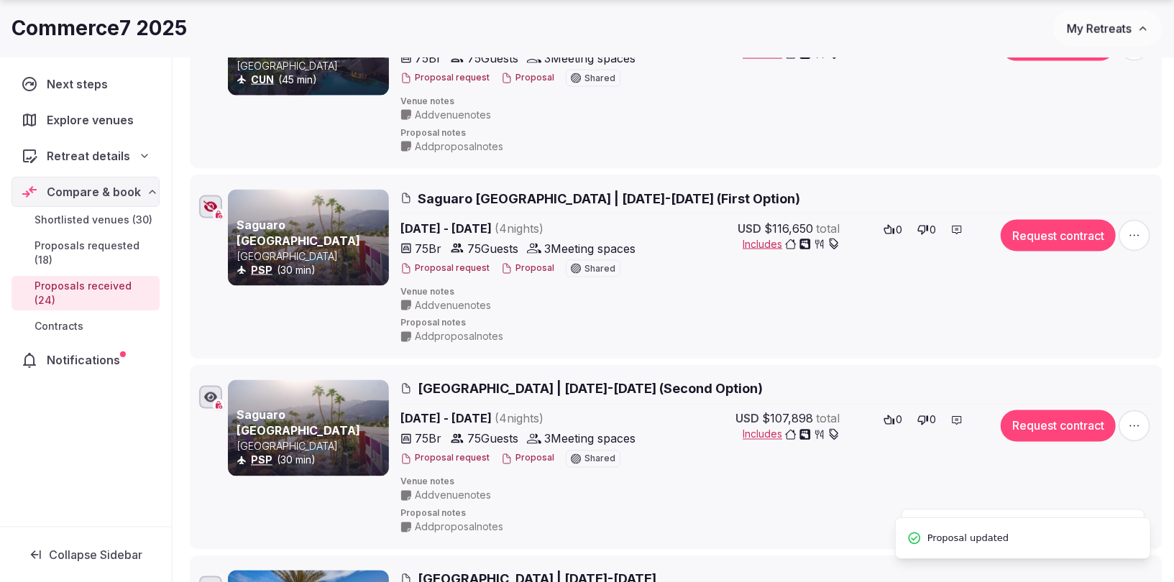
scroll to position [1506, 0]
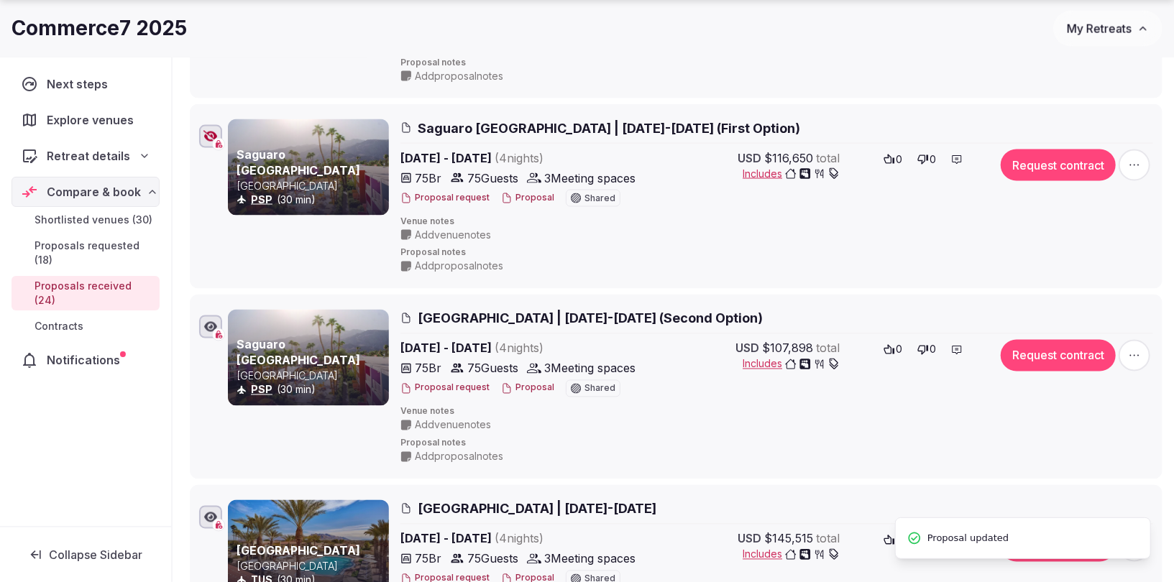
click at [212, 322] on icon "button" at bounding box center [210, 327] width 13 height 10
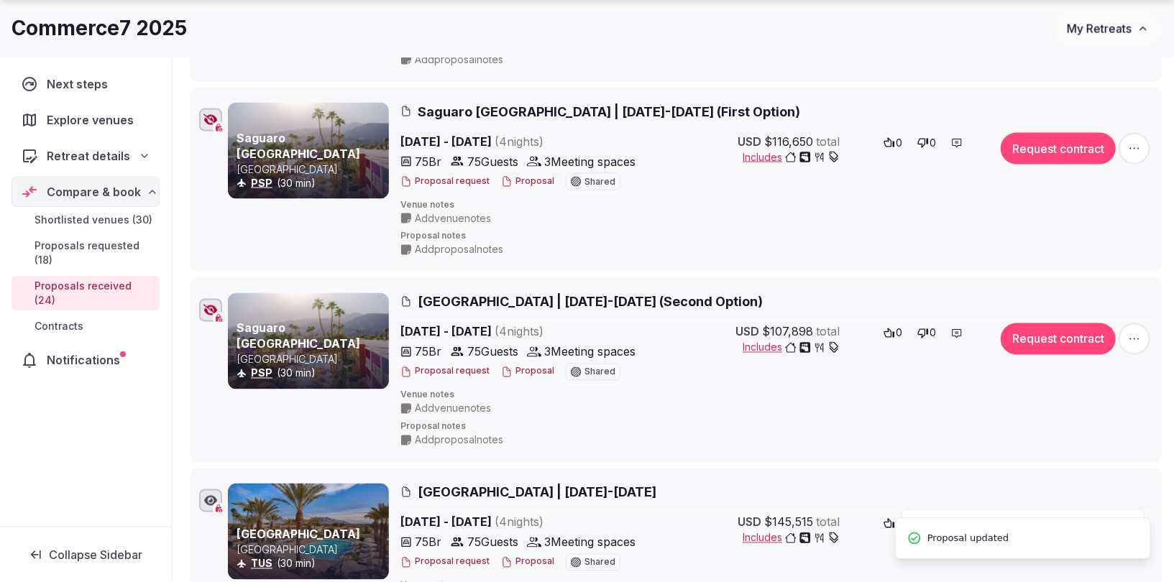
scroll to position [1536, 0]
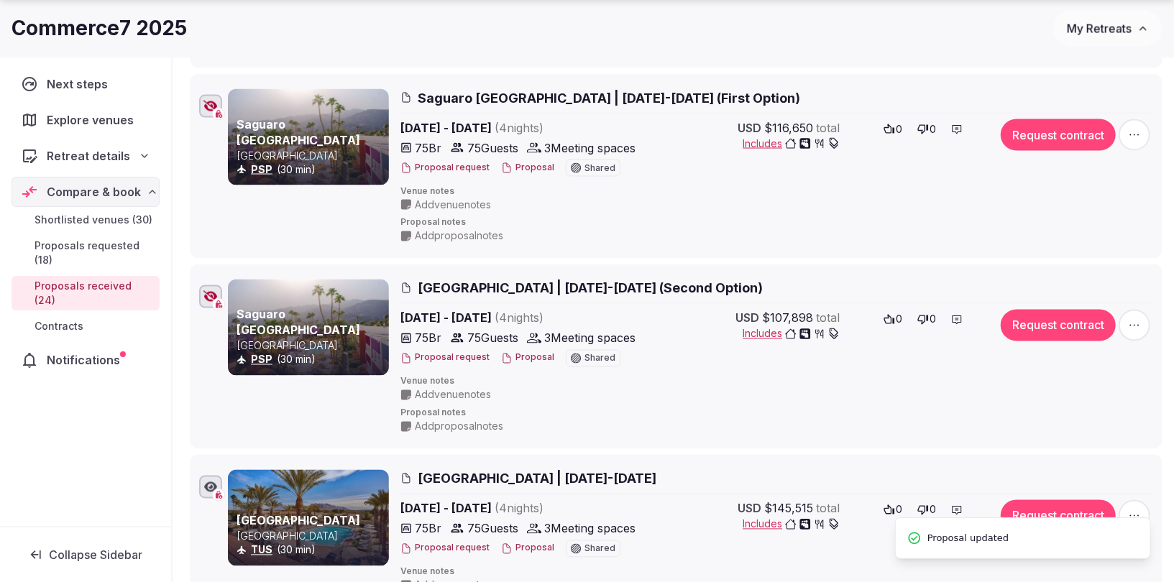
click at [217, 477] on div at bounding box center [210, 487] width 23 height 23
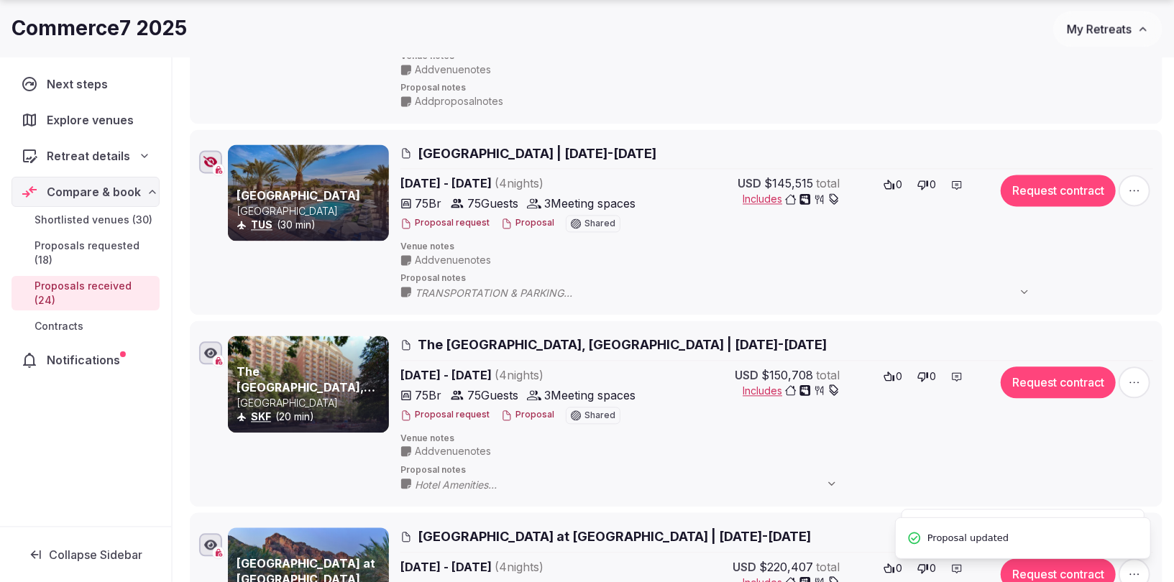
click at [216, 348] on icon "button" at bounding box center [210, 353] width 13 height 10
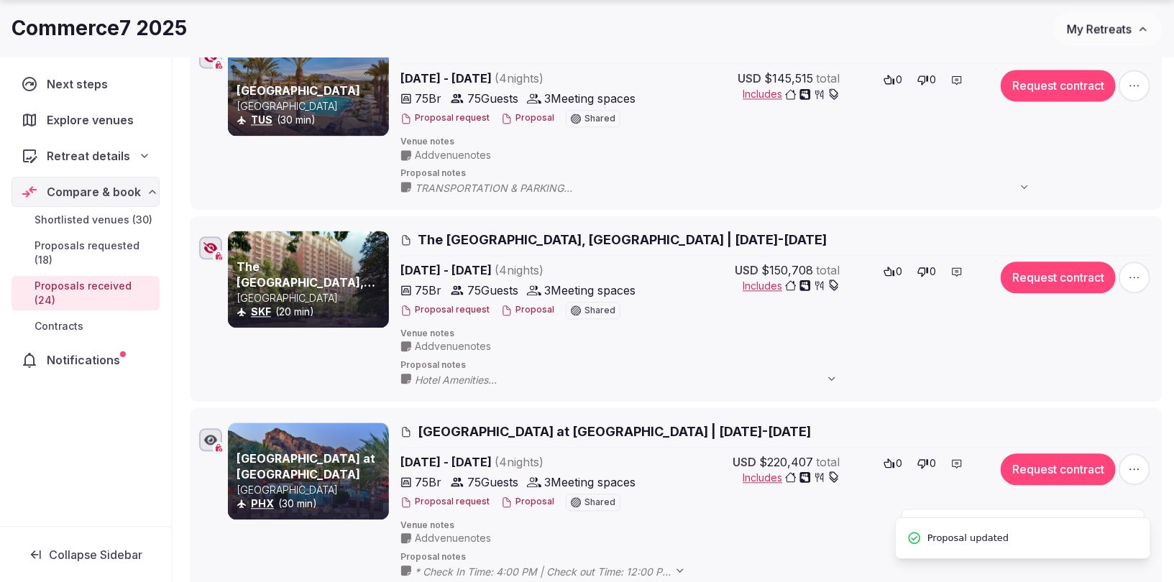
scroll to position [1995, 0]
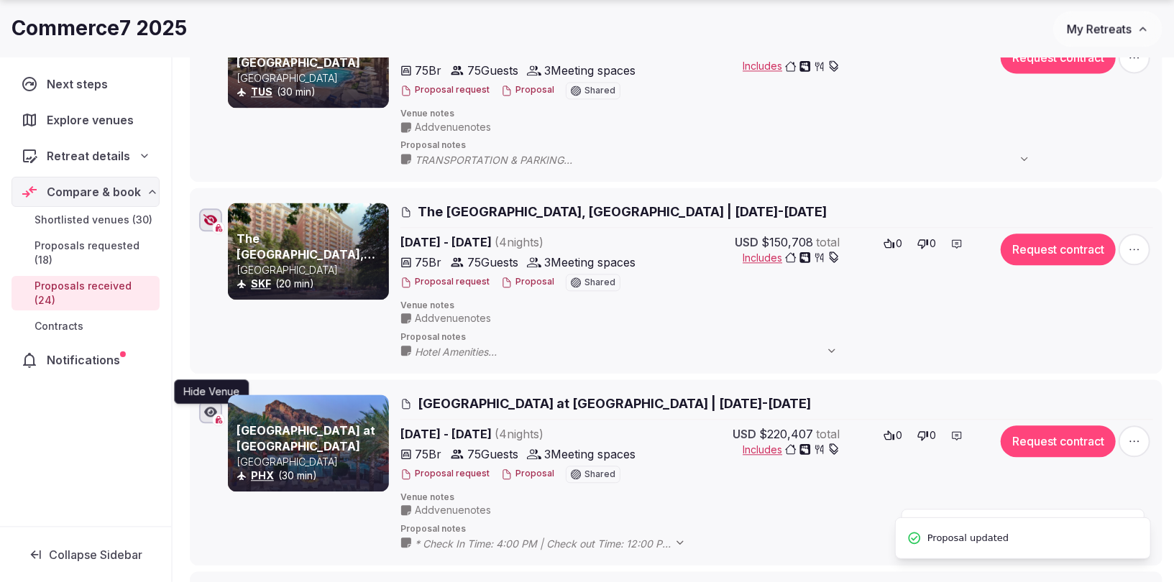
click at [213, 407] on icon "button" at bounding box center [210, 412] width 13 height 10
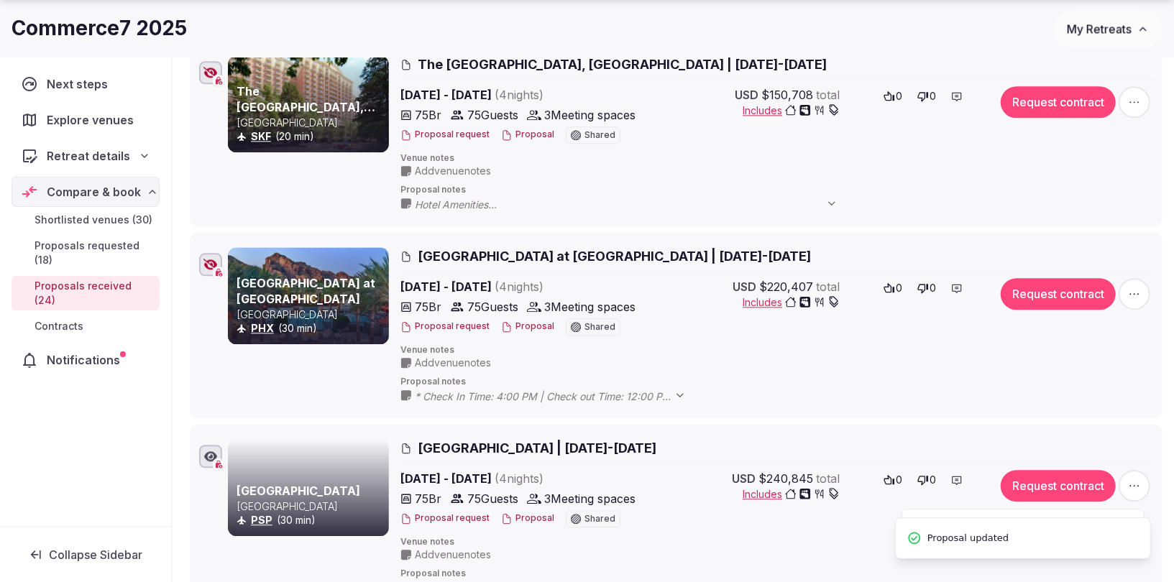
scroll to position [2247, 0]
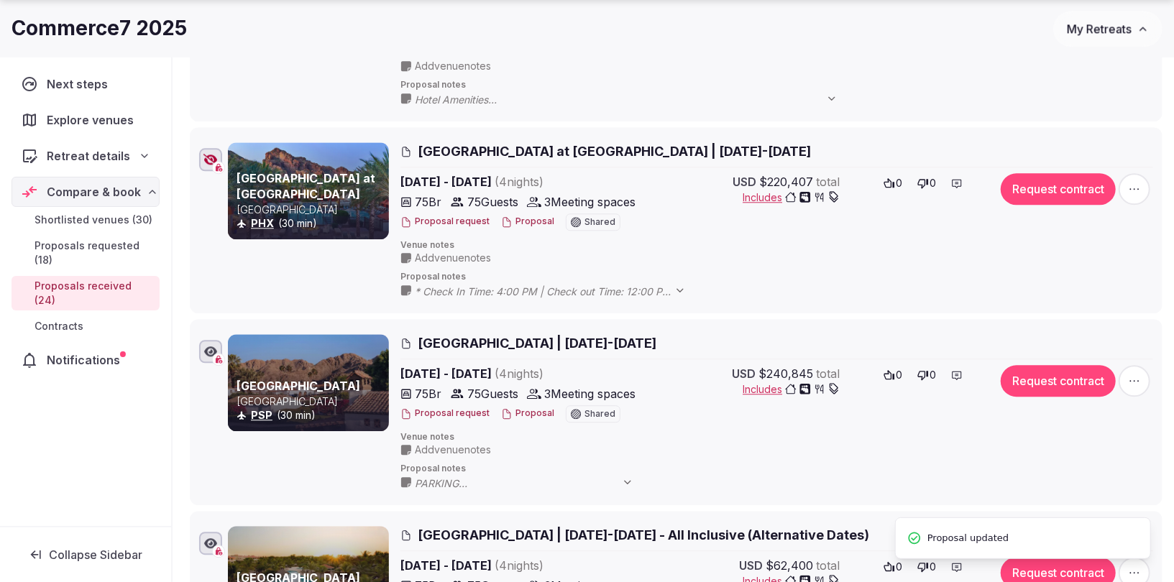
click at [216, 348] on div at bounding box center [210, 351] width 23 height 23
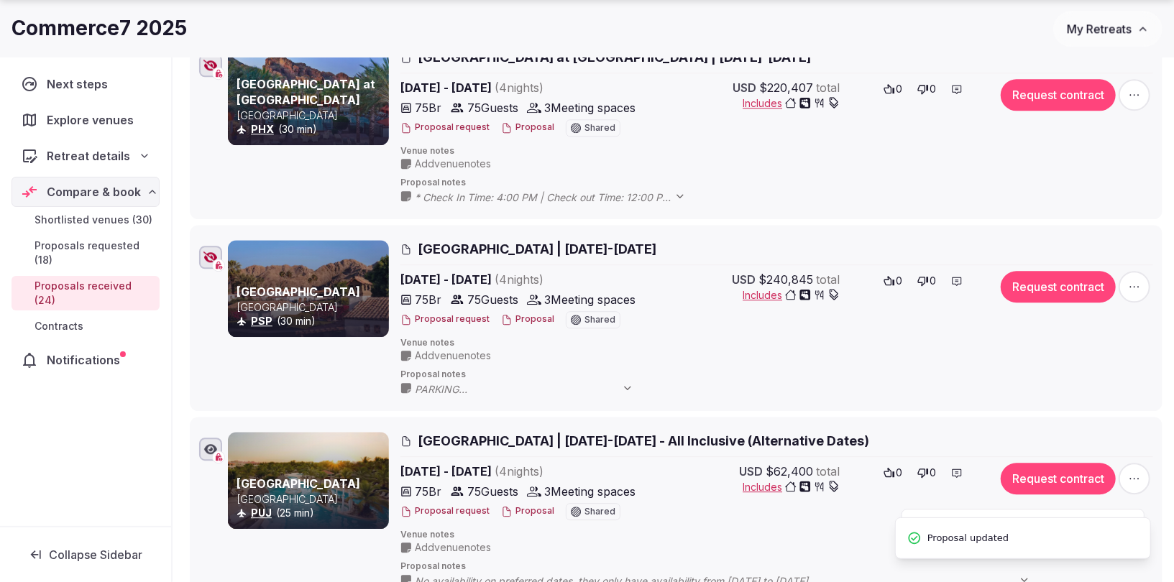
scroll to position [2402, 0]
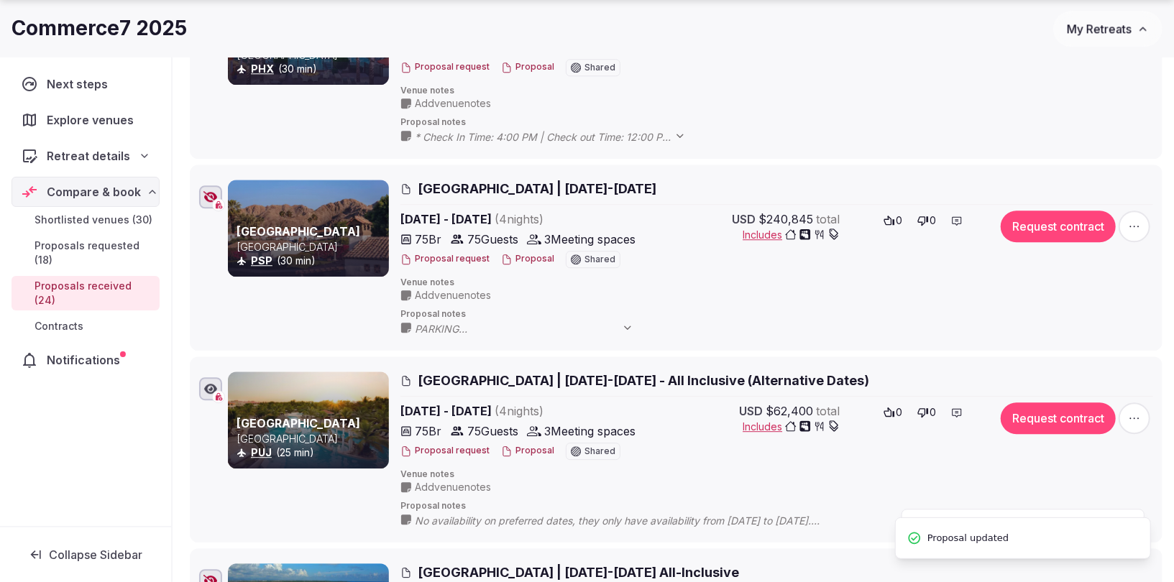
click at [216, 384] on icon "button" at bounding box center [210, 389] width 13 height 10
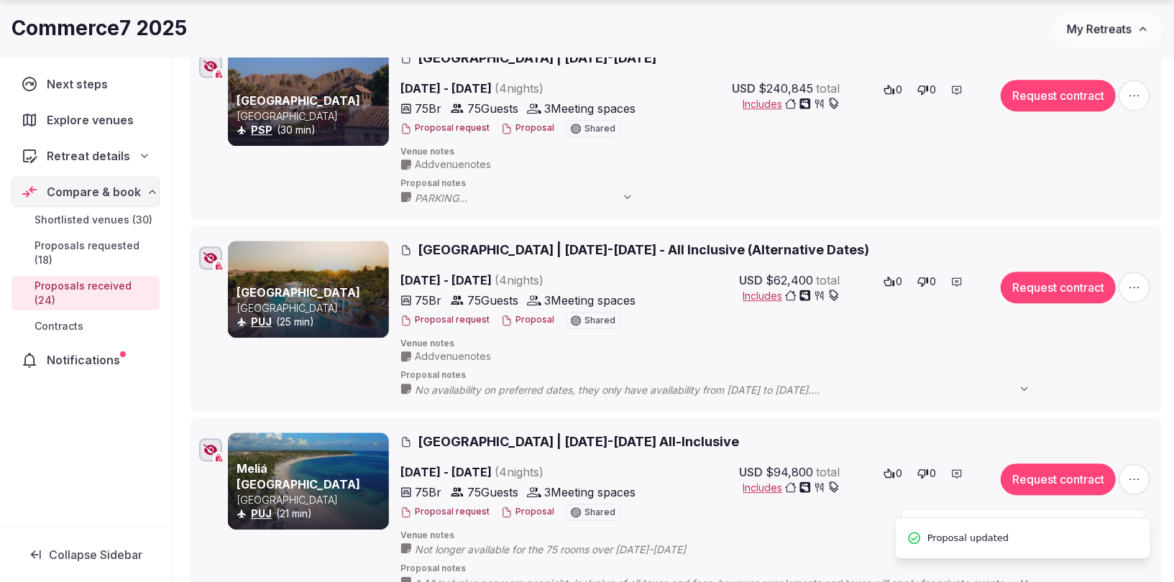
scroll to position [2539, 0]
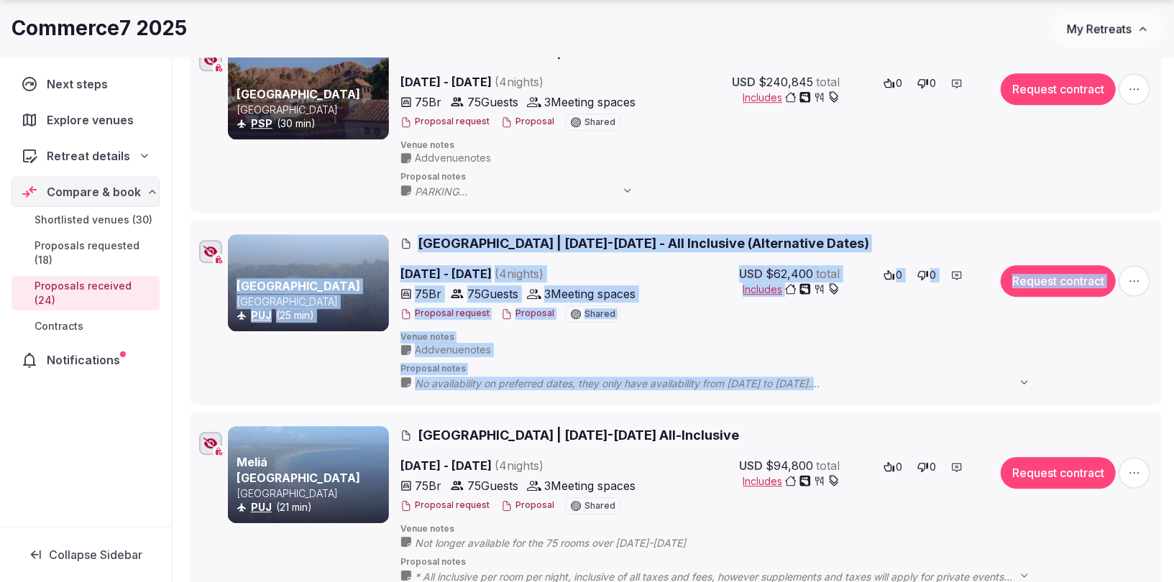
drag, startPoint x: 209, startPoint y: 435, endPoint x: 203, endPoint y: 240, distance: 194.9
click at [202, 236] on ul "Royalton Splash [GEOGRAPHIC_DATA] PUJ (15 min) [GEOGRAPHIC_DATA] Splash [GEOGRA…" at bounding box center [673, 30] width 978 height 4590
drag, startPoint x: 215, startPoint y: 419, endPoint x: 204, endPoint y: 382, distance: 38.9
click at [223, 307] on ul "Royalton Splash [GEOGRAPHIC_DATA] PUJ (15 min) [GEOGRAPHIC_DATA] Splash [GEOGRA…" at bounding box center [673, 30] width 978 height 4590
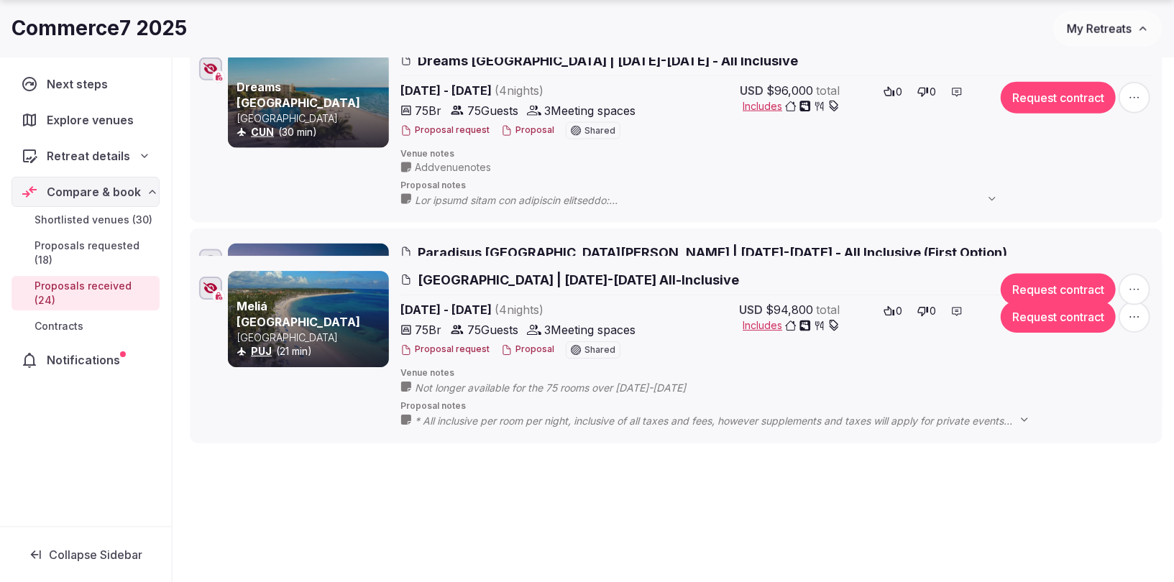
scroll to position [1284, 0]
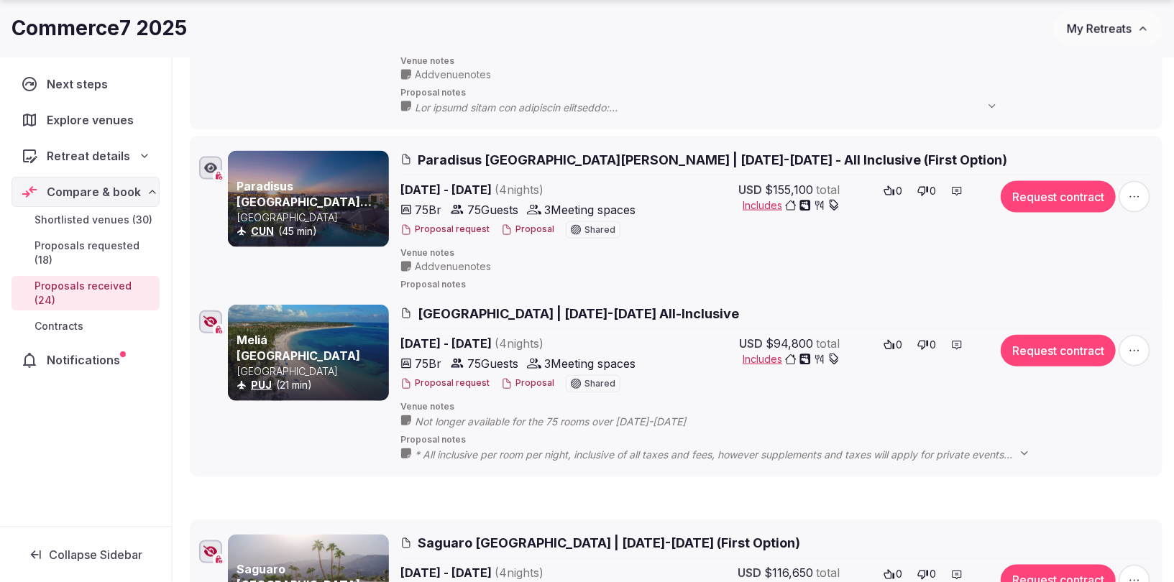
drag, startPoint x: 178, startPoint y: 413, endPoint x: 202, endPoint y: 298, distance: 117.4
click at [202, 298] on li "Meliá [GEOGRAPHIC_DATA] [GEOGRAPHIC_DATA] PUJ (21 min) [GEOGRAPHIC_DATA] | [DAT…" at bounding box center [676, 384] width 973 height 188
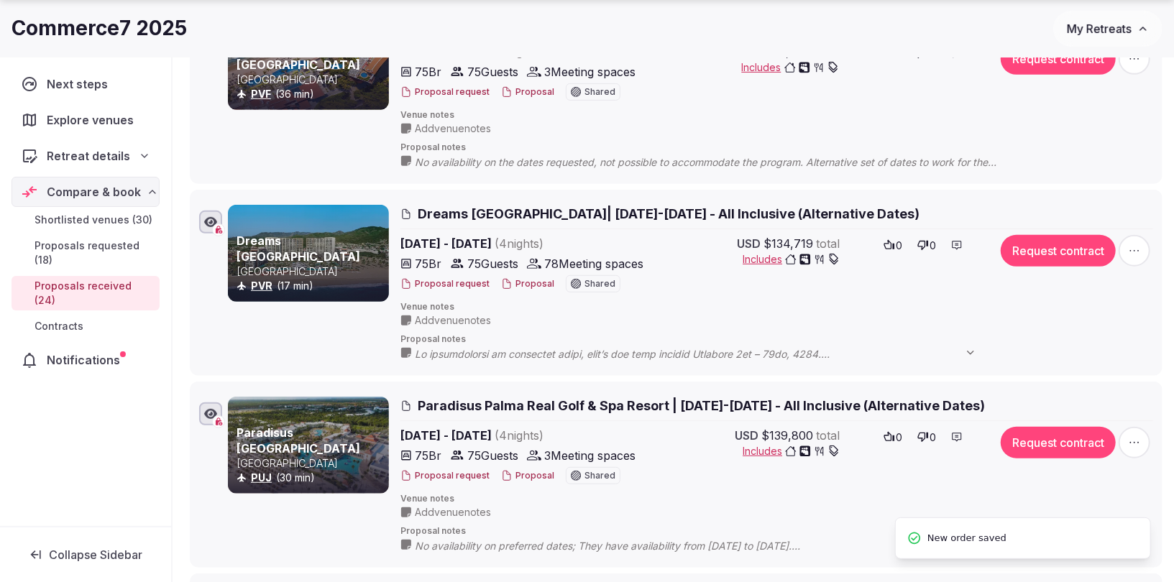
scroll to position [3928, 0]
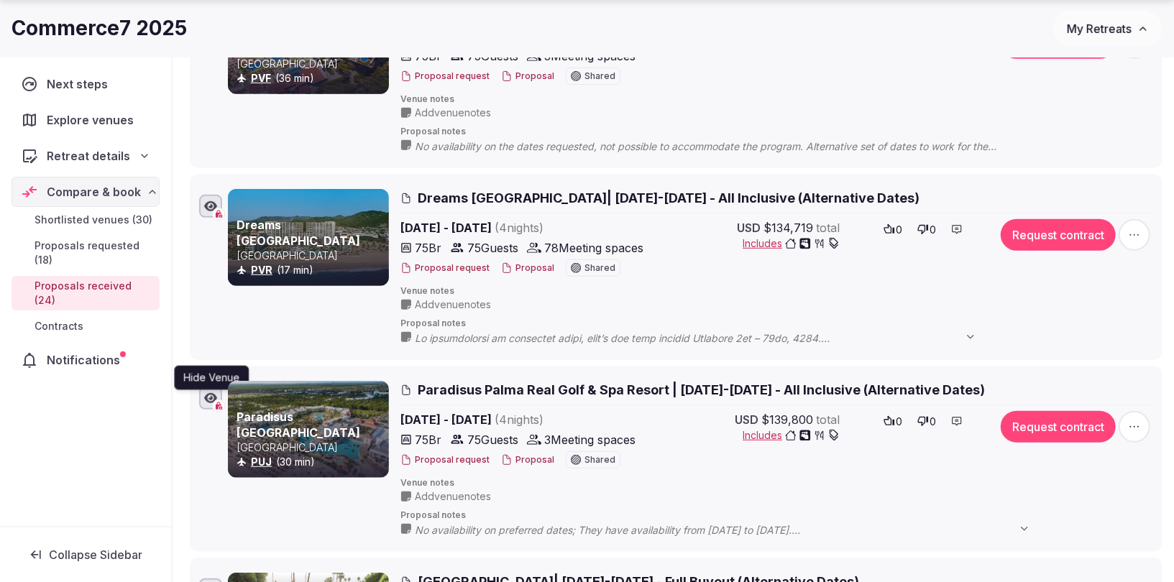
click at [209, 392] on icon "button" at bounding box center [210, 398] width 13 height 12
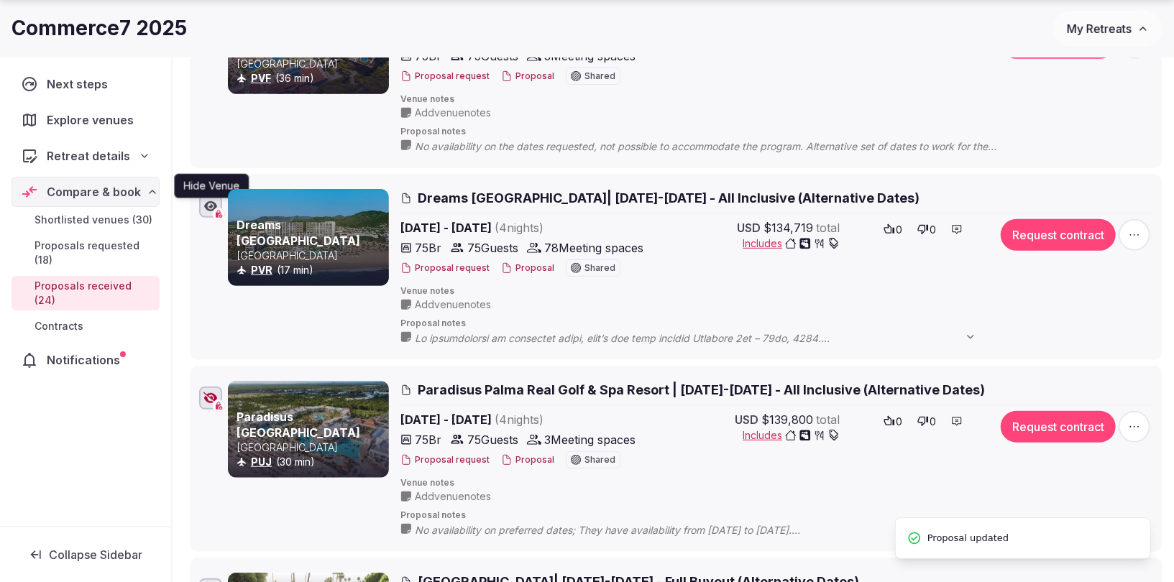
click at [208, 201] on icon "button" at bounding box center [210, 206] width 13 height 10
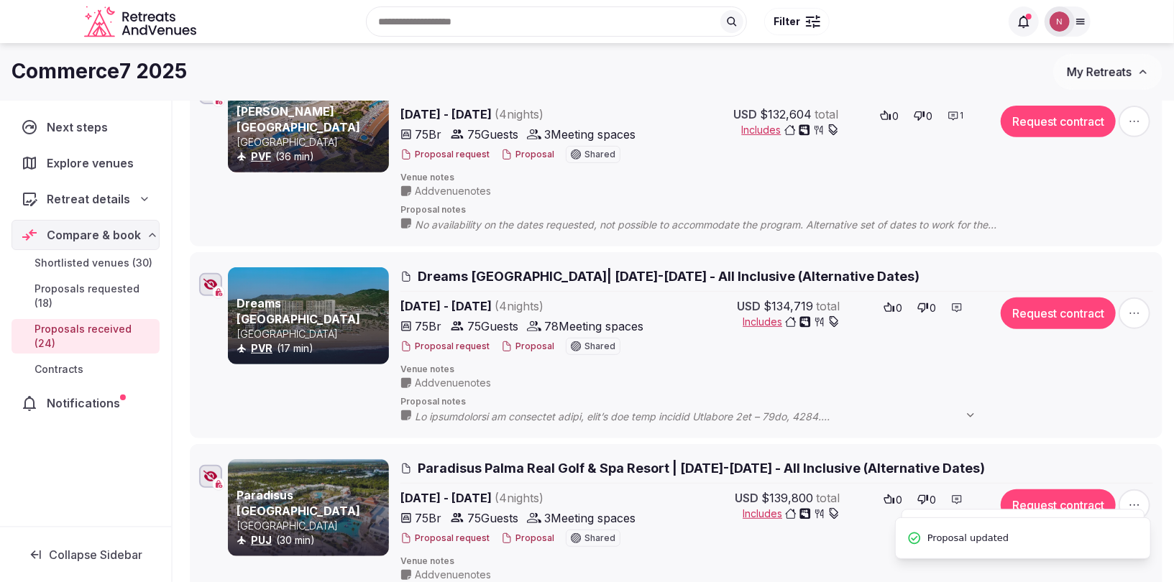
scroll to position [3764, 0]
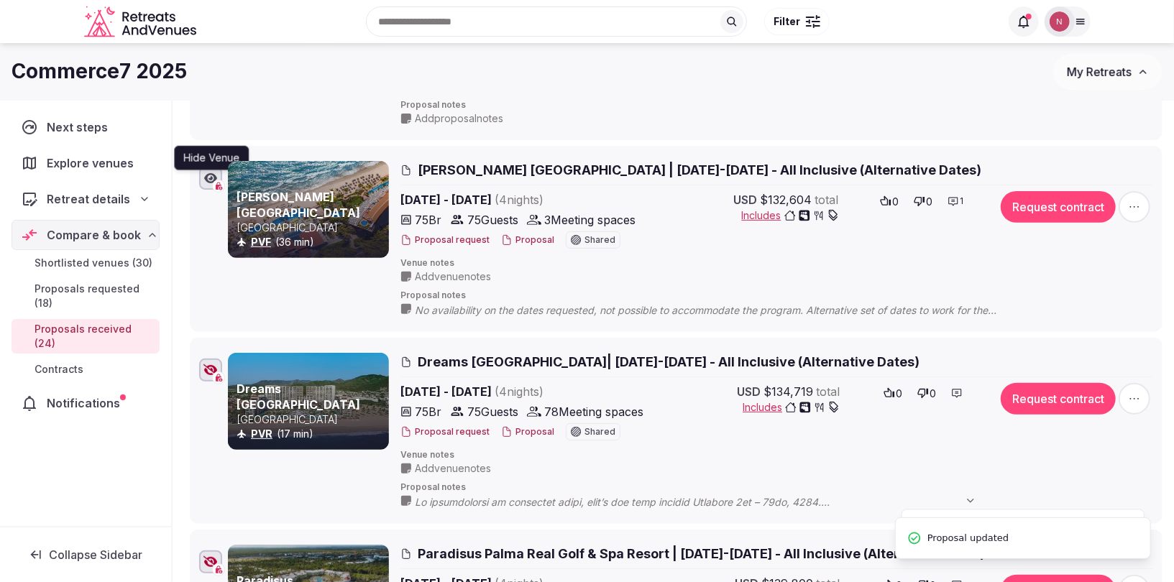
click at [207, 173] on icon "button" at bounding box center [210, 179] width 13 height 12
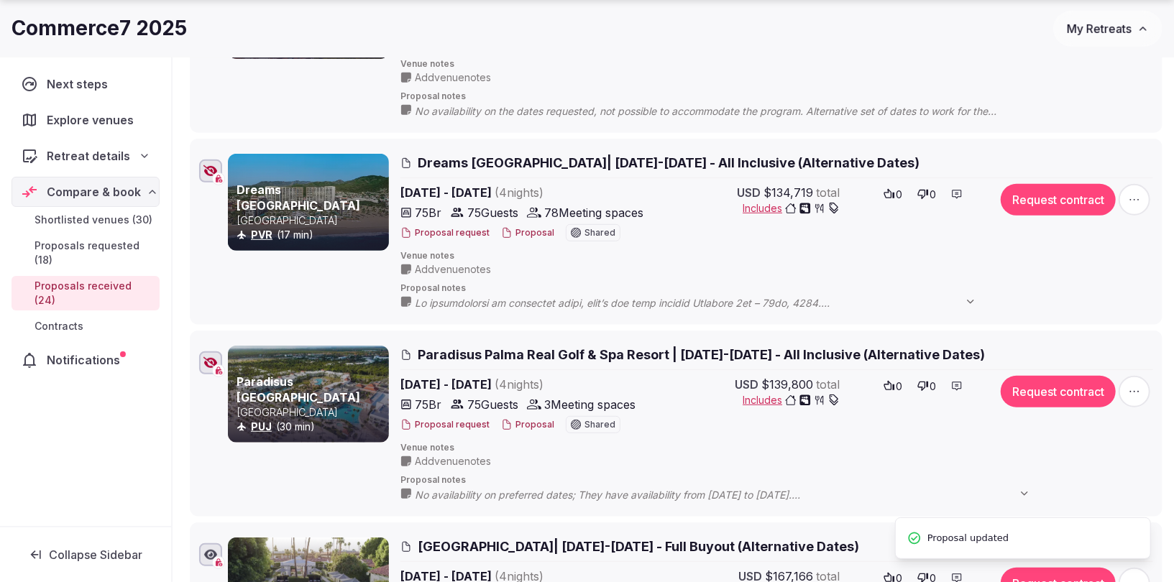
scroll to position [4056, 0]
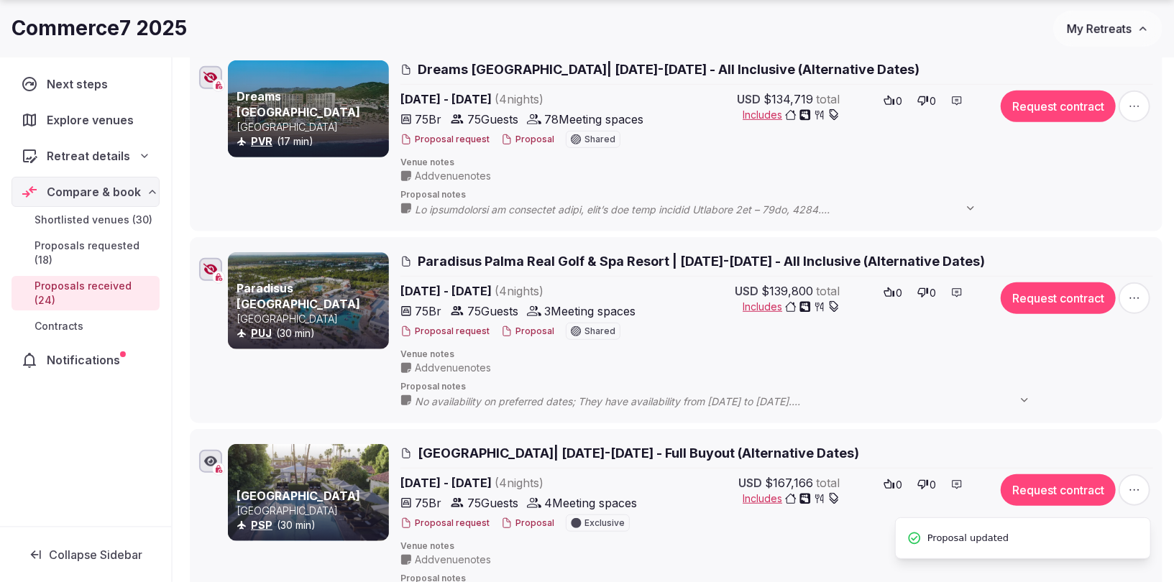
click at [226, 445] on div "[GEOGRAPHIC_DATA] PSP (30 min) [GEOGRAPHIC_DATA]| [DATE]-[DATE] - Full Buyout (…" at bounding box center [676, 522] width 960 height 162
click at [211, 456] on icon "button" at bounding box center [210, 462] width 13 height 12
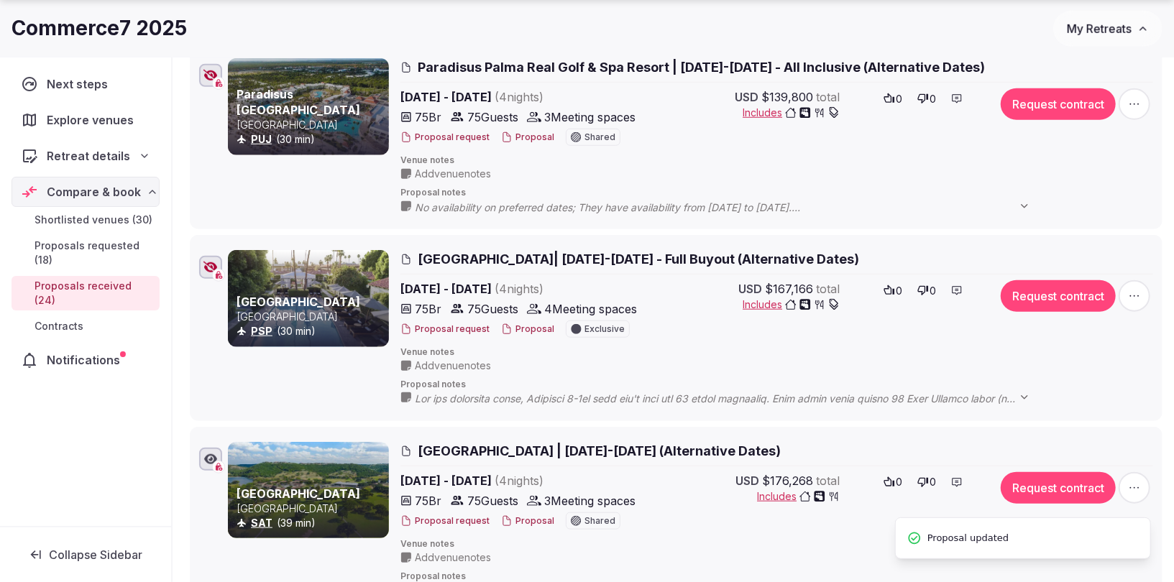
scroll to position [4346, 0]
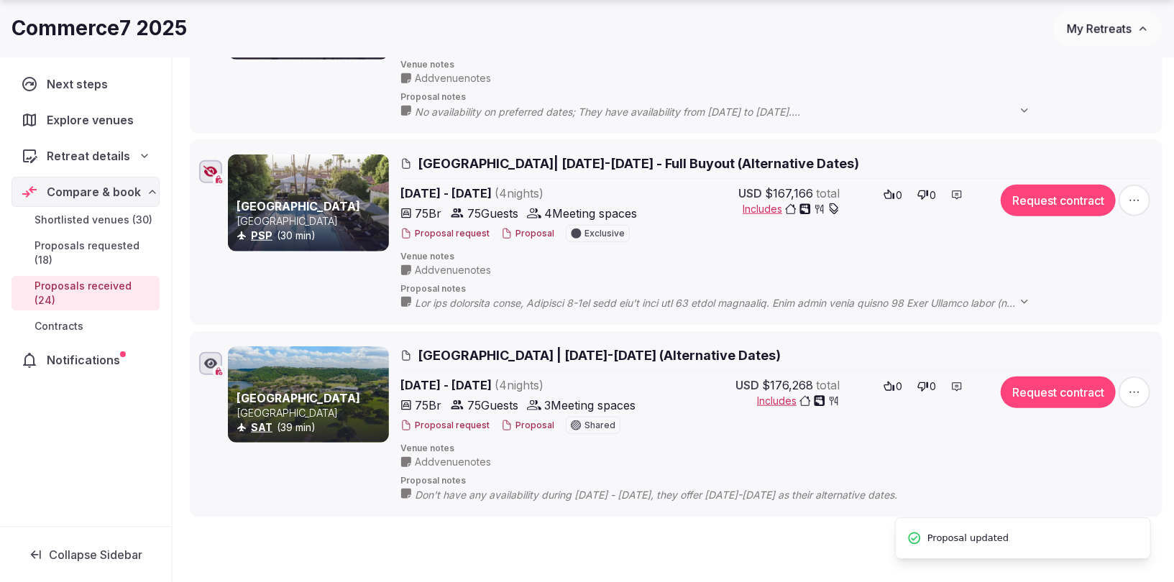
click at [206, 359] on icon "button" at bounding box center [210, 364] width 13 height 10
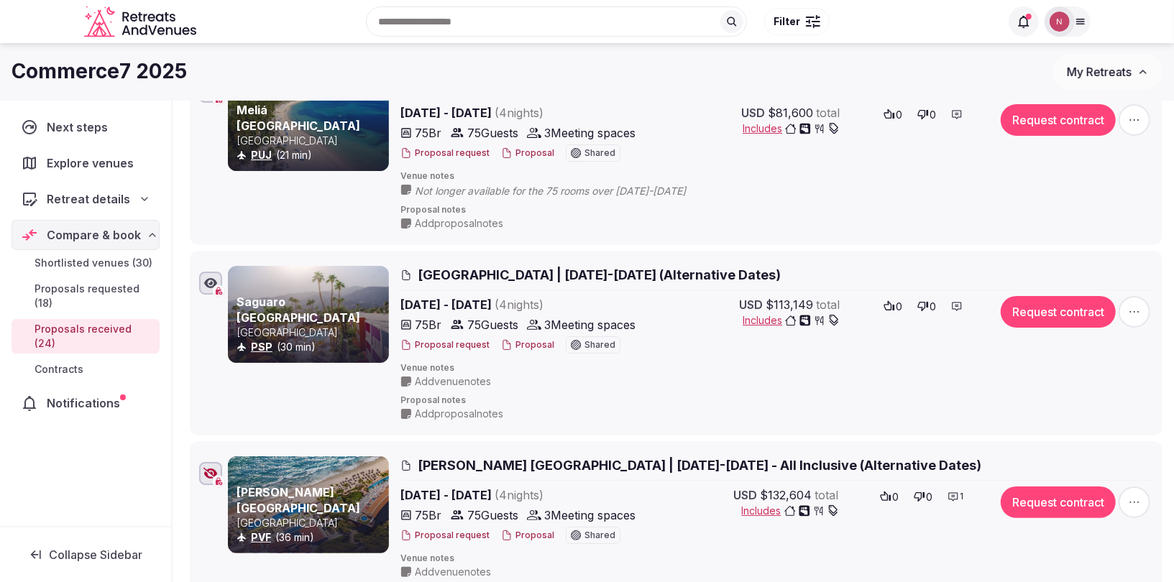
scroll to position [3442, 0]
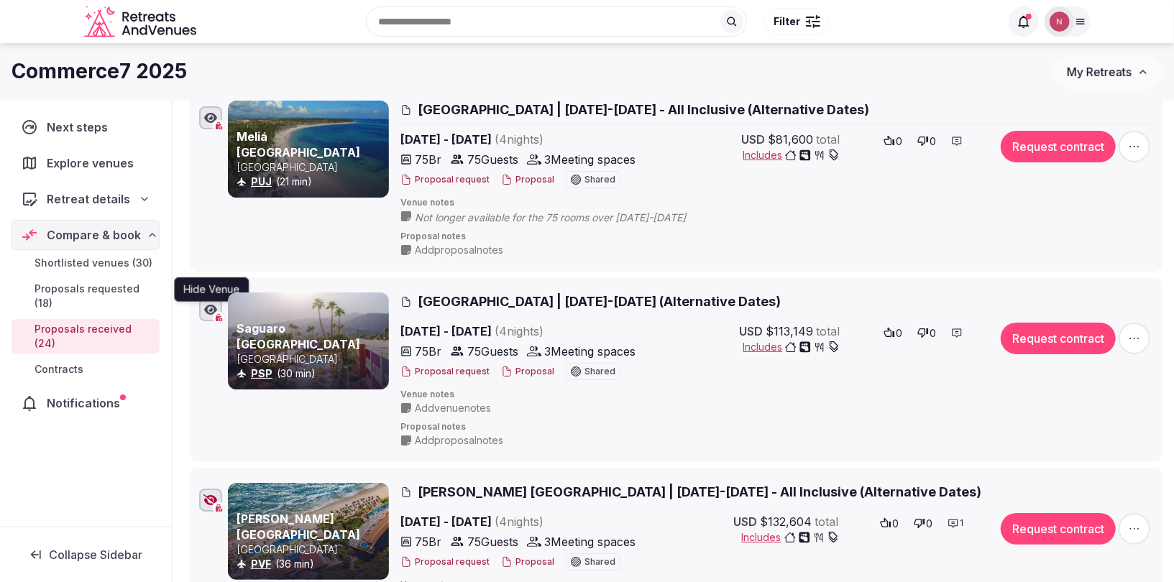
click at [208, 305] on icon "button" at bounding box center [210, 310] width 13 height 10
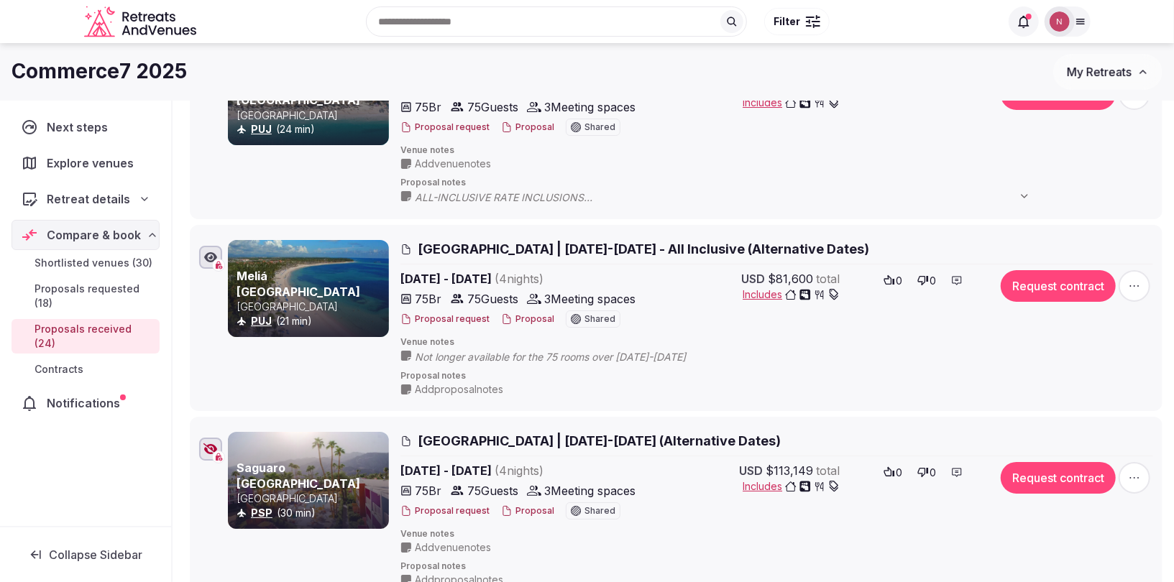
scroll to position [3213, 0]
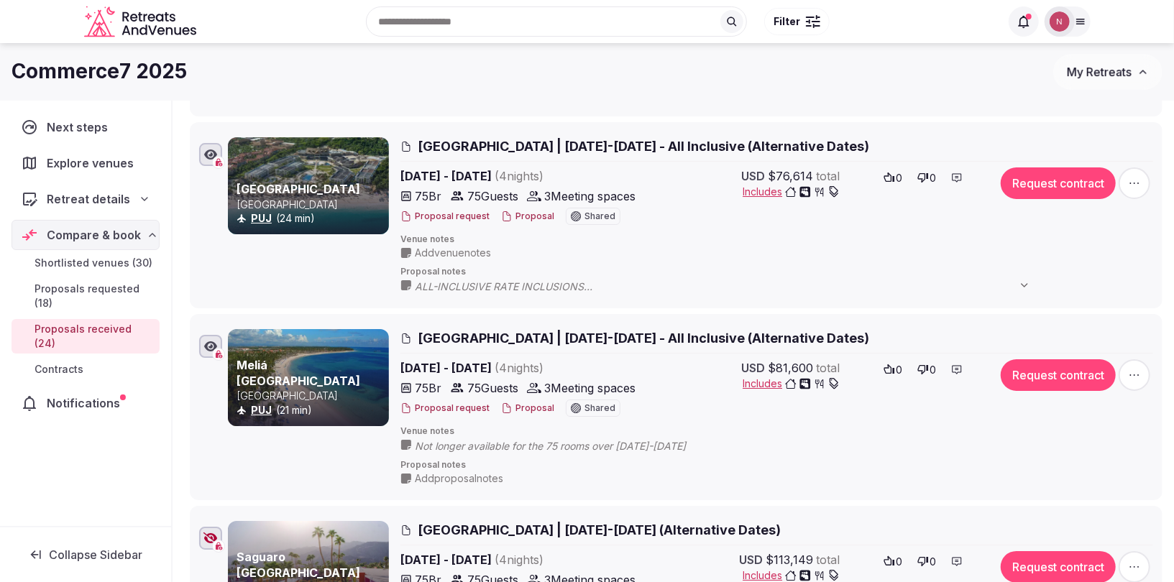
drag, startPoint x: 204, startPoint y: 323, endPoint x: 207, endPoint y: 288, distance: 35.3
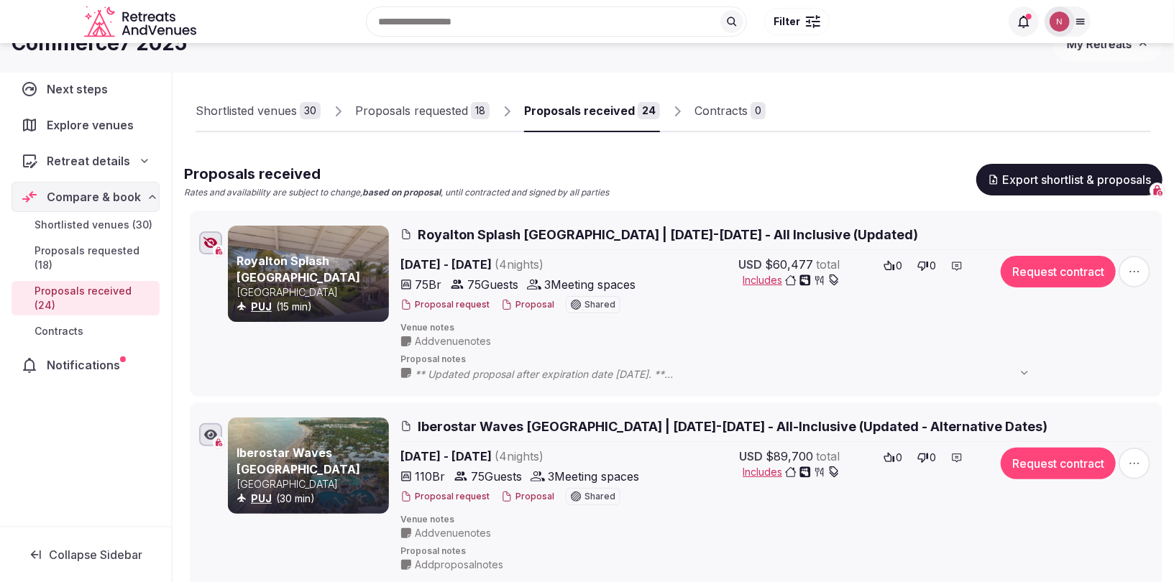
scroll to position [0, 0]
